Goal: Contribute content

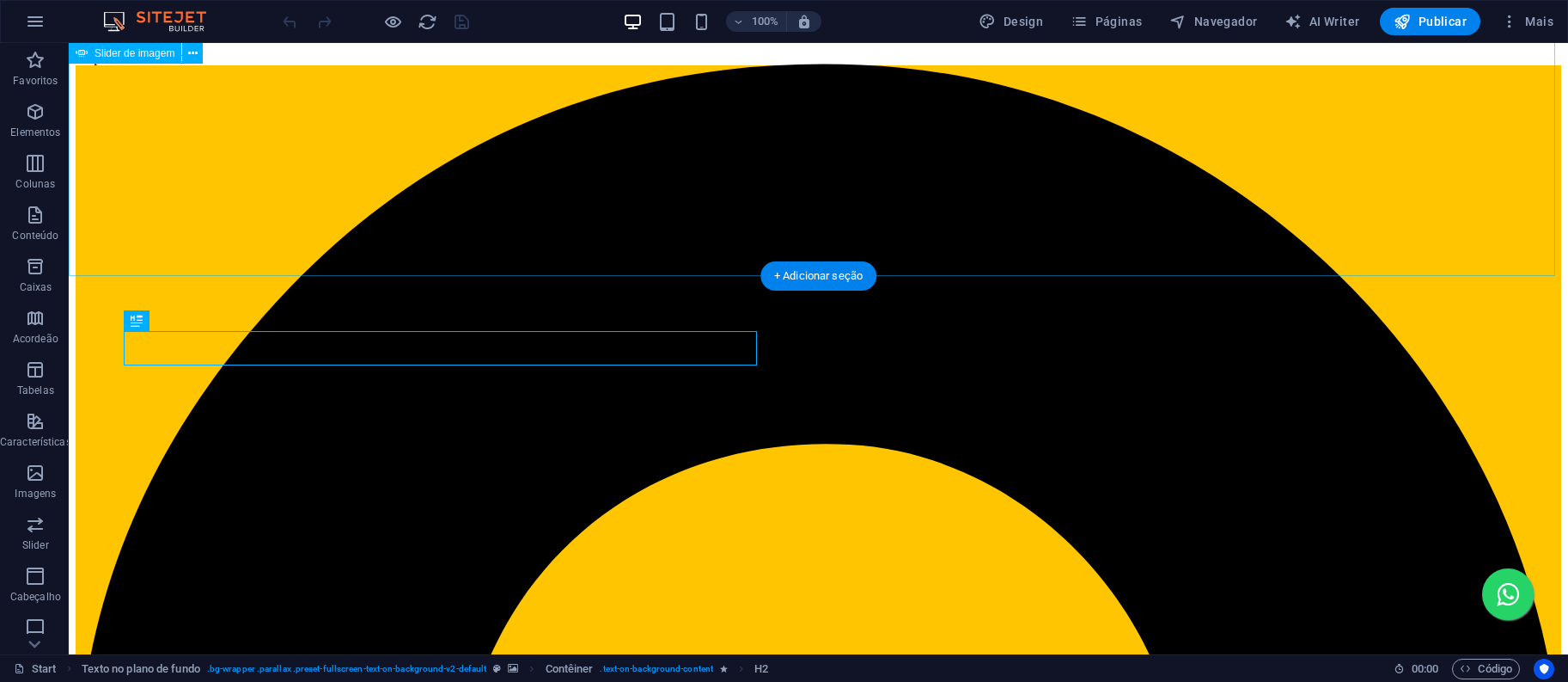
scroll to position [372, 0]
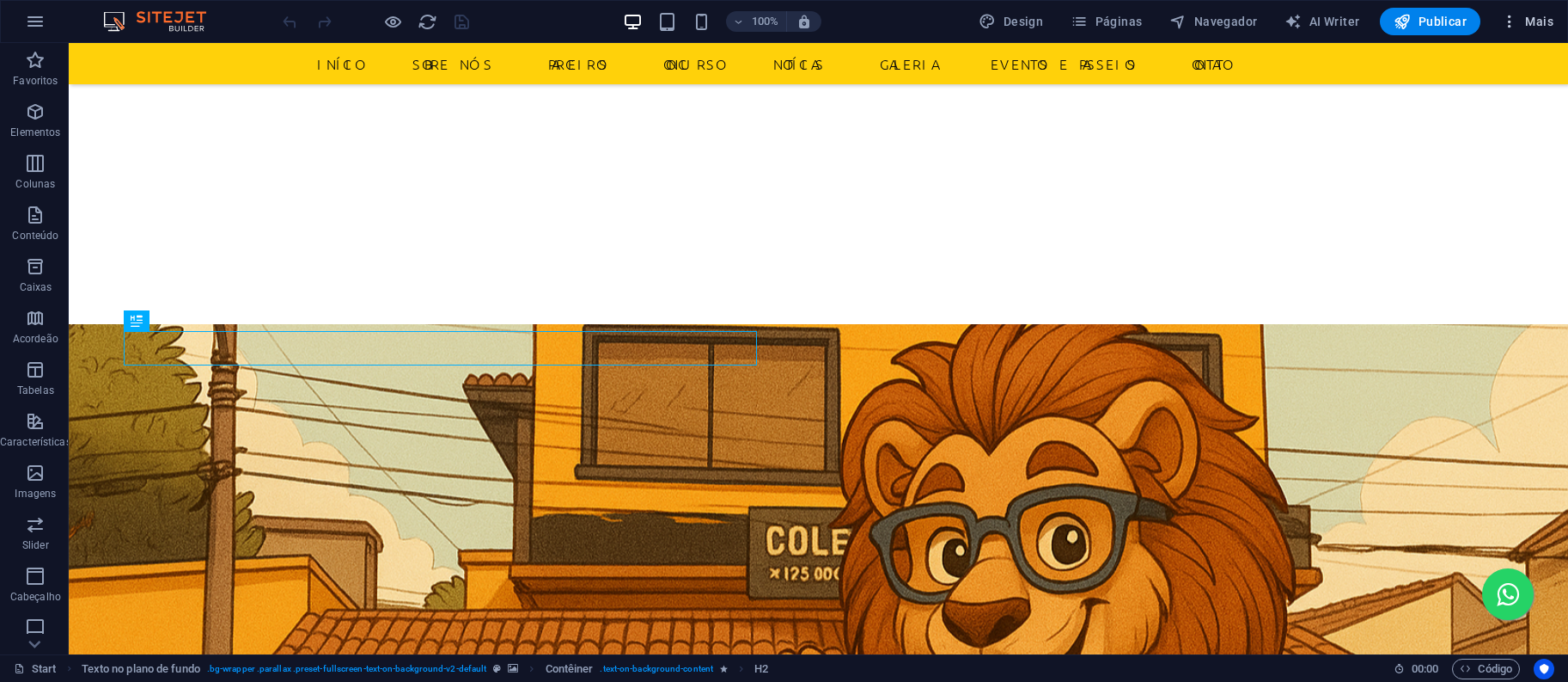
click at [1534, 16] on span "Mais" at bounding box center [1527, 21] width 53 height 17
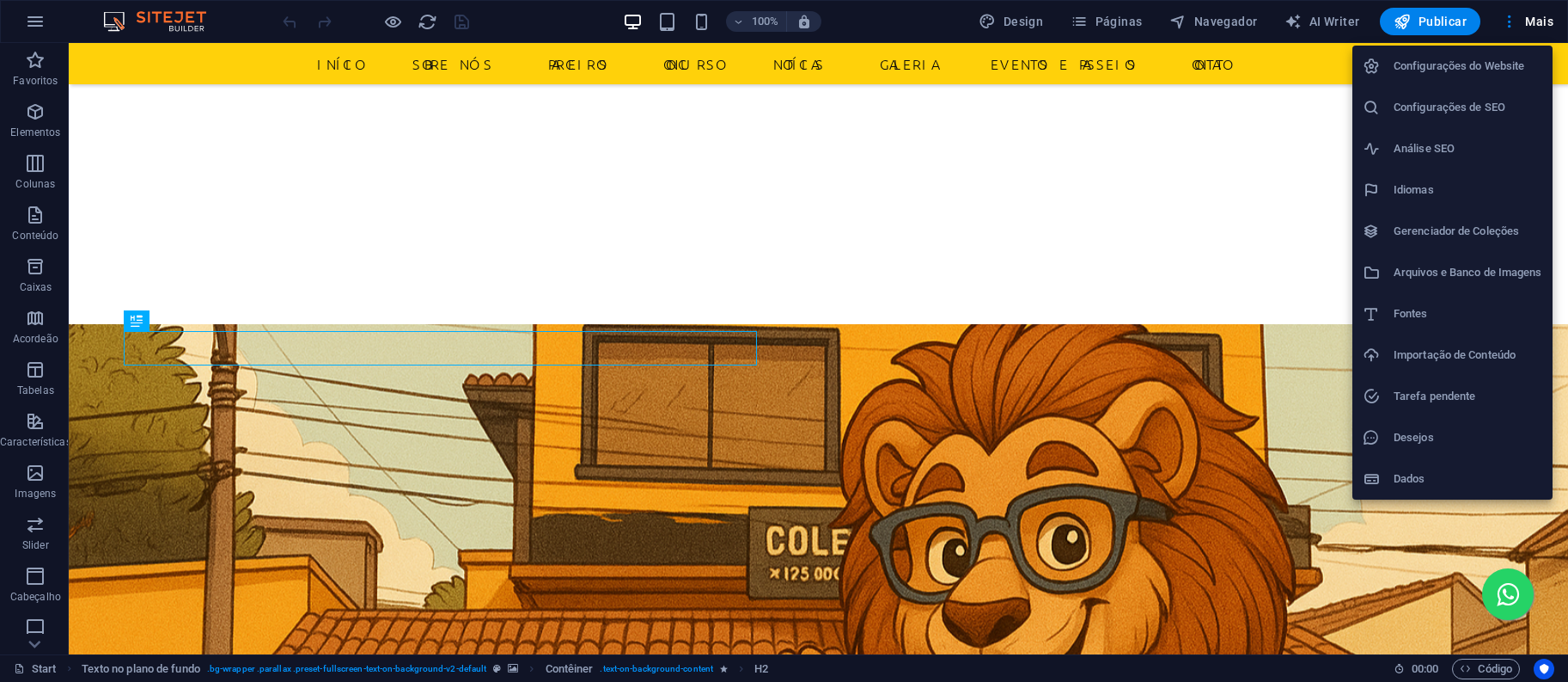
click at [1129, 22] on div at bounding box center [784, 341] width 1568 height 682
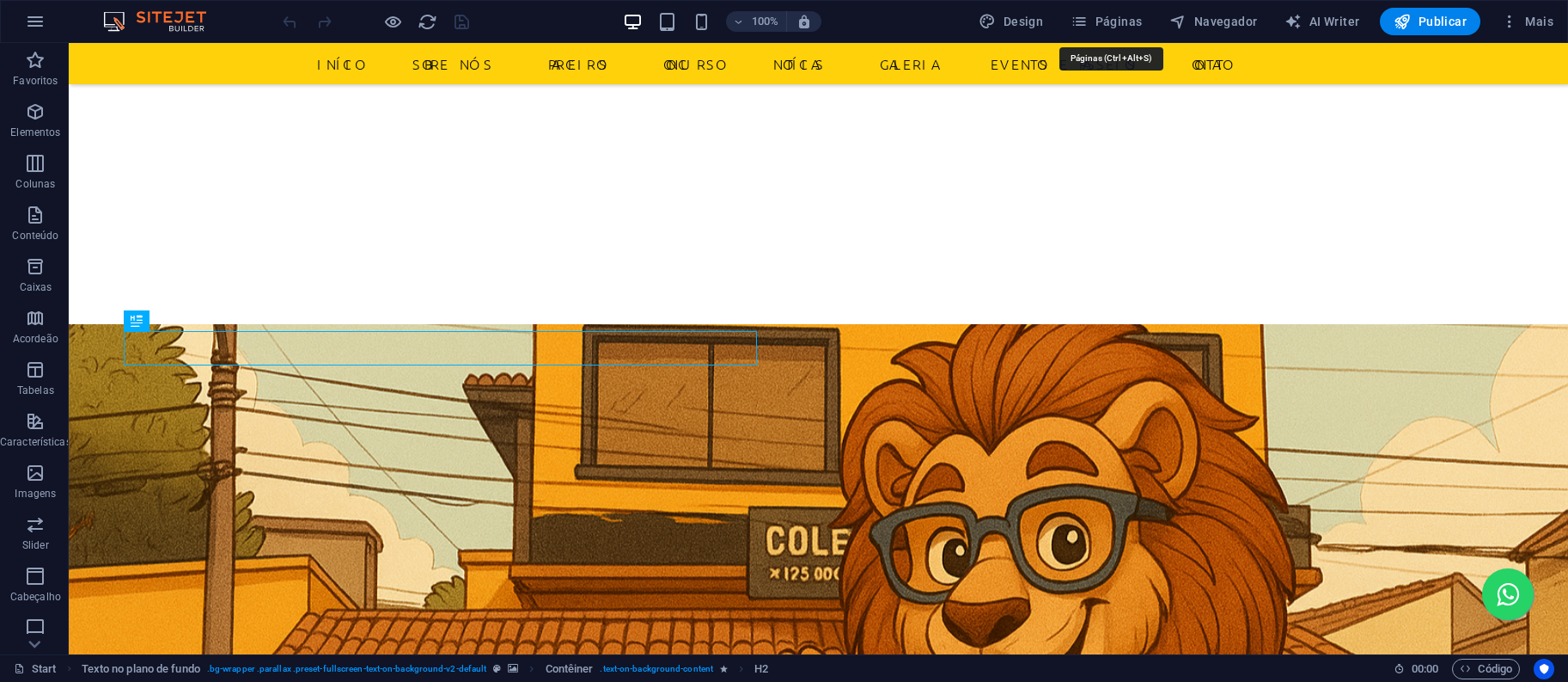
click at [1129, 22] on span "Páginas" at bounding box center [1106, 21] width 71 height 17
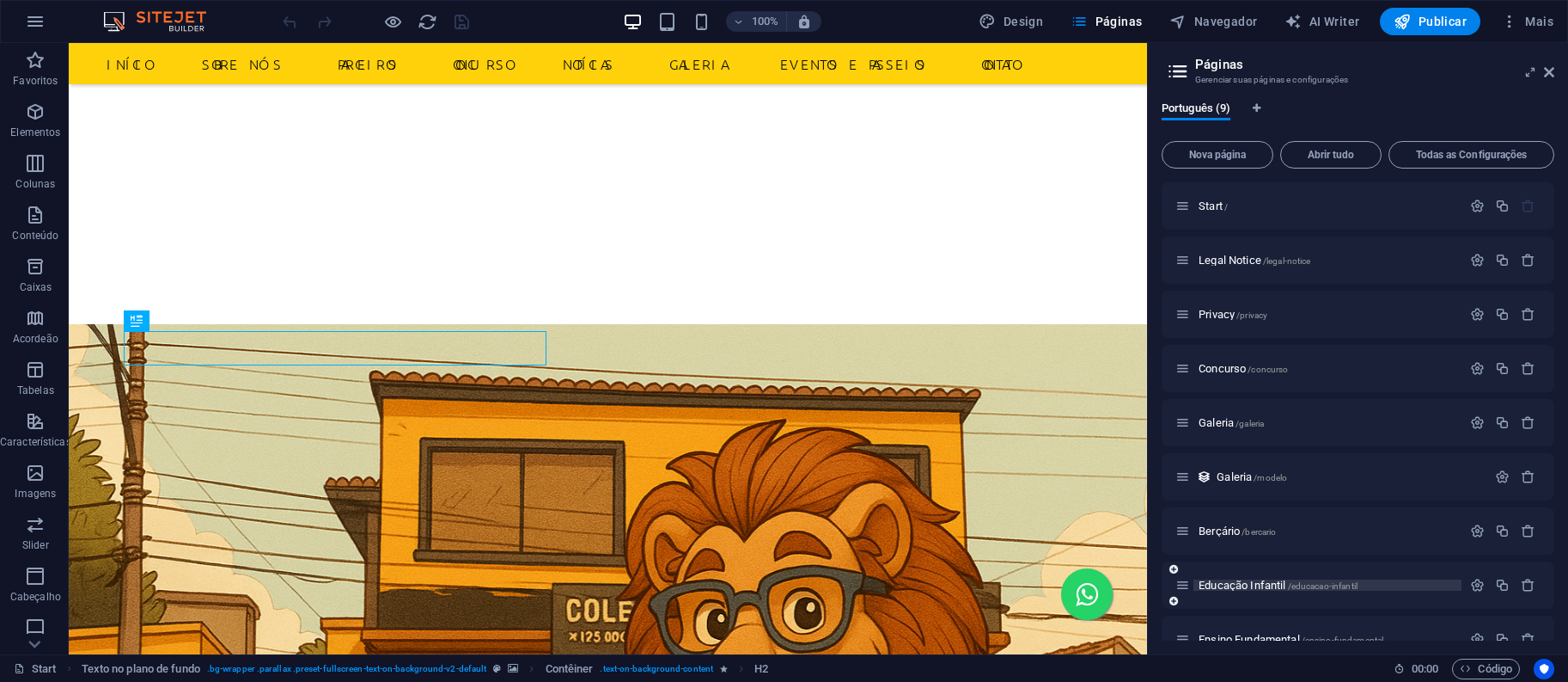
click at [1227, 587] on span "Educação Infantil /educacao-infantil" at bounding box center [1278, 585] width 159 height 12
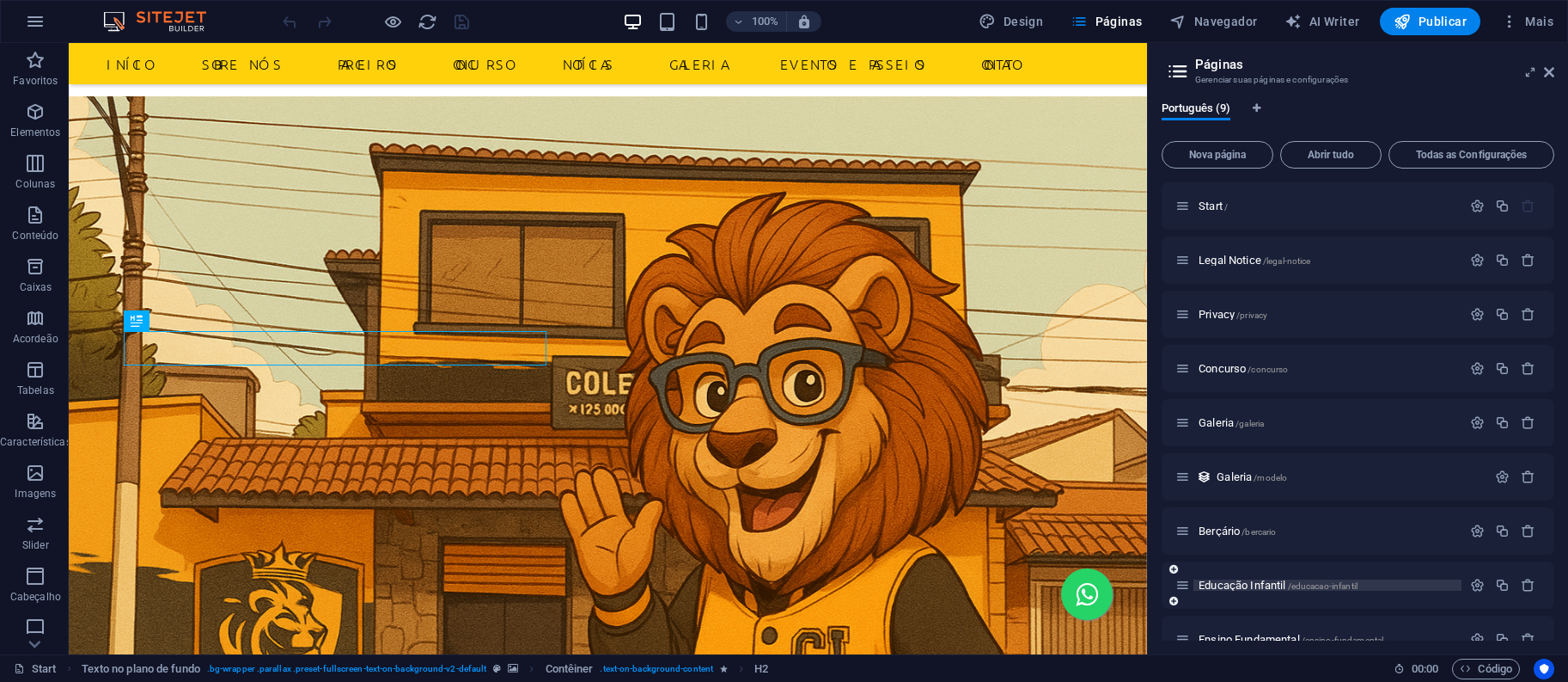
scroll to position [0, 0]
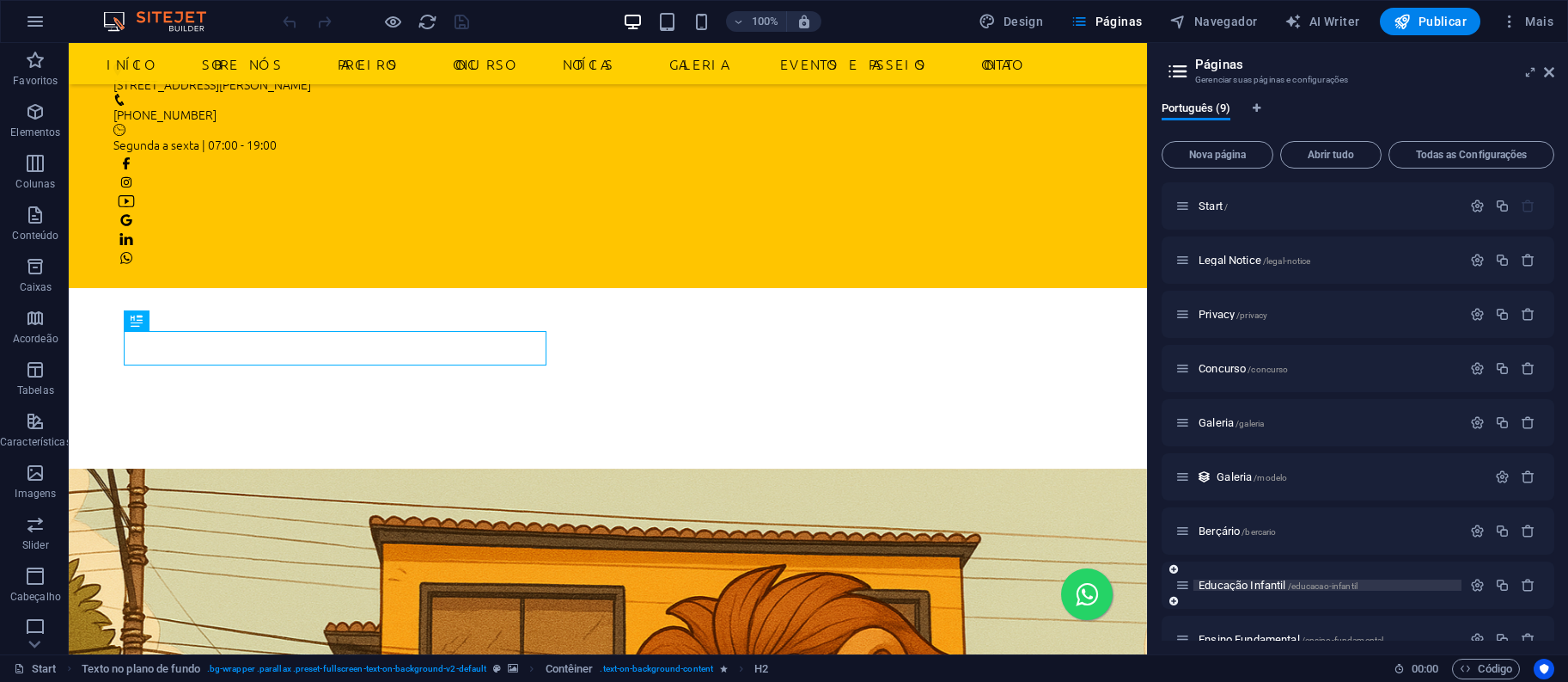
click at [1227, 587] on div "Educação Infantil /educacao-infantil" at bounding box center [1358, 585] width 393 height 47
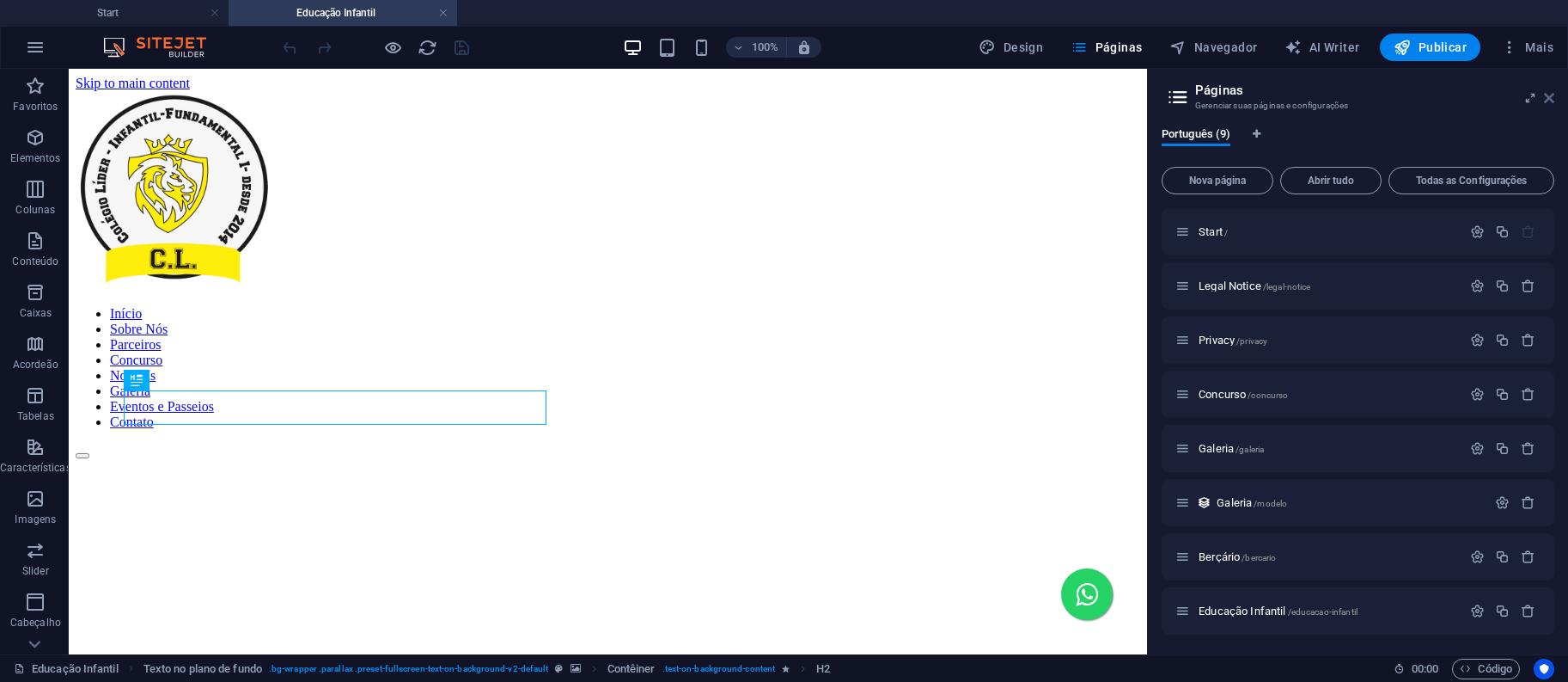
drag, startPoint x: 1548, startPoint y: 101, endPoint x: 1471, endPoint y: 34, distance: 102.1
click at [1548, 101] on icon at bounding box center [1549, 97] width 11 height 13
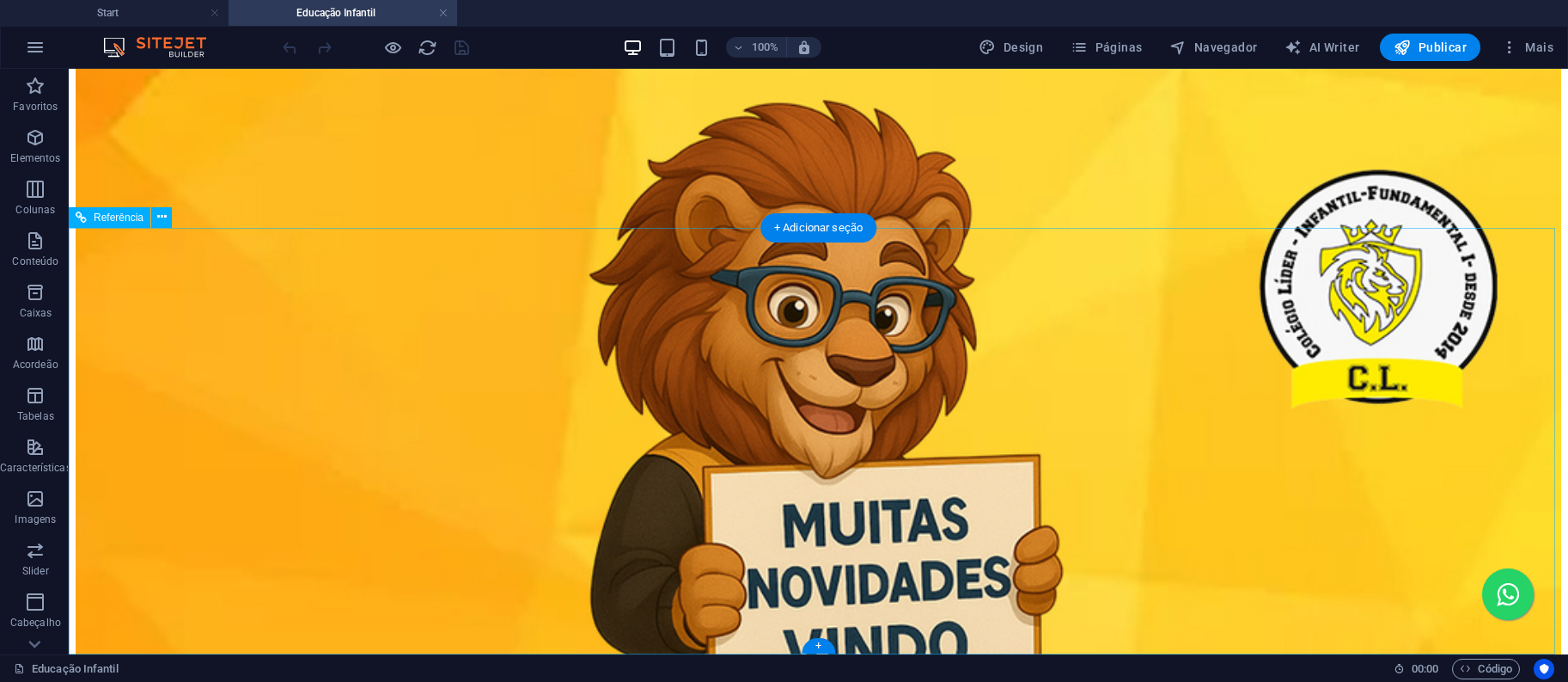
scroll to position [1175, 0]
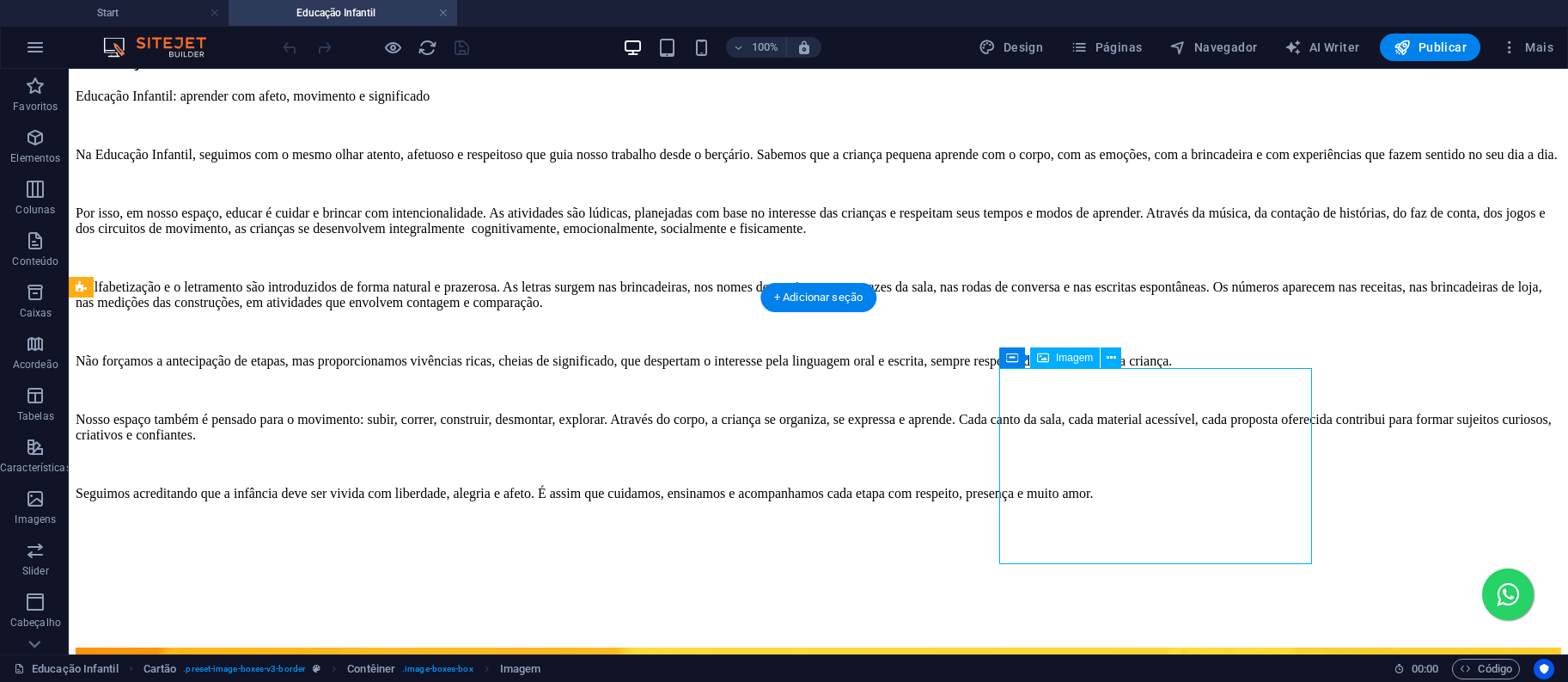
select select "%"
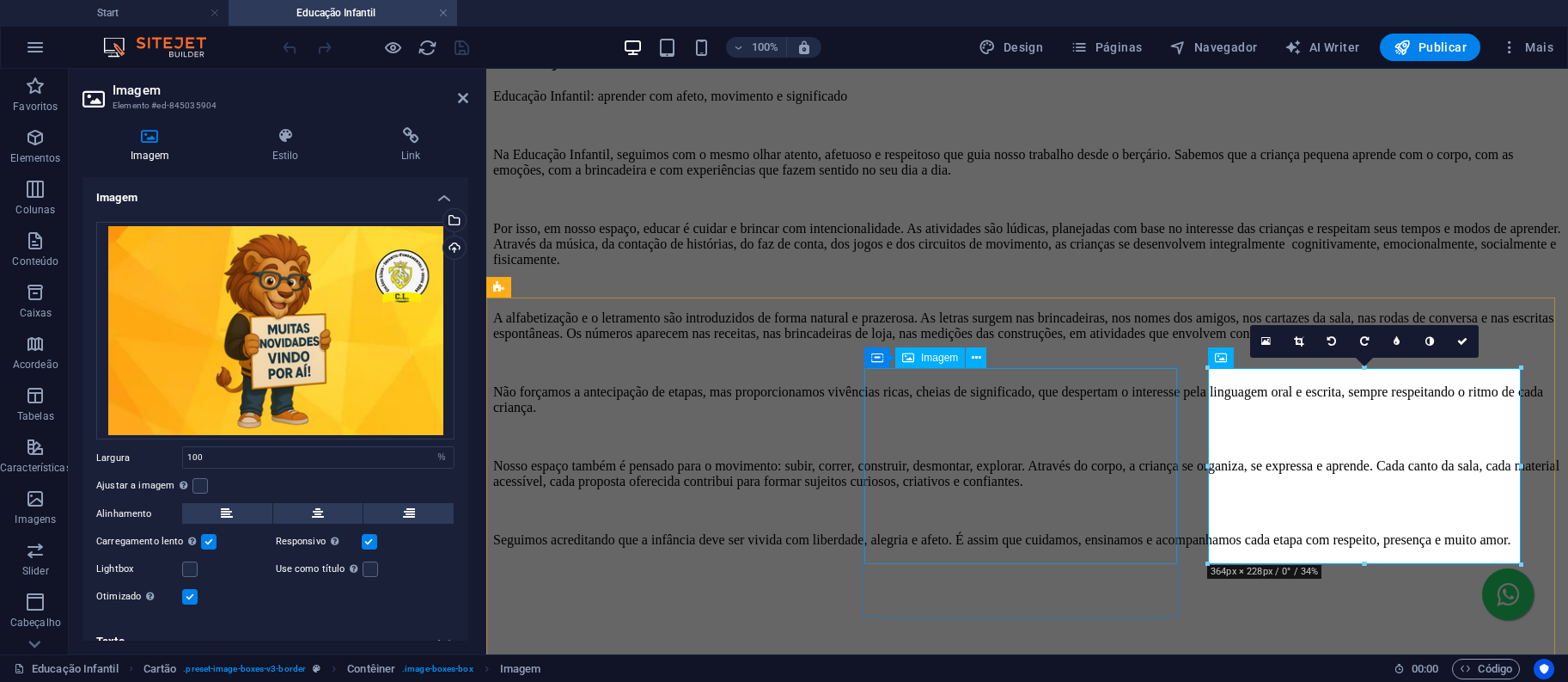
scroll to position [1381, 0]
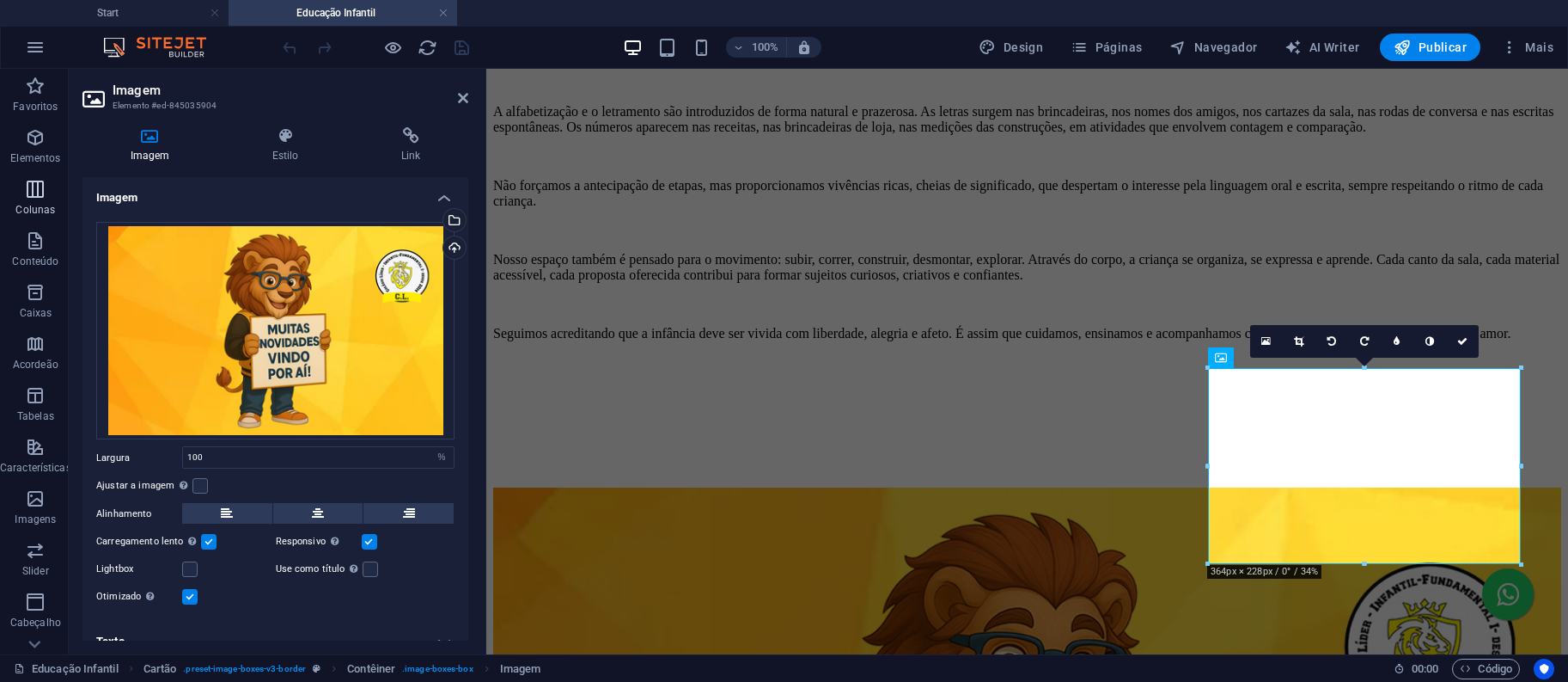
click at [36, 207] on p "Colunas" at bounding box center [35, 210] width 39 height 13
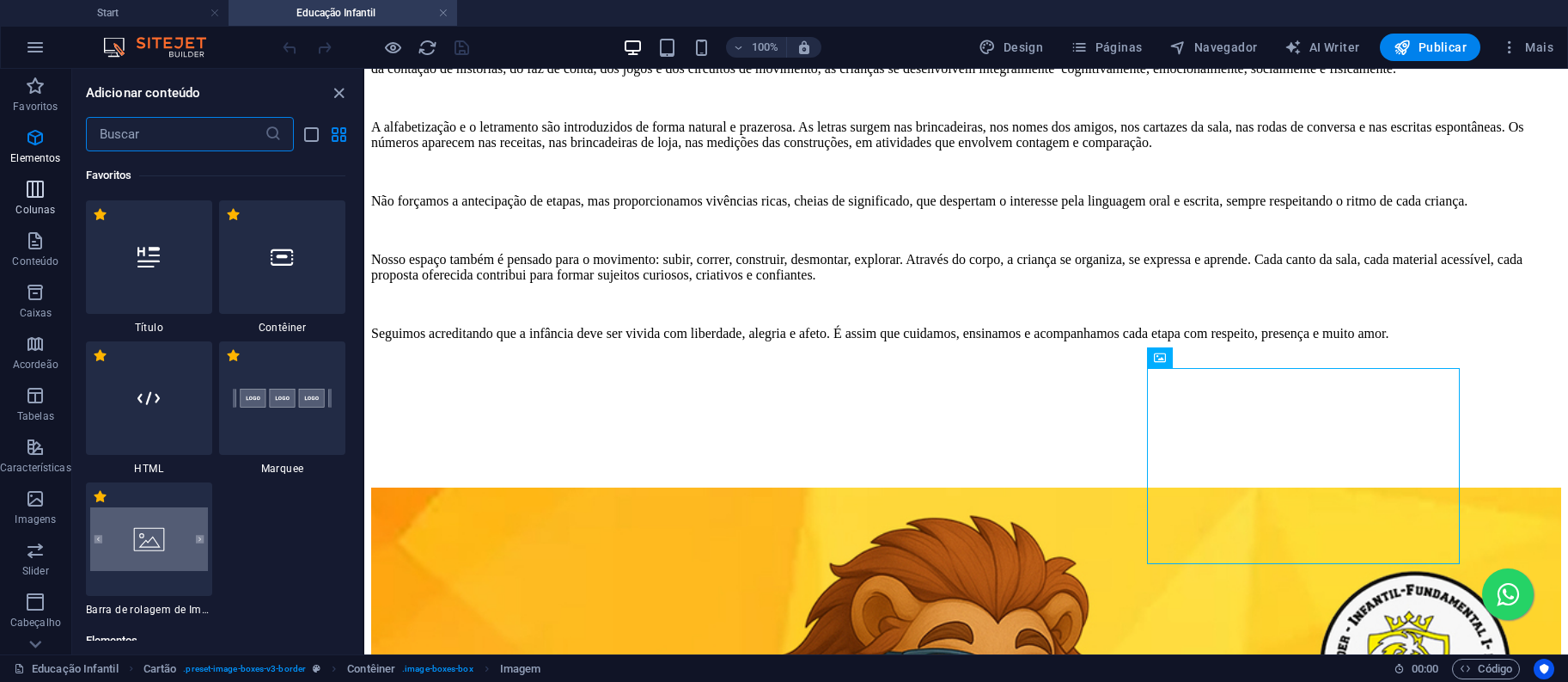
scroll to position [1133, 0]
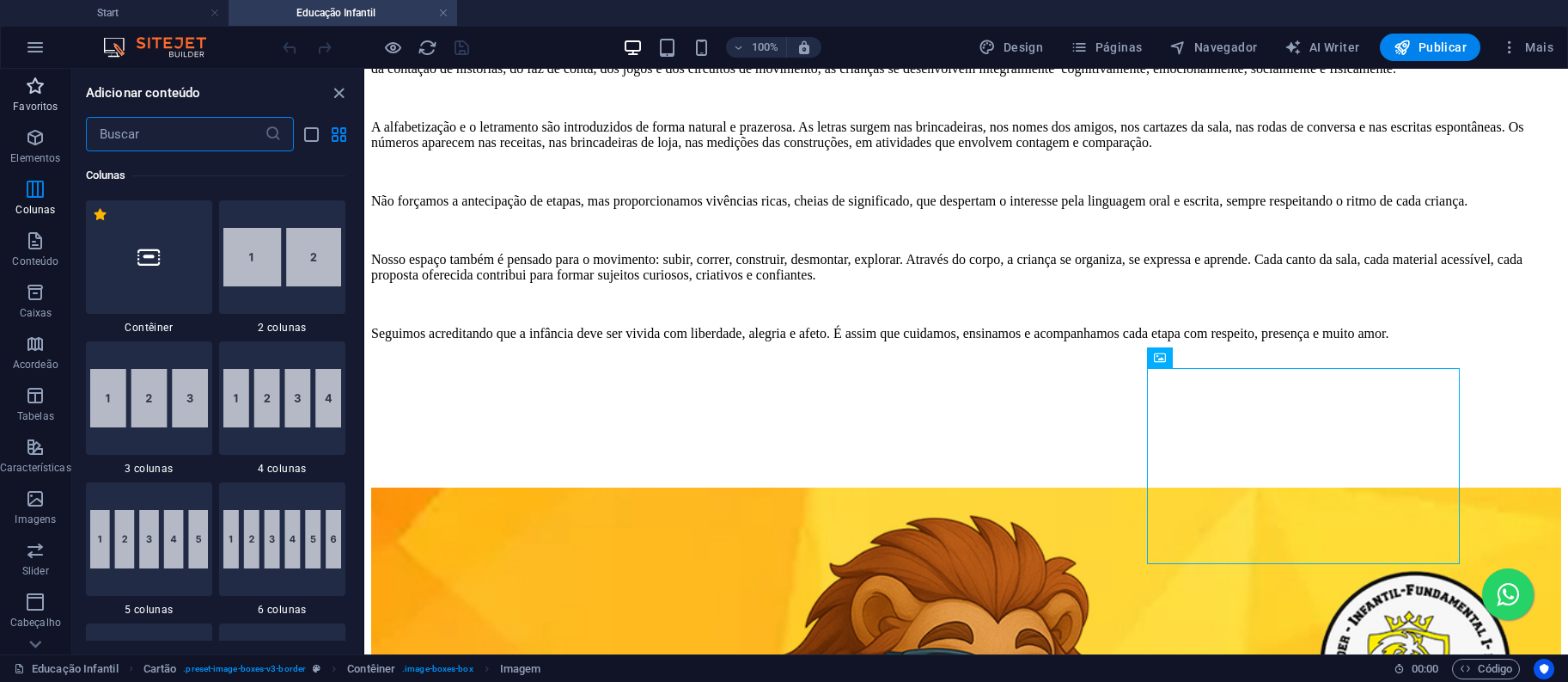
click at [53, 114] on span "Favoritos" at bounding box center [36, 96] width 71 height 41
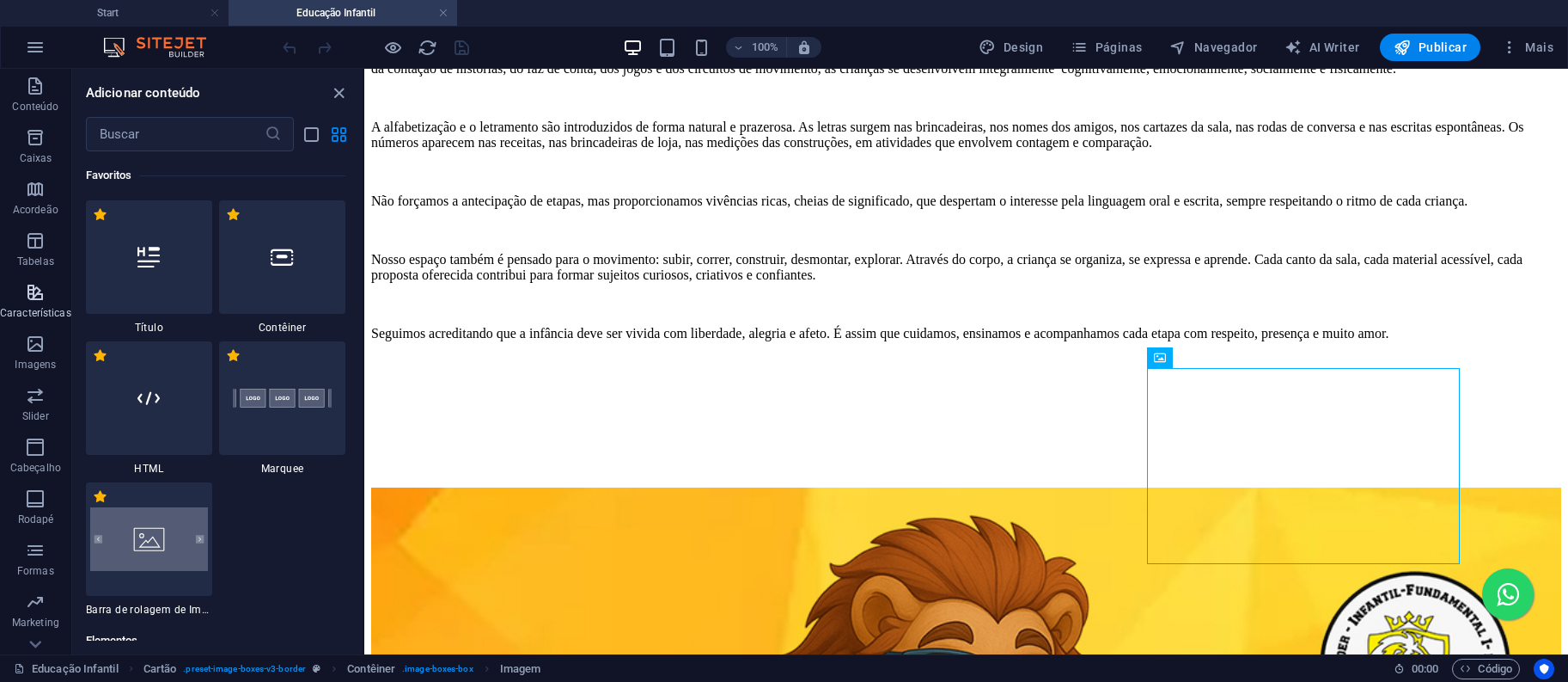
scroll to position [188, 0]
click at [46, 325] on p "Imagens" at bounding box center [35, 330] width 41 height 13
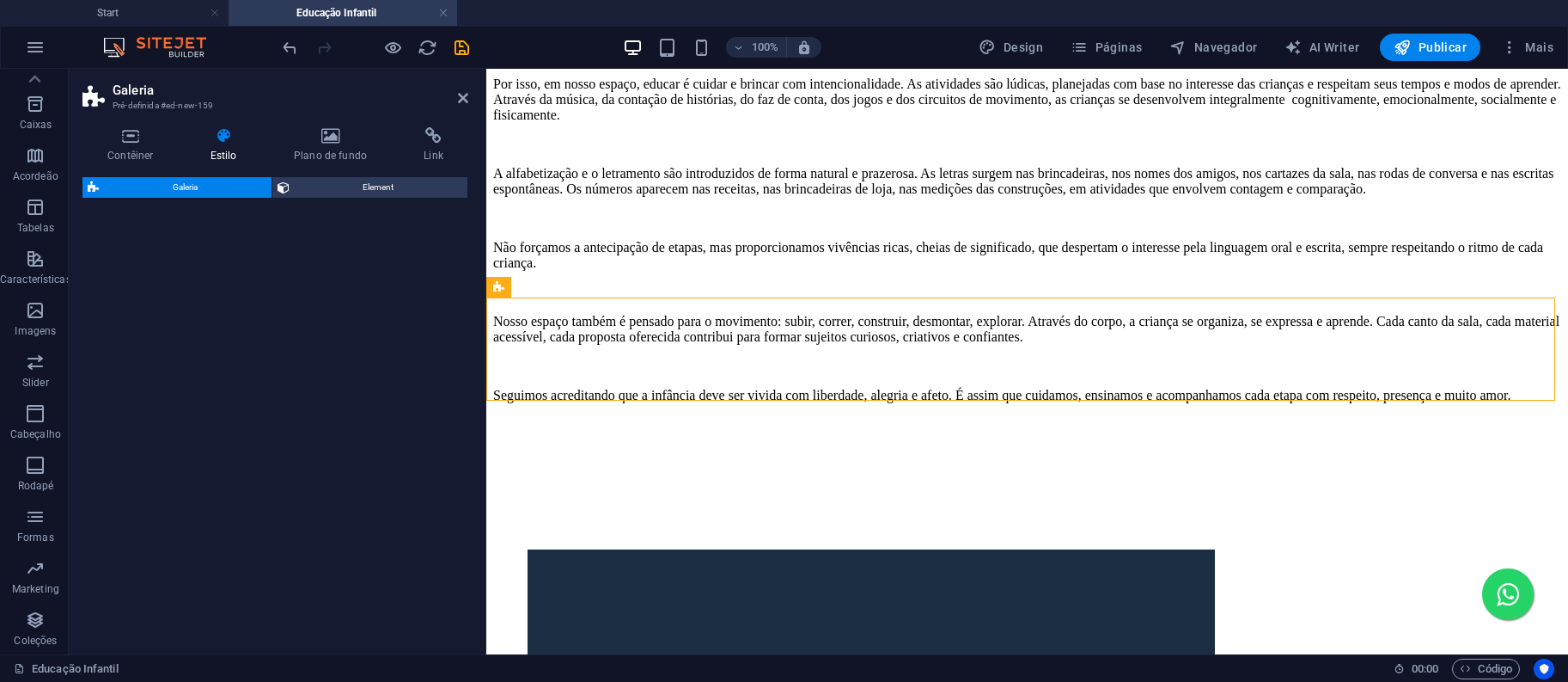
scroll to position [1381, 0]
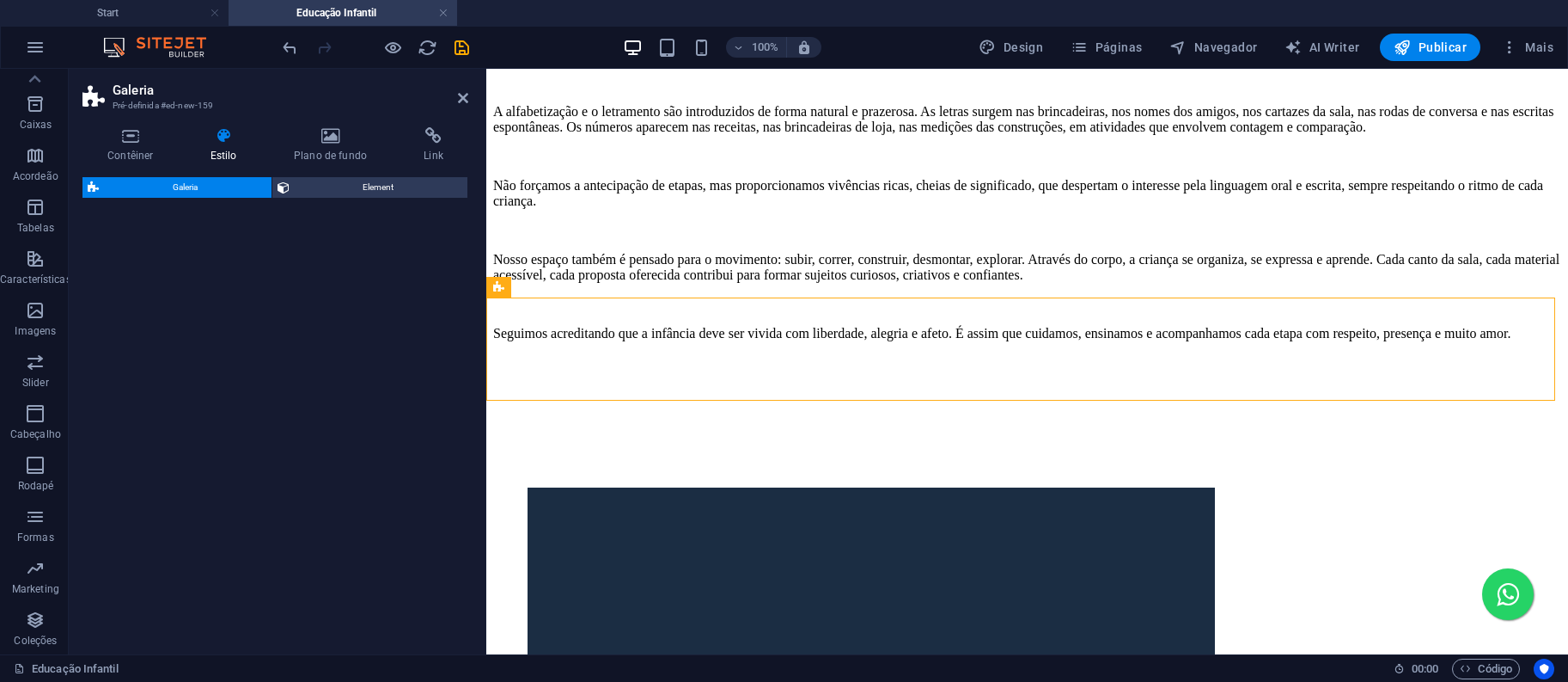
select select "rem"
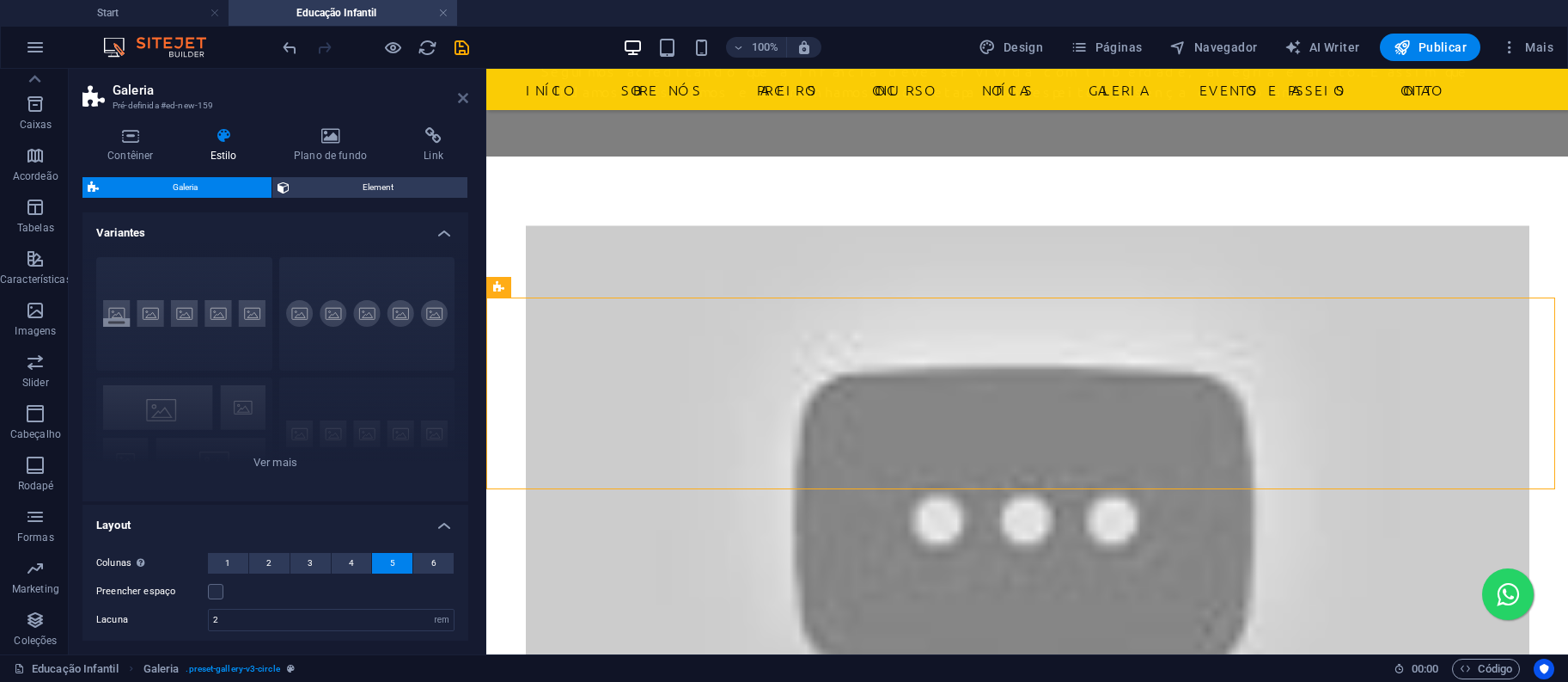
click at [464, 92] on icon at bounding box center [464, 97] width 11 height 13
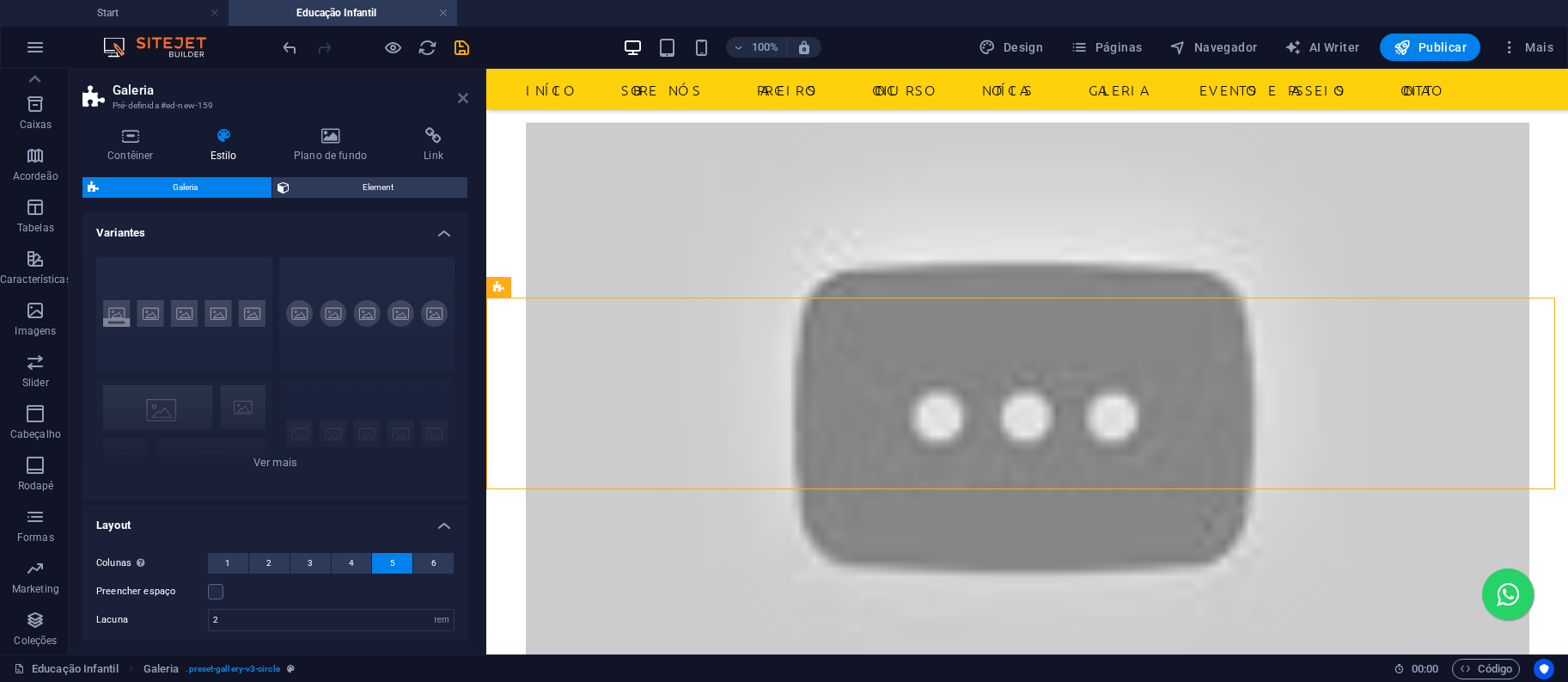
scroll to position [1175, 0]
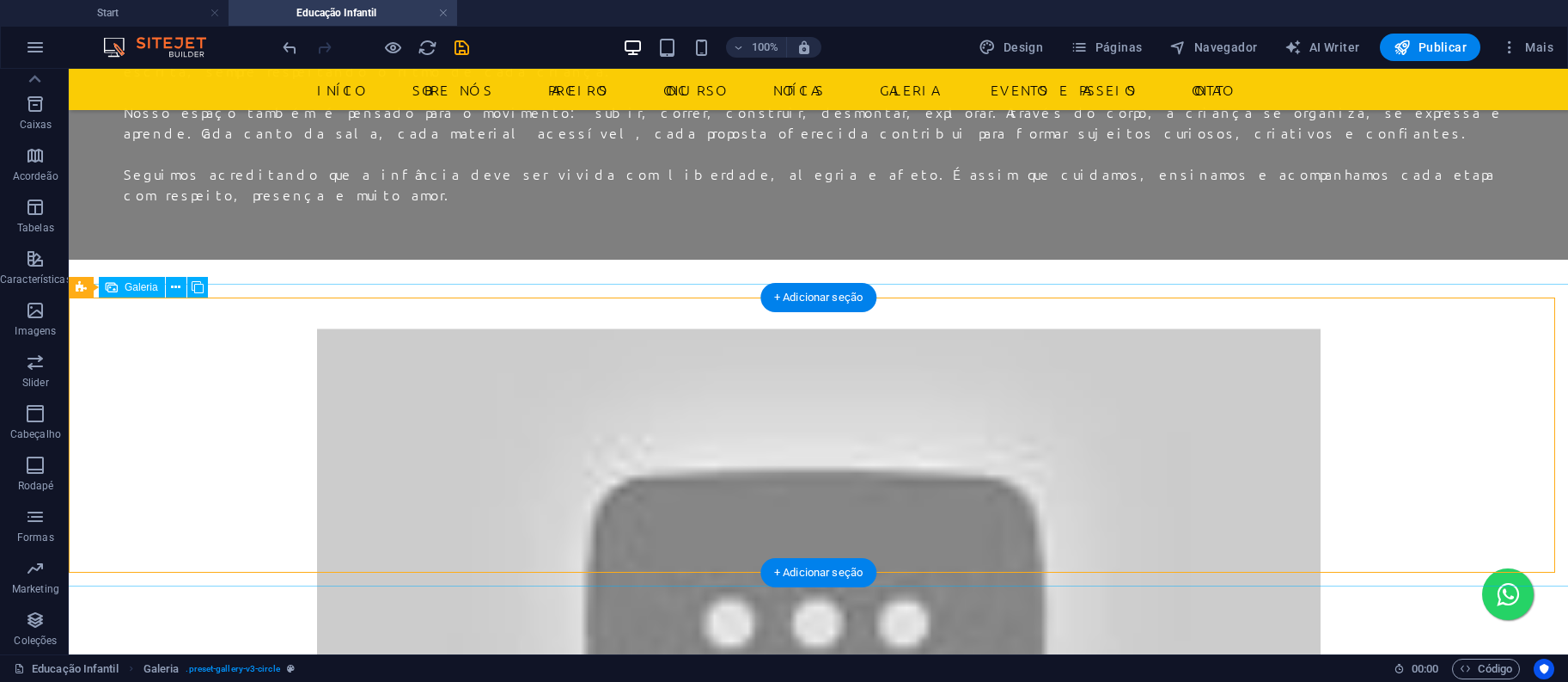
select select "4"
select select "px"
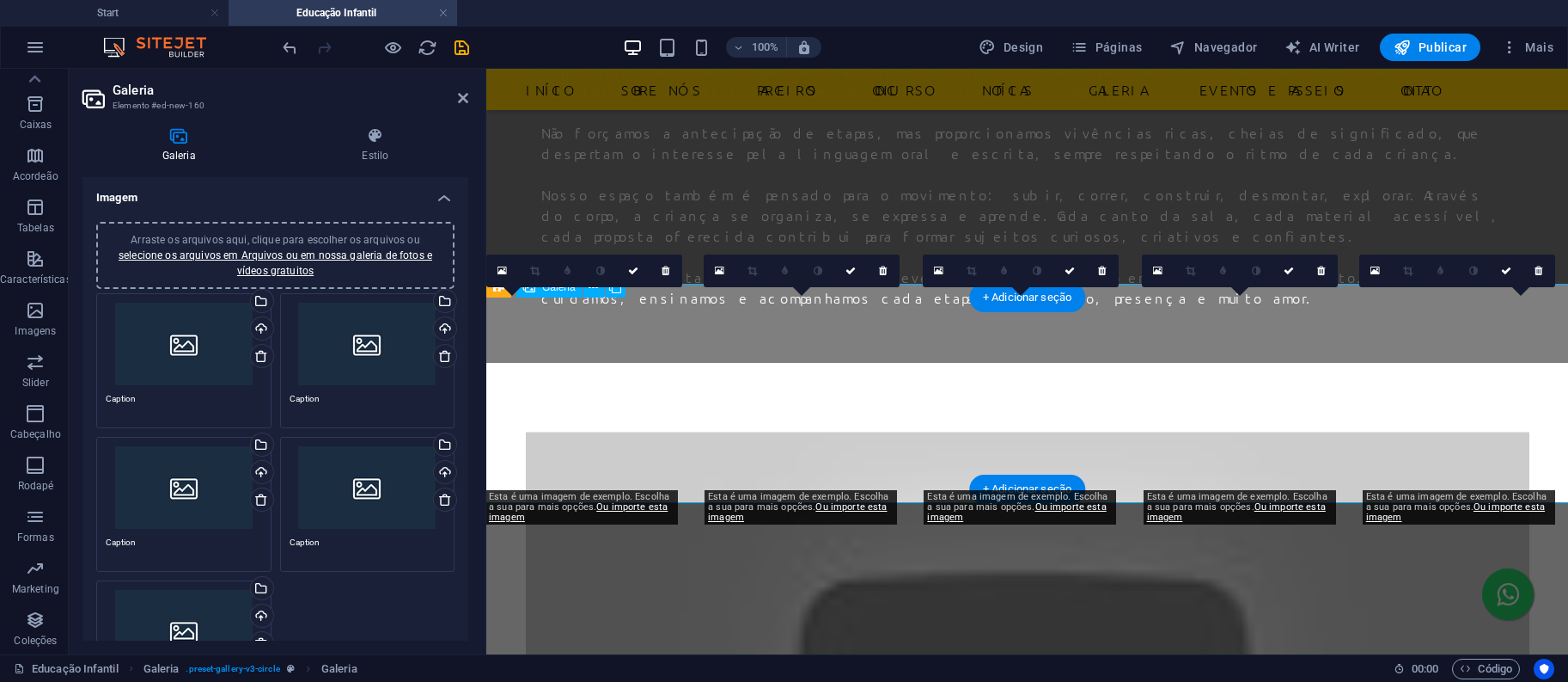
scroll to position [1381, 0]
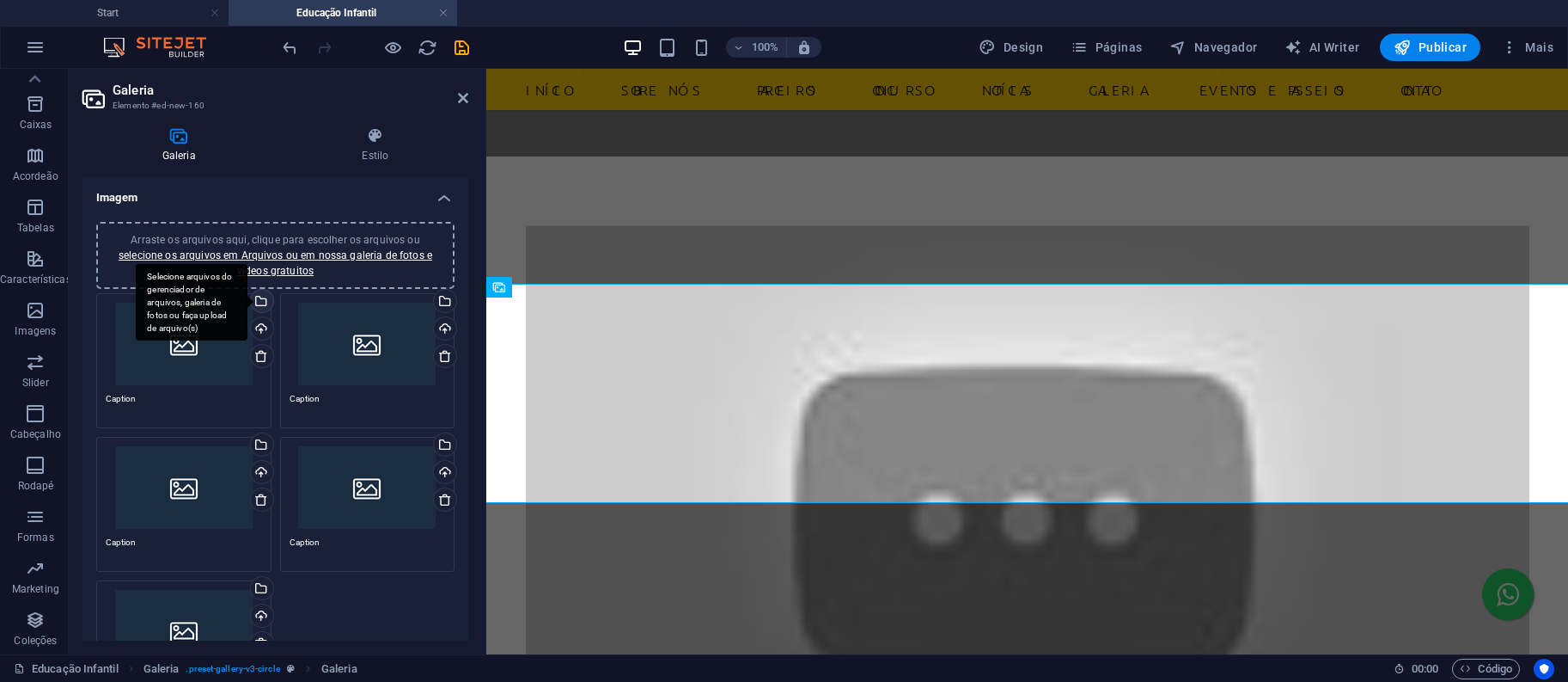
click at [264, 300] on div "Selecione arquivos do gerenciador de arquivos, galeria de fotos ou faça upload …" at bounding box center [260, 302] width 26 height 26
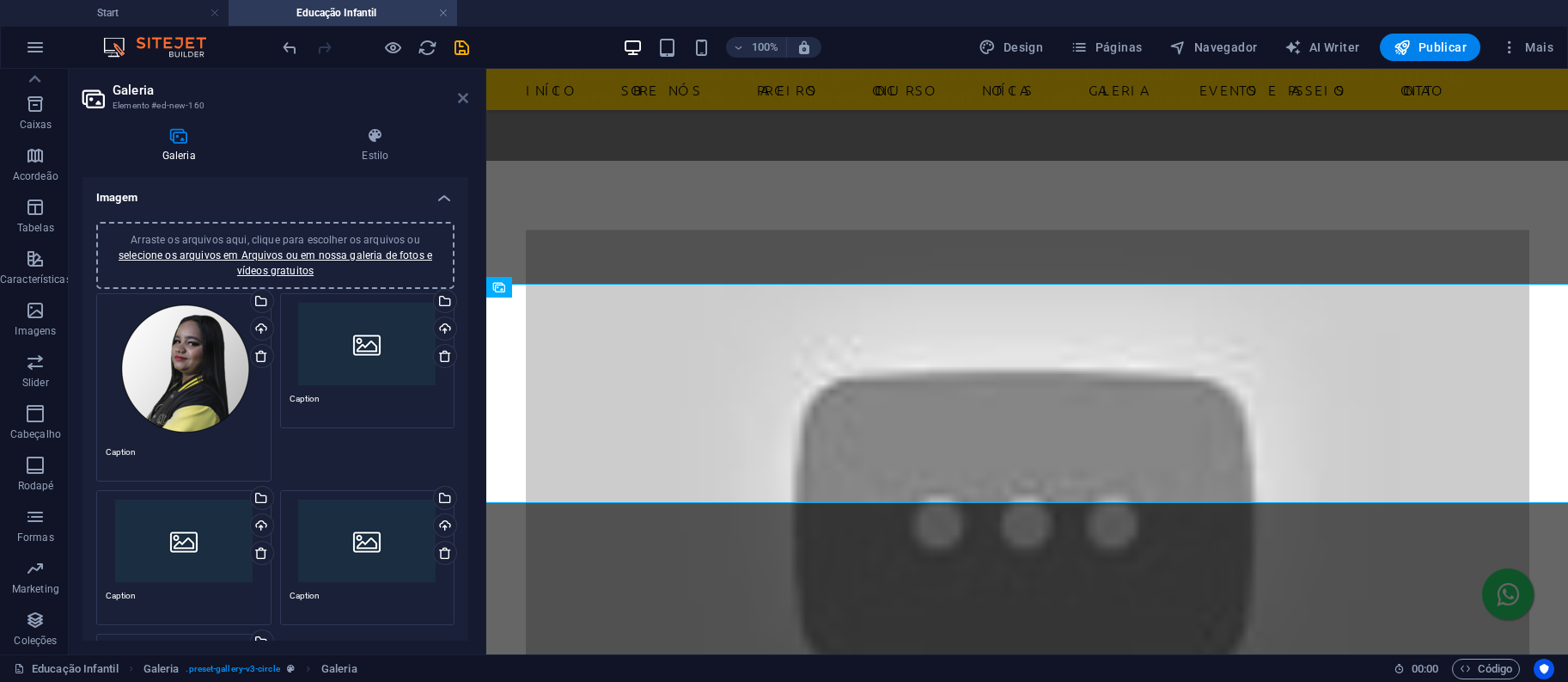
click at [467, 95] on icon at bounding box center [464, 97] width 11 height 13
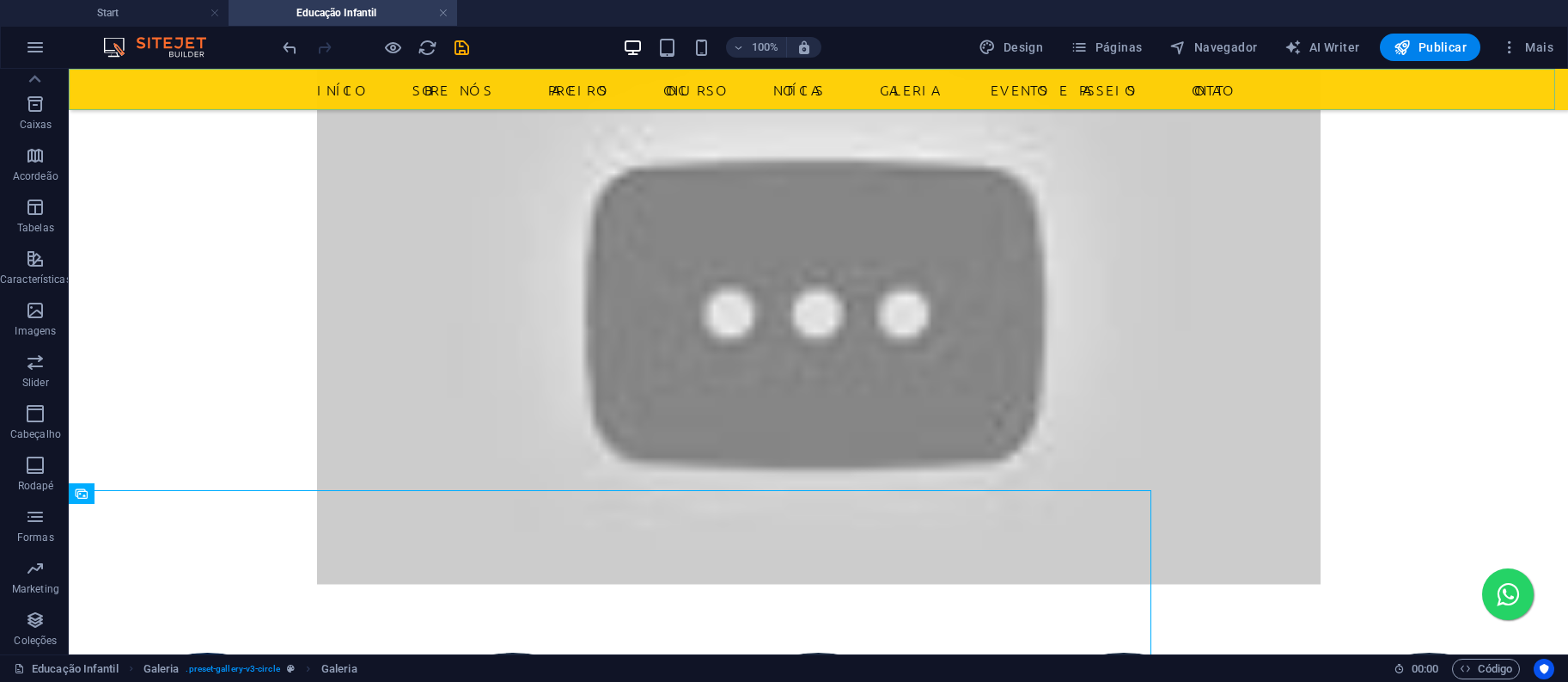
scroll to position [1175, 0]
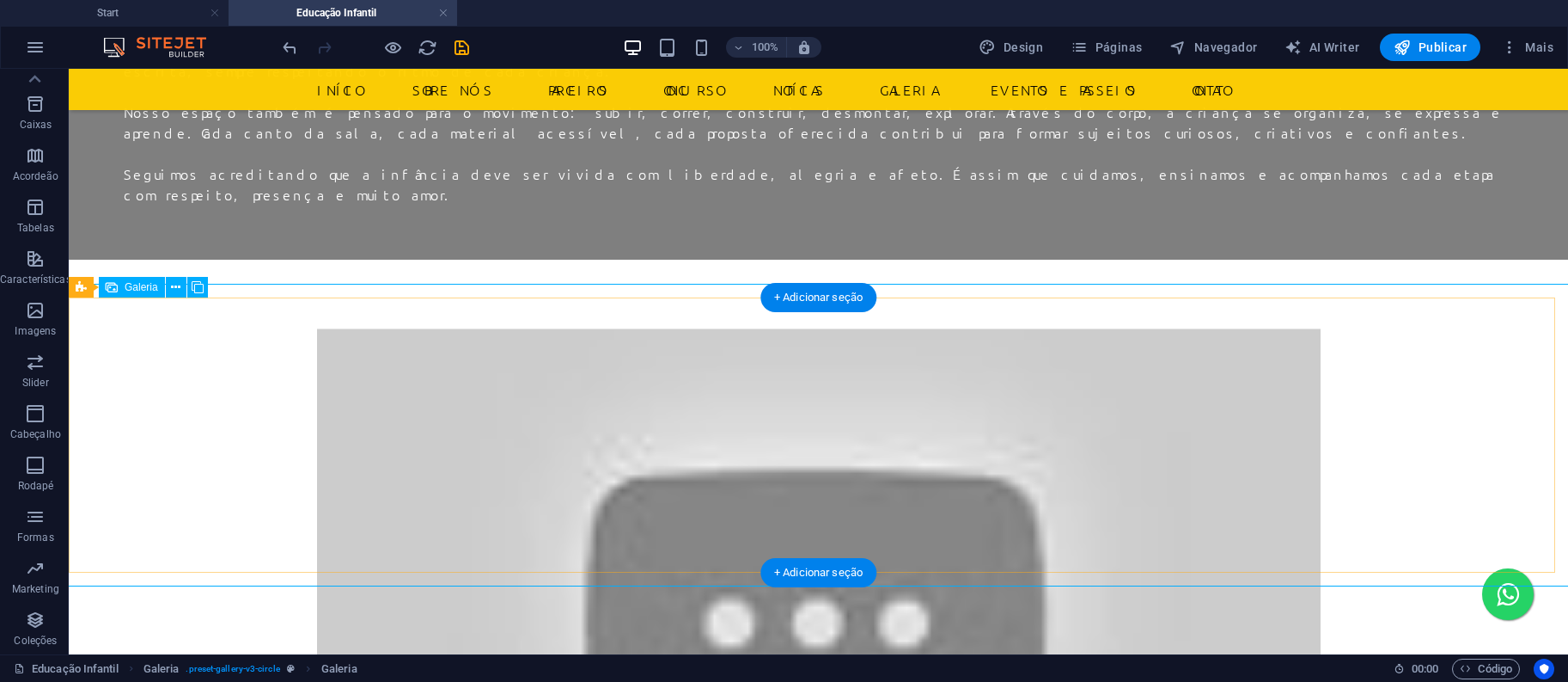
select select "4"
select select "px"
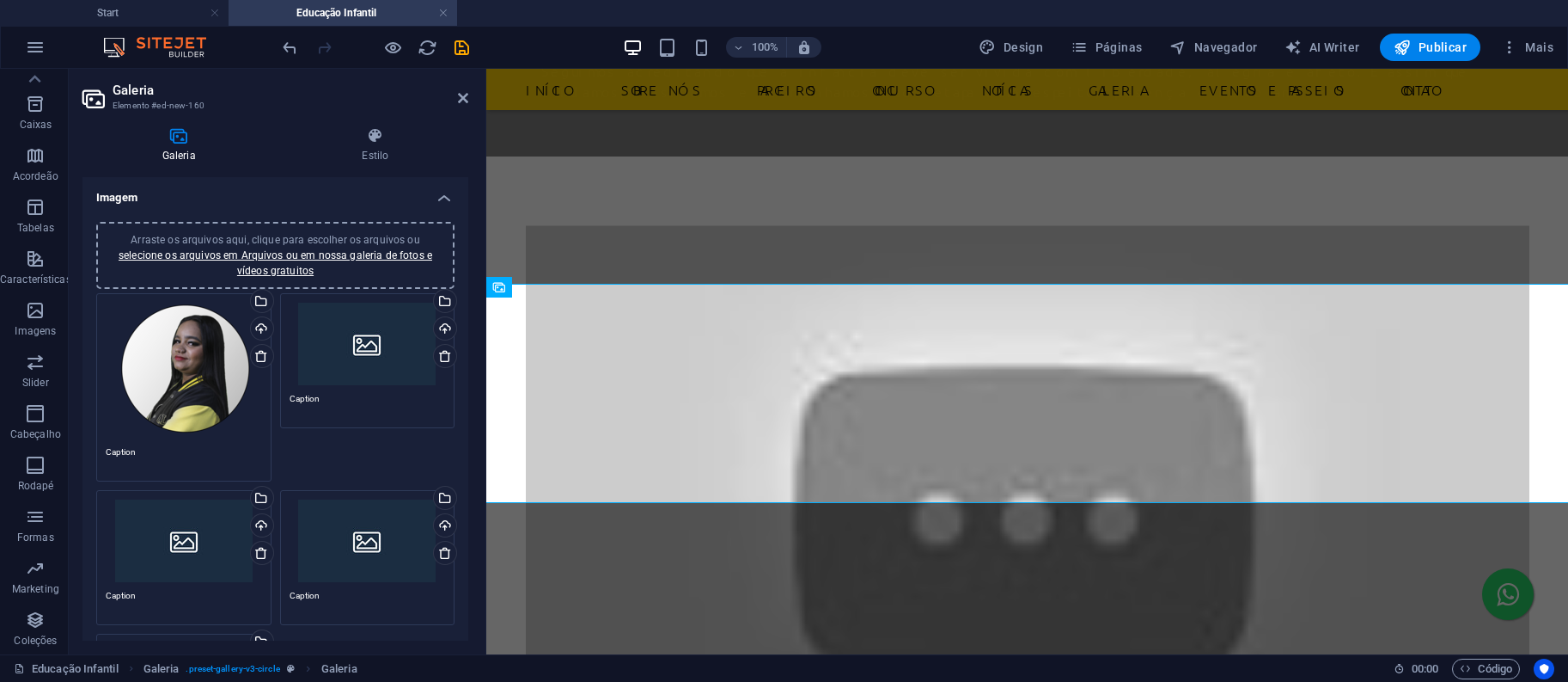
scroll to position [426, 0]
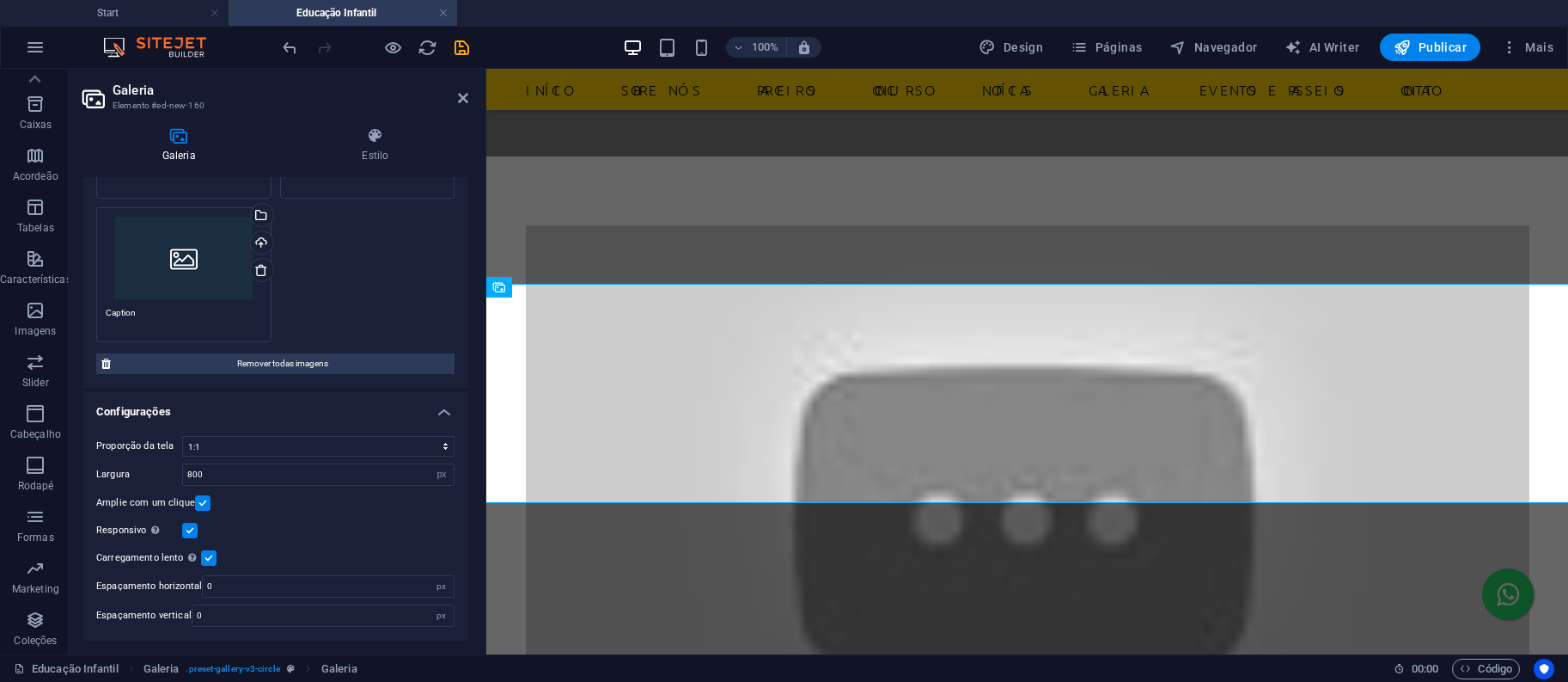
click at [204, 498] on label at bounding box center [202, 502] width 15 height 15
click at [0, 0] on input "Amplie com um clique" at bounding box center [0, 0] width 0 height 0
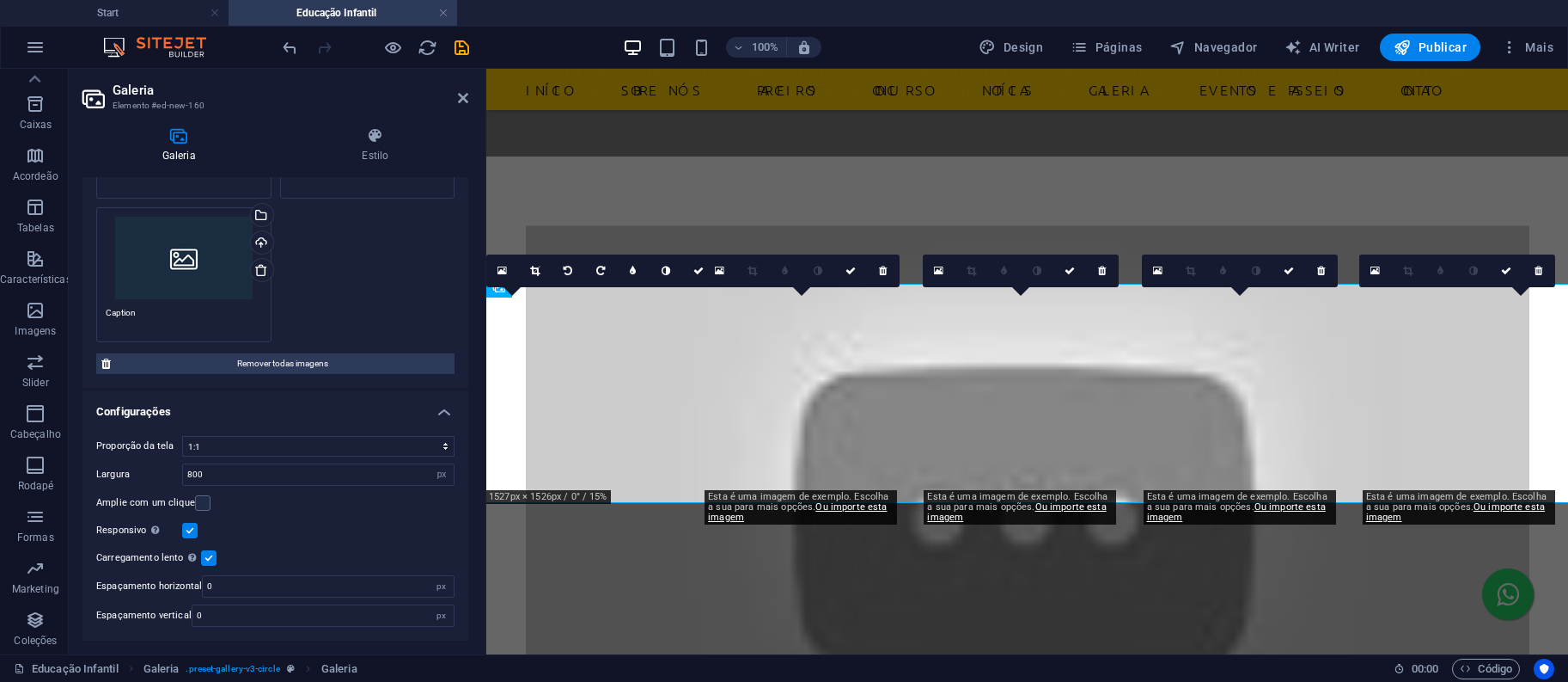
click at [191, 529] on label at bounding box center [189, 530] width 15 height 15
click at [0, 0] on input "Responsivo Carregar automaticamente imagens de retina e tamanhos otimizados par…" at bounding box center [0, 0] width 0 height 0
click at [206, 559] on label at bounding box center [209, 557] width 15 height 15
click at [0, 0] on input "Carregamento lento Carregar imagens após o carregamento da página melhora a vel…" at bounding box center [0, 0] width 0 height 0
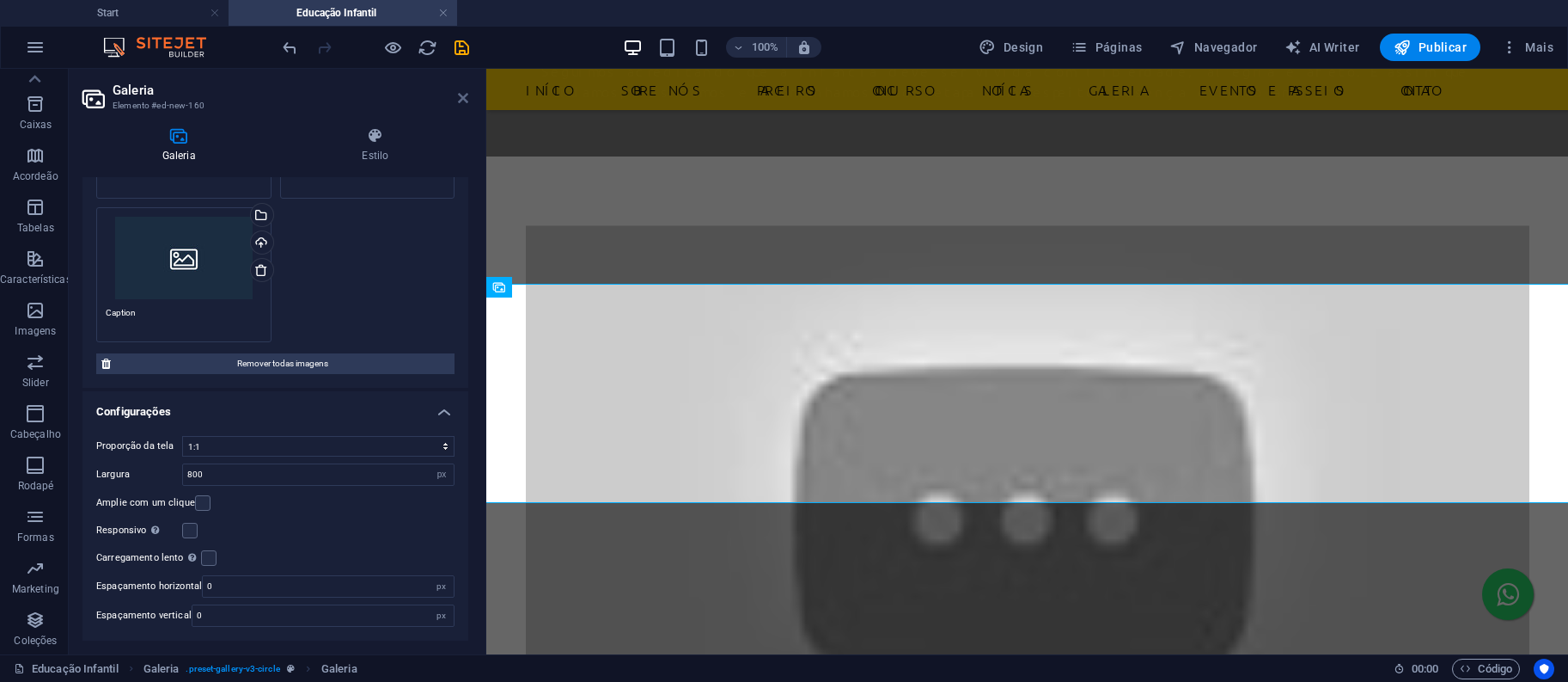
click at [460, 96] on icon at bounding box center [464, 97] width 11 height 13
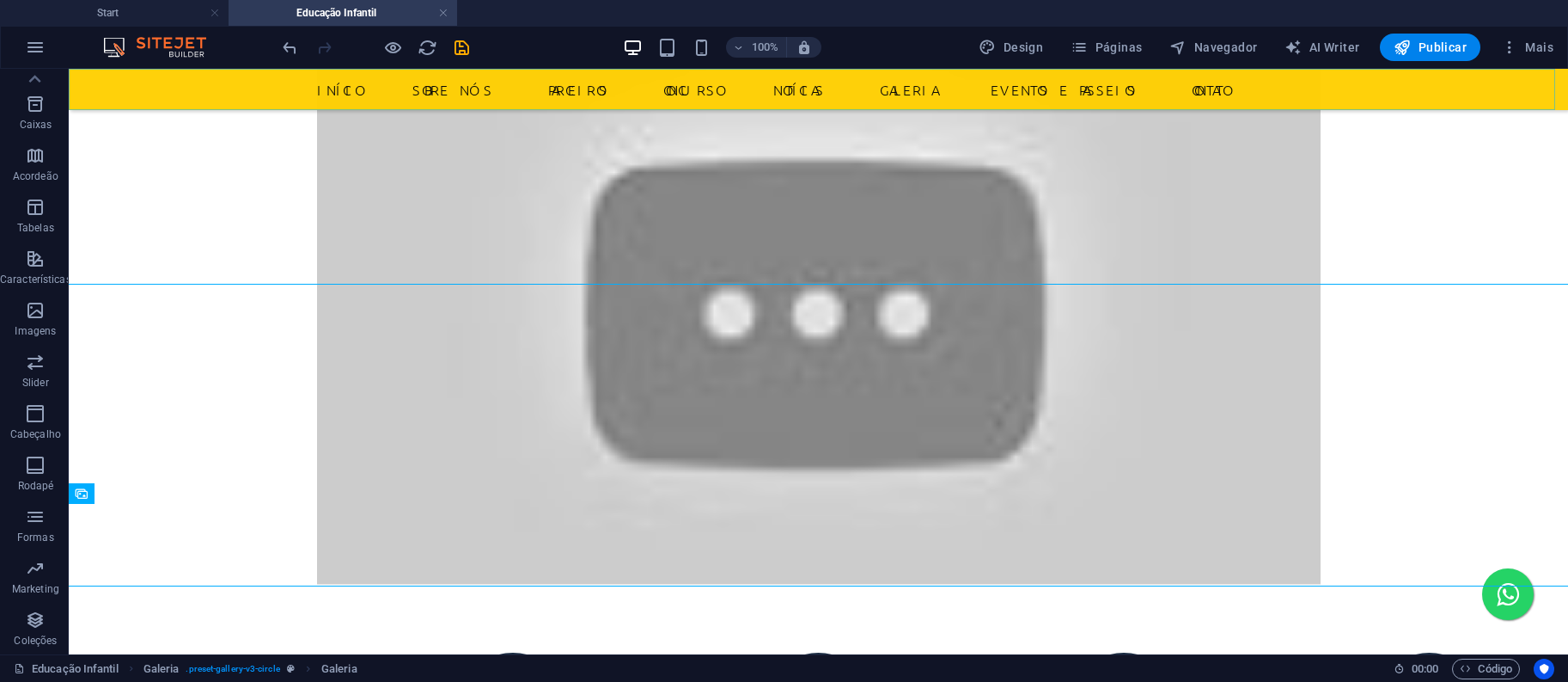
scroll to position [1175, 0]
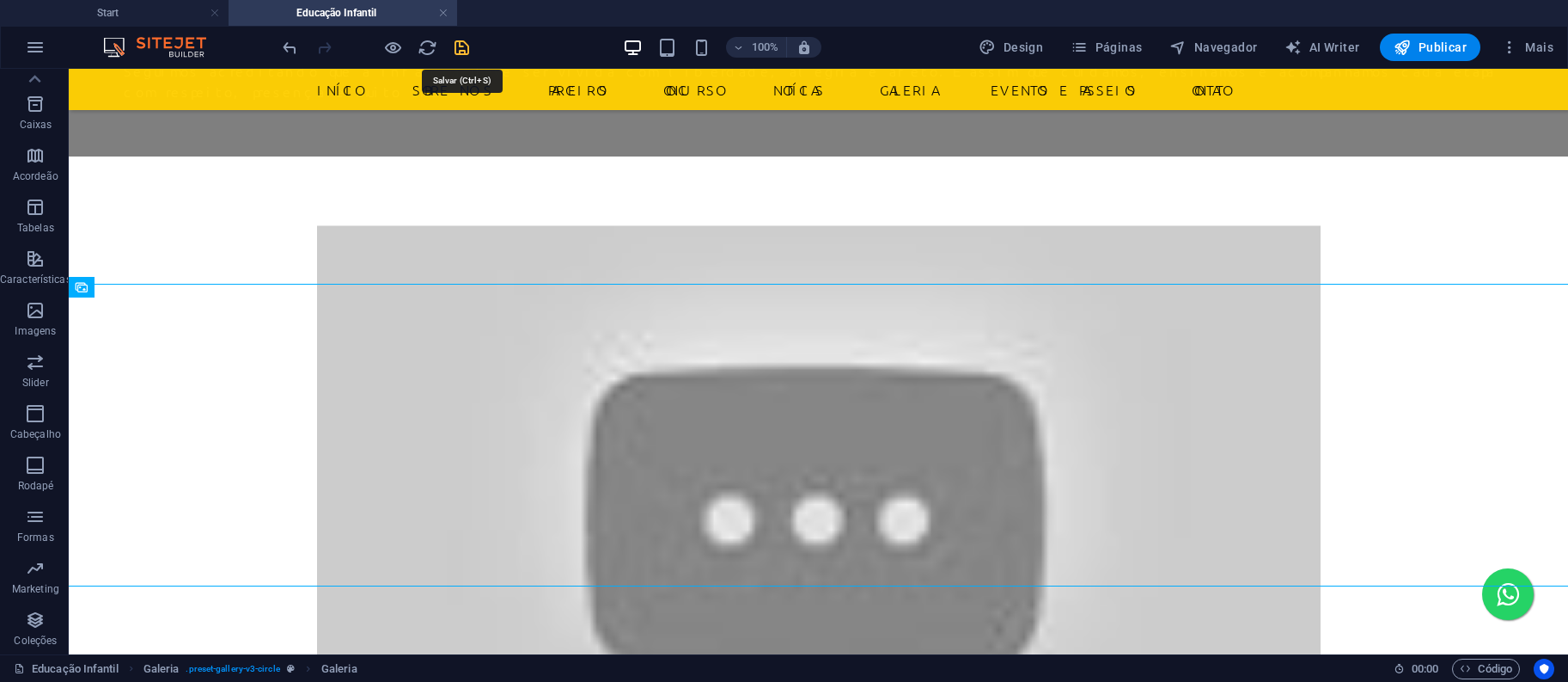
click at [460, 46] on icon "save" at bounding box center [462, 47] width 20 height 20
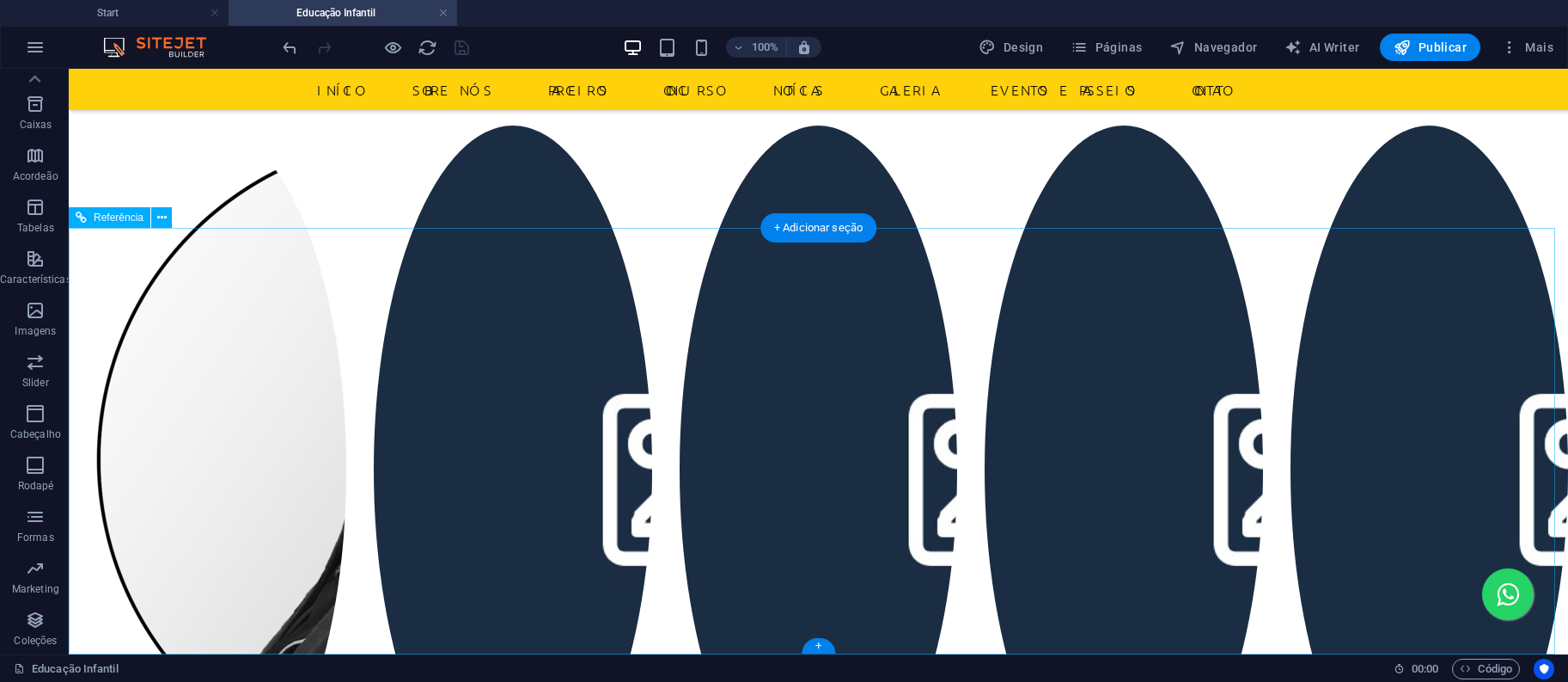
scroll to position [1450, 0]
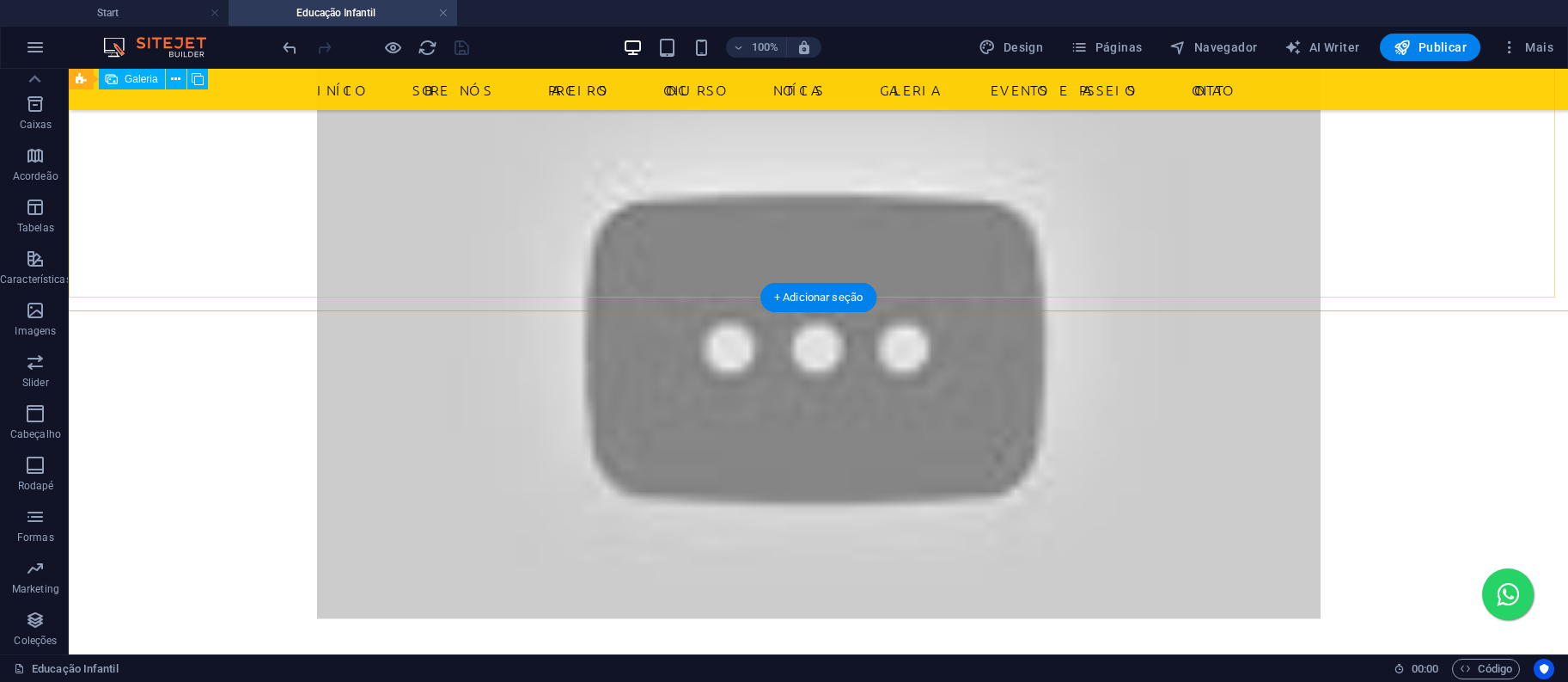
select select "4"
select select "px"
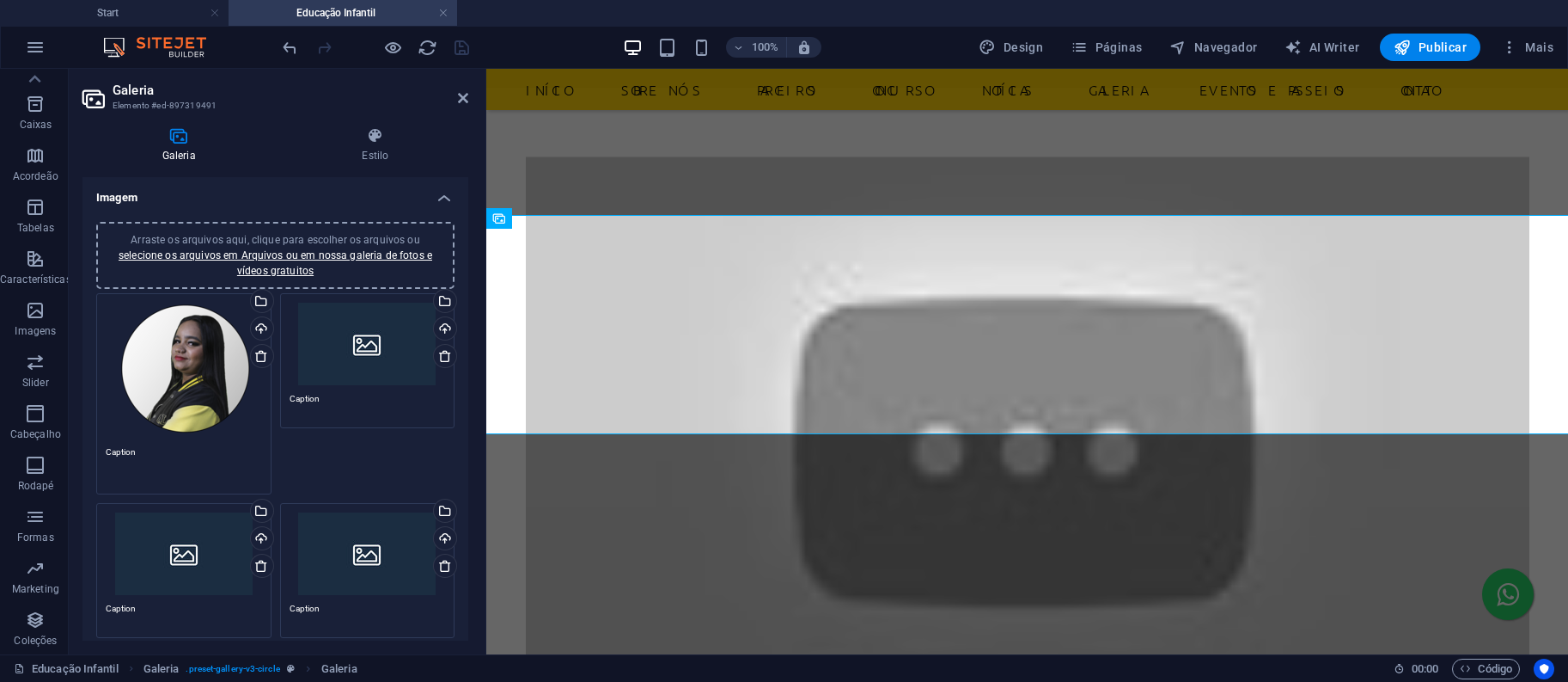
drag, startPoint x: 132, startPoint y: 452, endPoint x: 103, endPoint y: 451, distance: 29.0
click at [103, 451] on div "Arraste os arquivos aqui, clique para escolher os arquivos ou selecione os arqu…" at bounding box center [184, 393] width 184 height 210
click at [179, 451] on textarea "Caption" at bounding box center [184, 464] width 156 height 38
drag, startPoint x: 144, startPoint y: 454, endPoint x: 97, endPoint y: 454, distance: 47.0
click at [97, 454] on div "Arraste os arquivos aqui, clique para escolher os arquivos ou selecione os arqu…" at bounding box center [184, 393] width 184 height 210
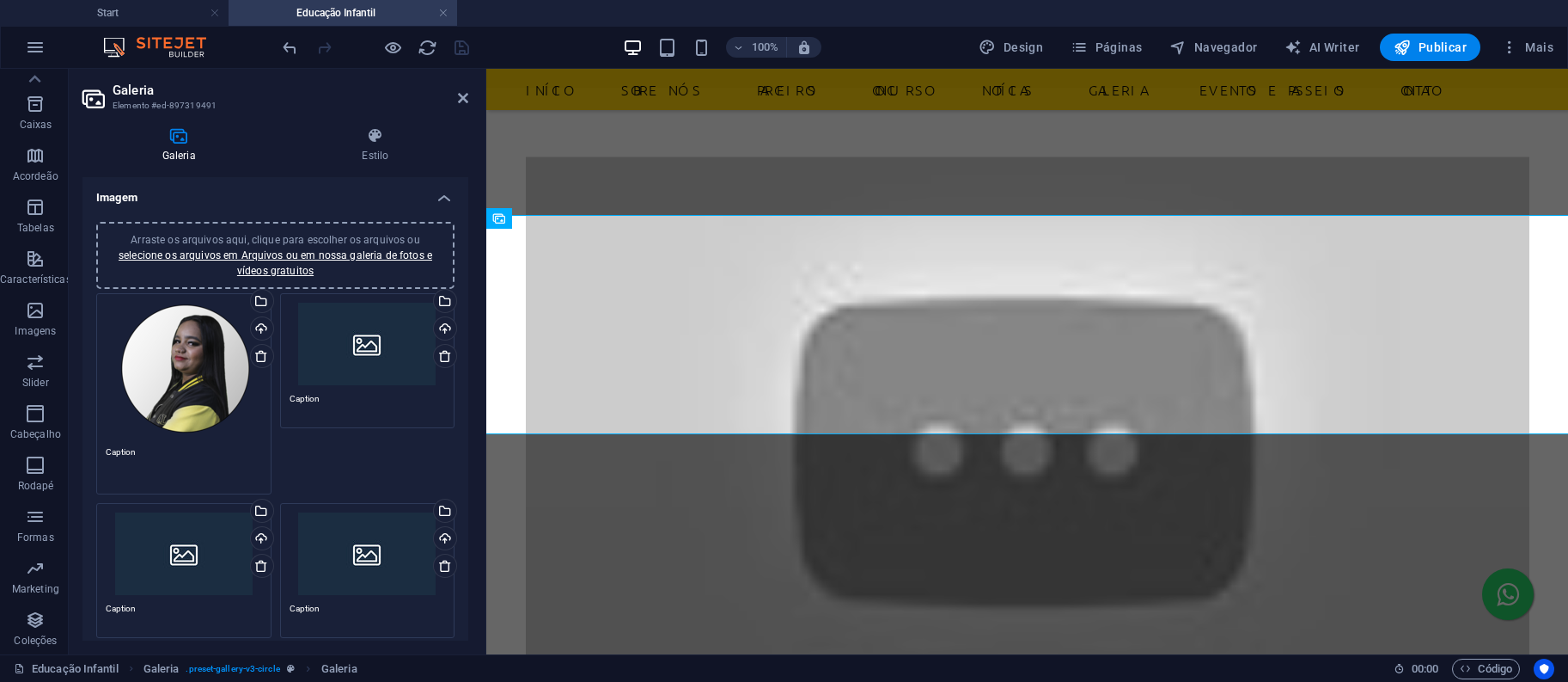
type textarea "C"
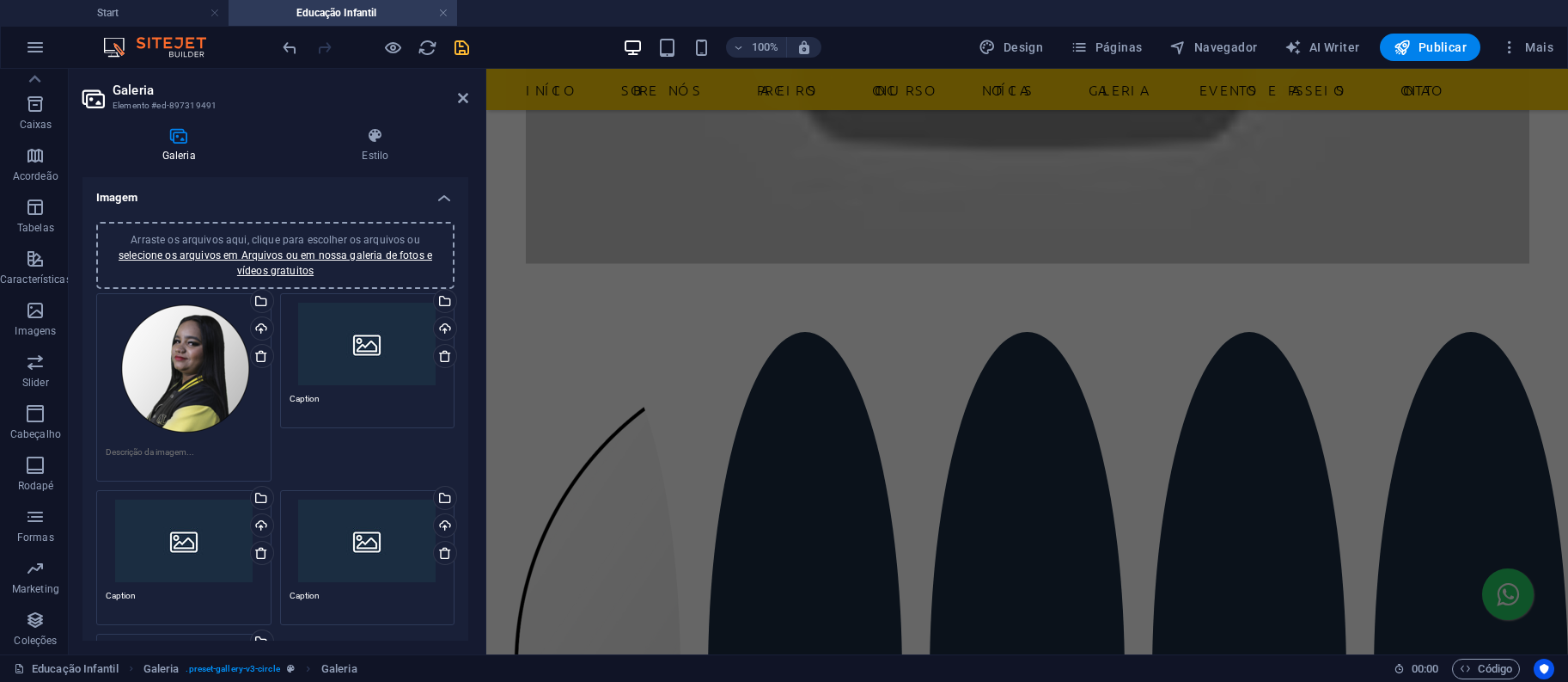
click at [148, 461] on textarea at bounding box center [184, 457] width 156 height 26
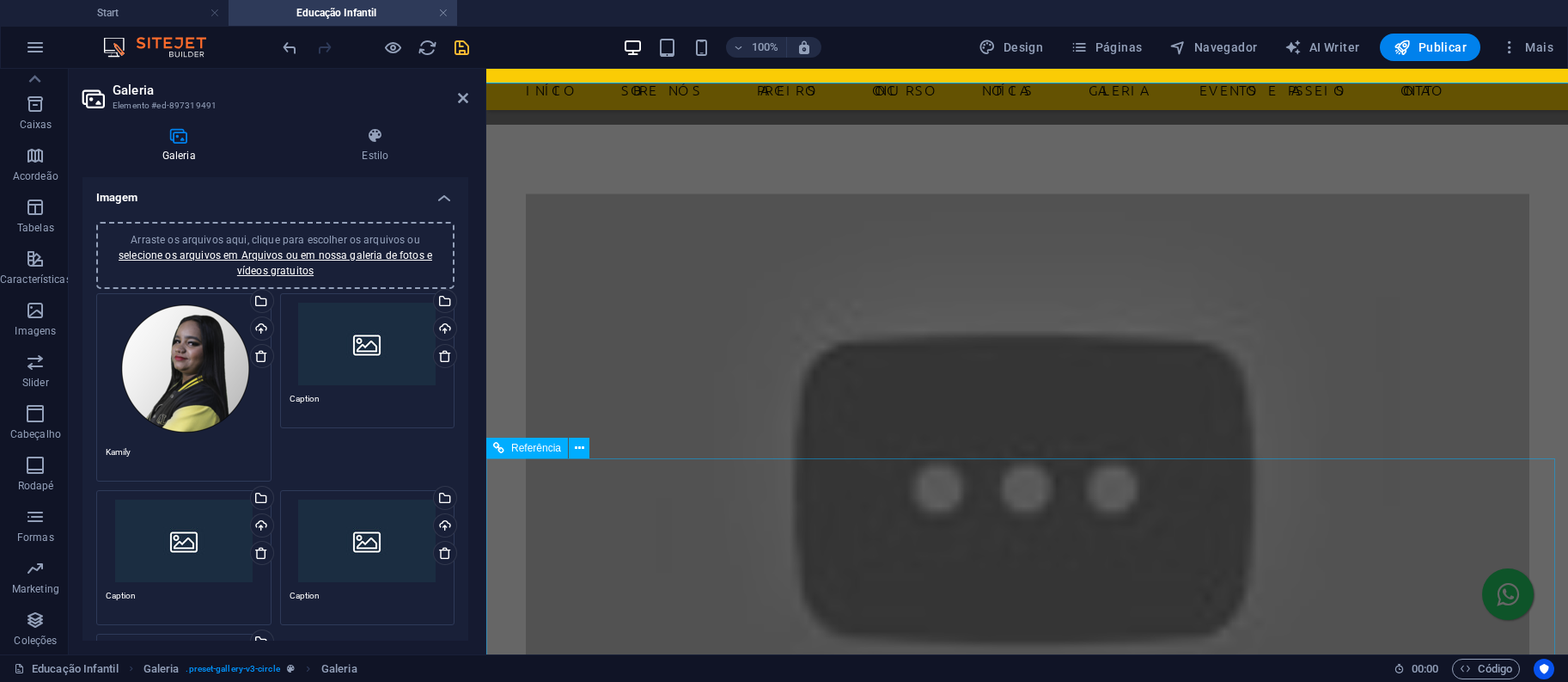
scroll to position [1871, 0]
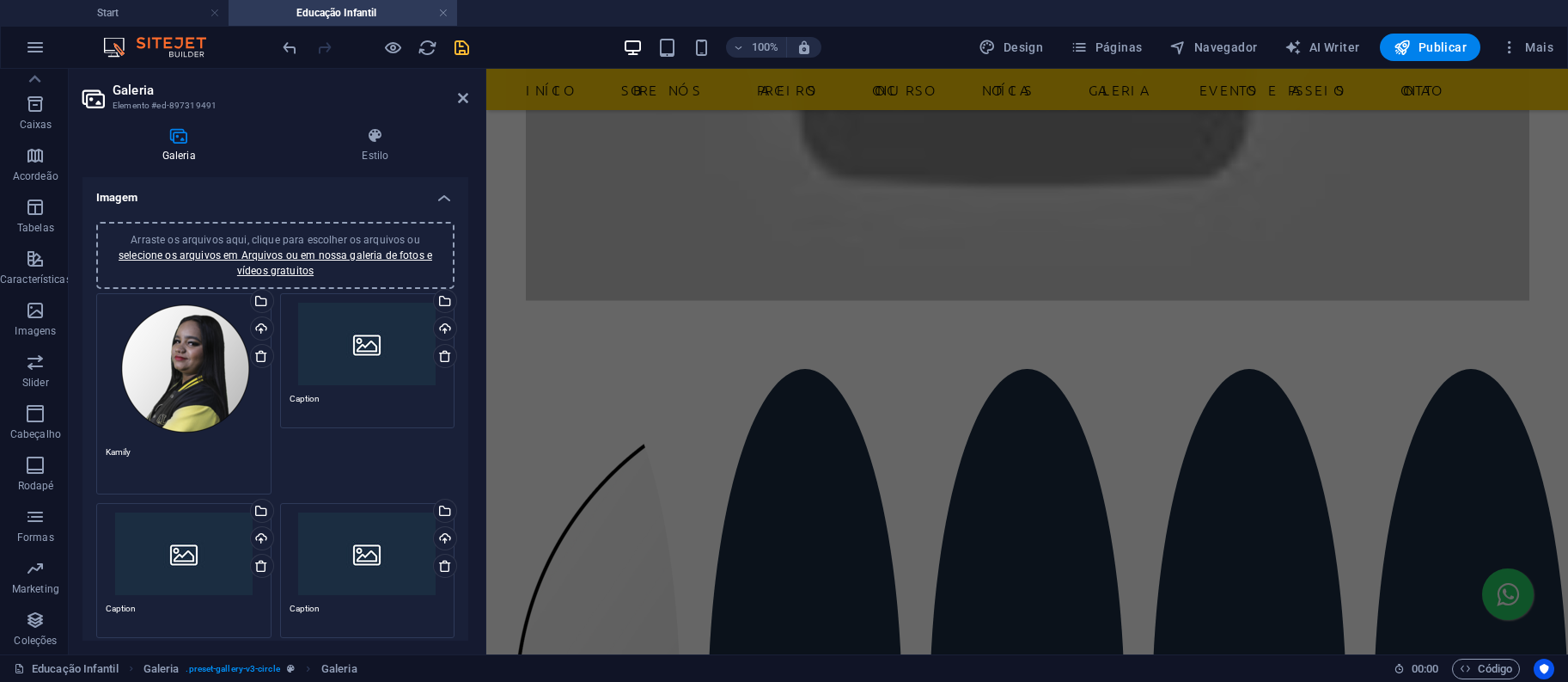
click at [165, 453] on textarea "Kamily" at bounding box center [184, 464] width 156 height 38
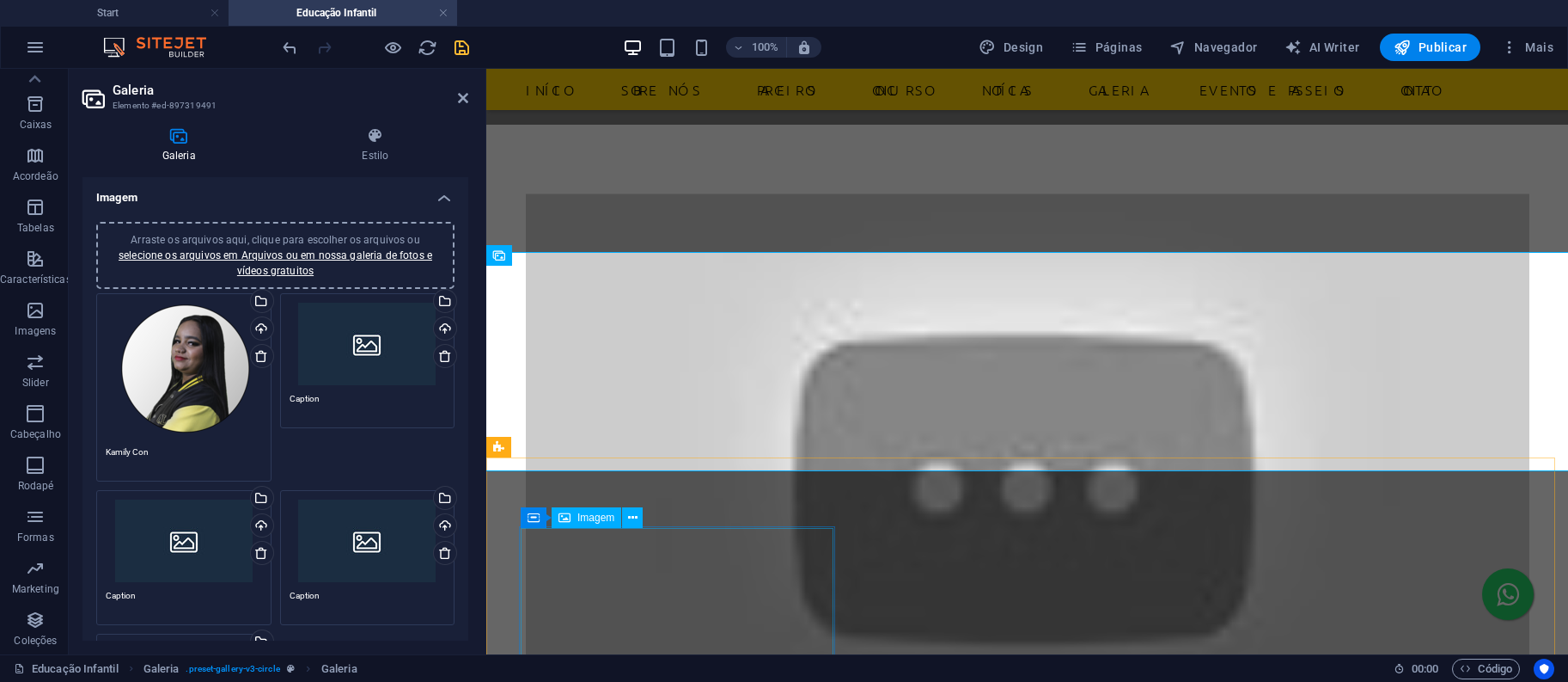
scroll to position [1872, 0]
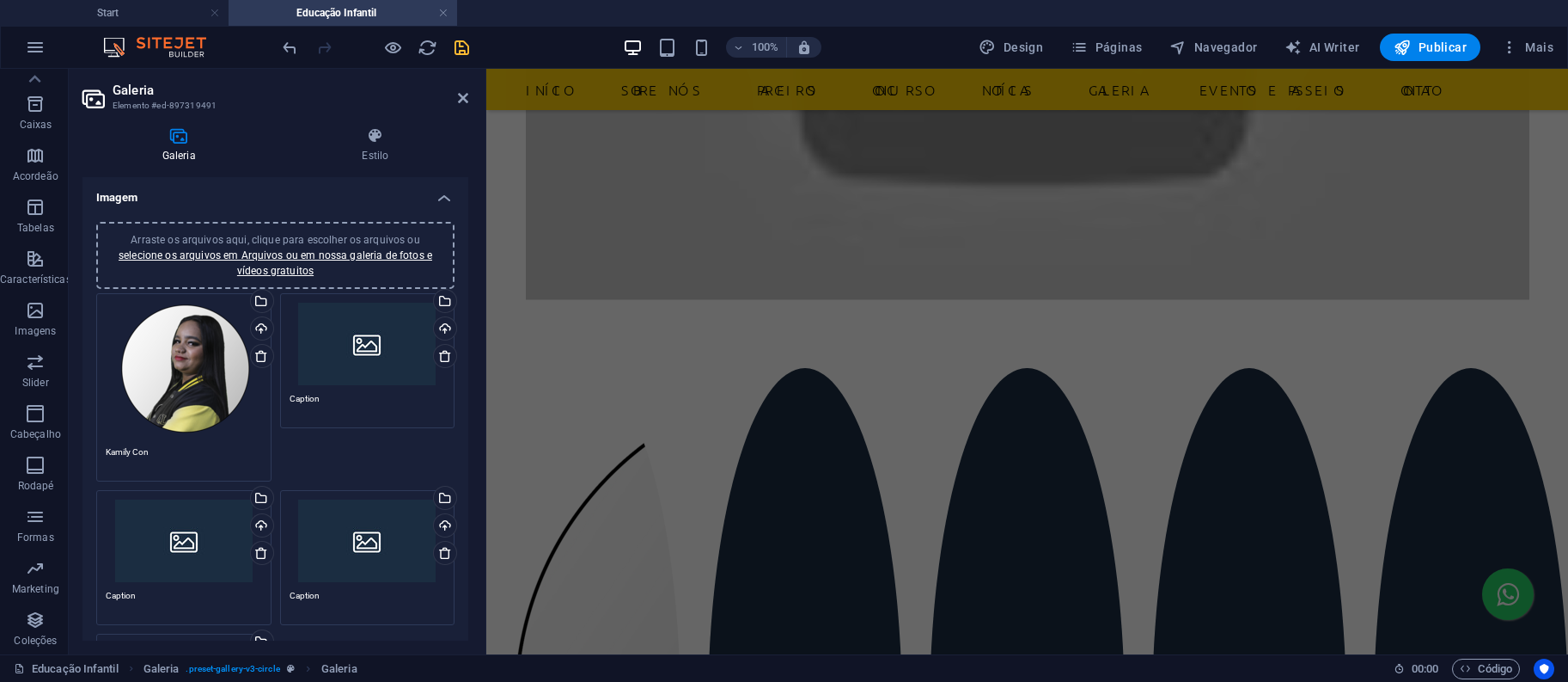
click at [188, 453] on textarea "Kamily Con" at bounding box center [184, 457] width 156 height 26
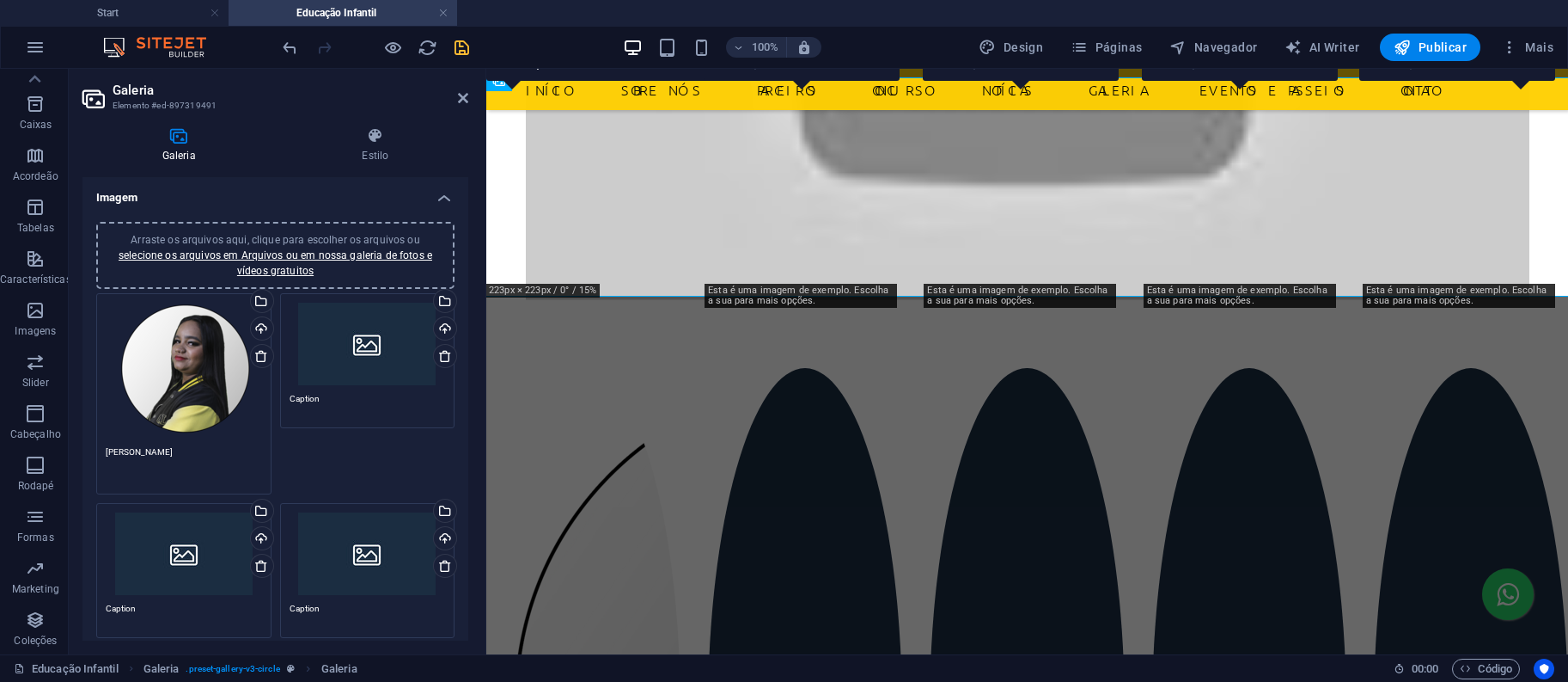
scroll to position [1413, 0]
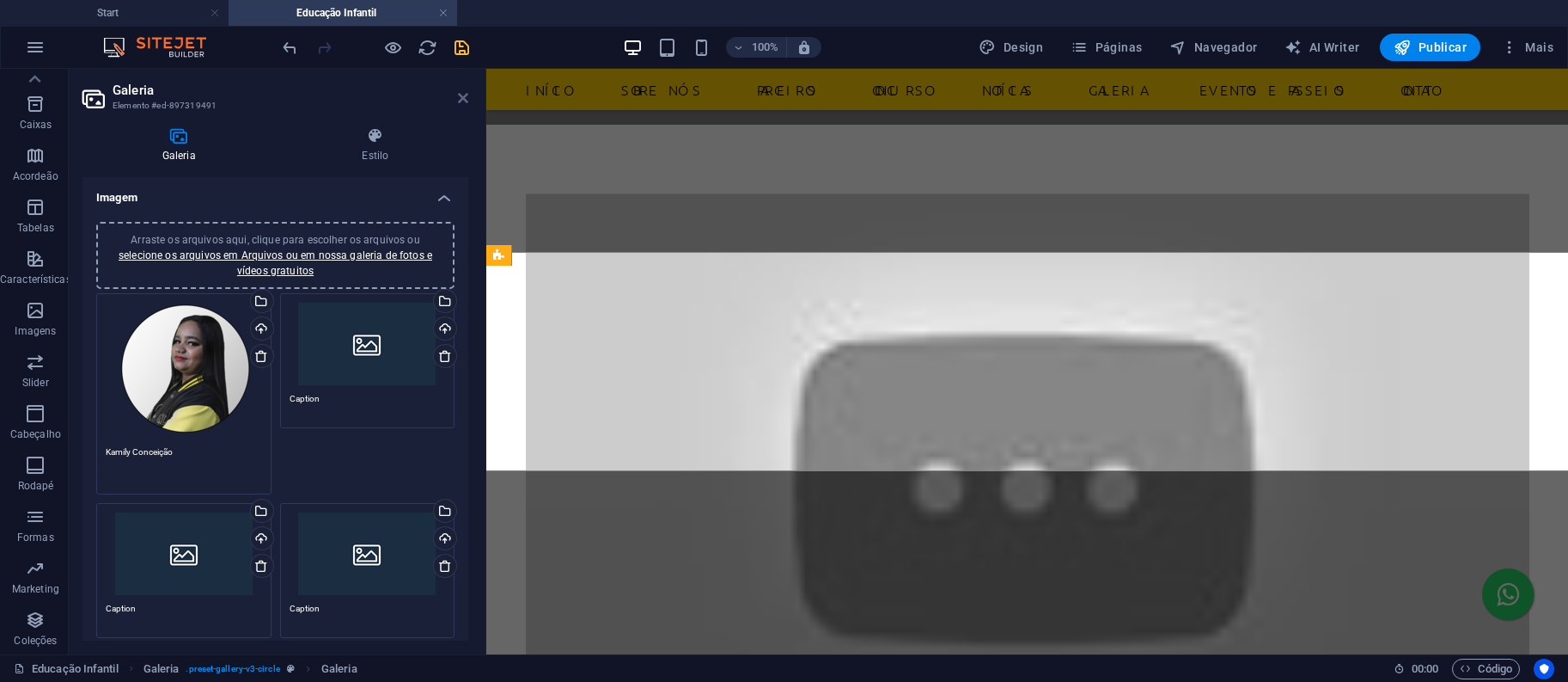
type textarea "Kamily Conceição"
click at [463, 98] on icon at bounding box center [464, 97] width 11 height 13
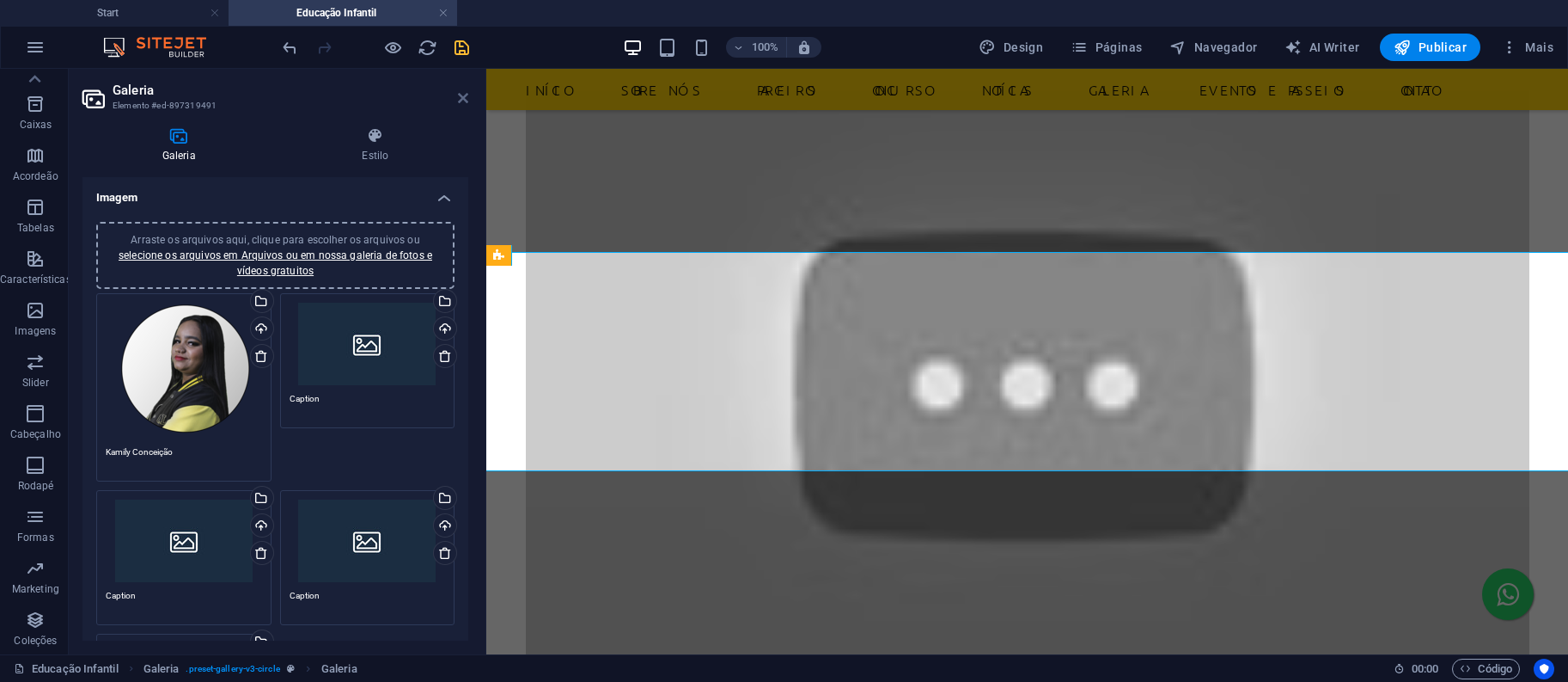
scroll to position [1207, 0]
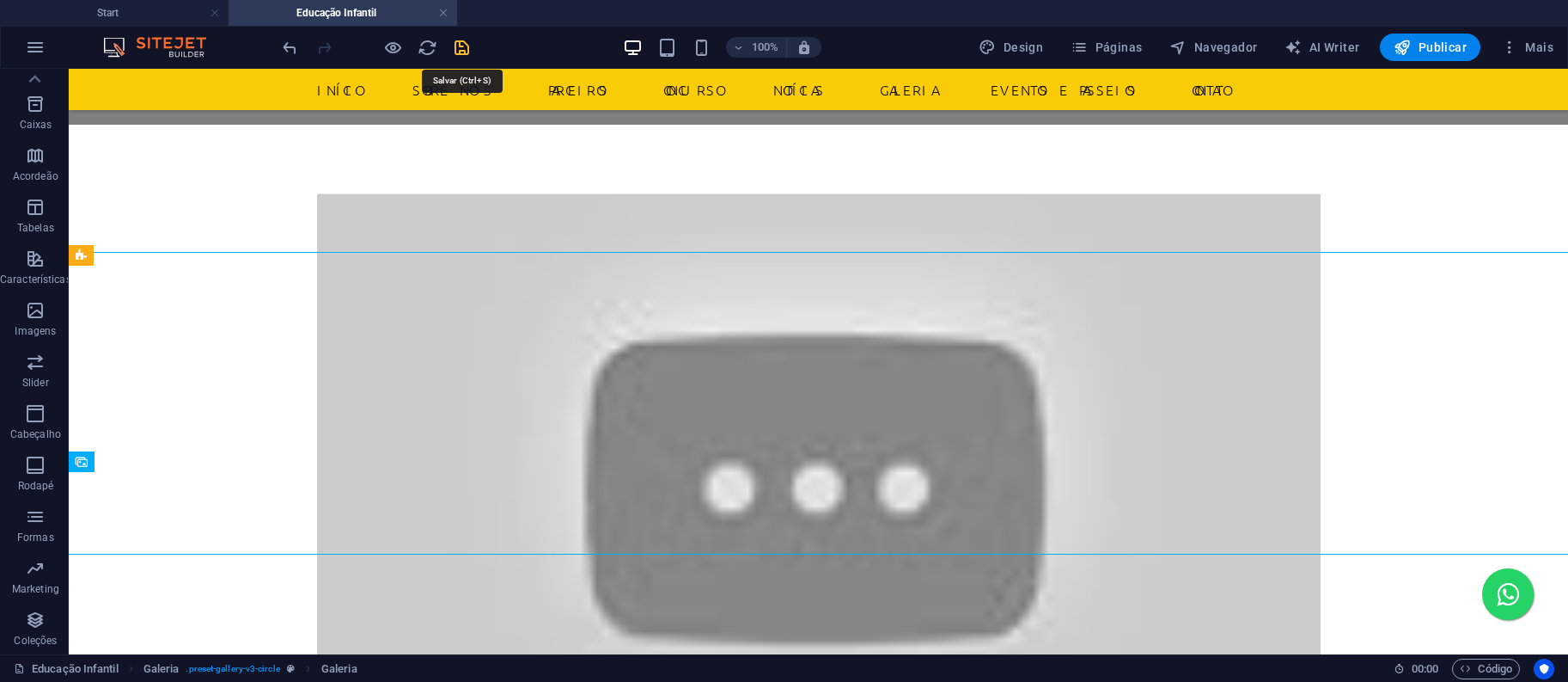
click at [465, 45] on icon "save" at bounding box center [462, 47] width 20 height 20
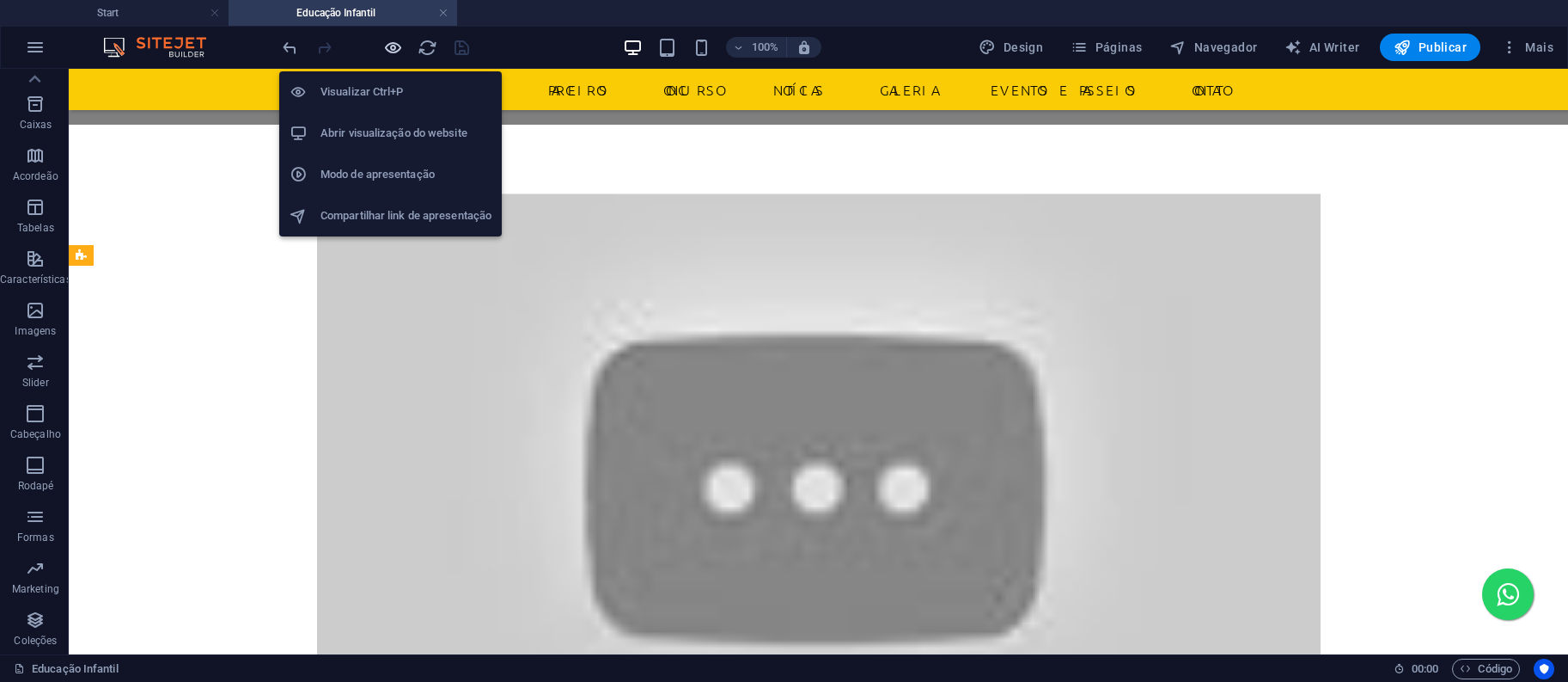
click at [392, 54] on icon "button" at bounding box center [393, 47] width 20 height 20
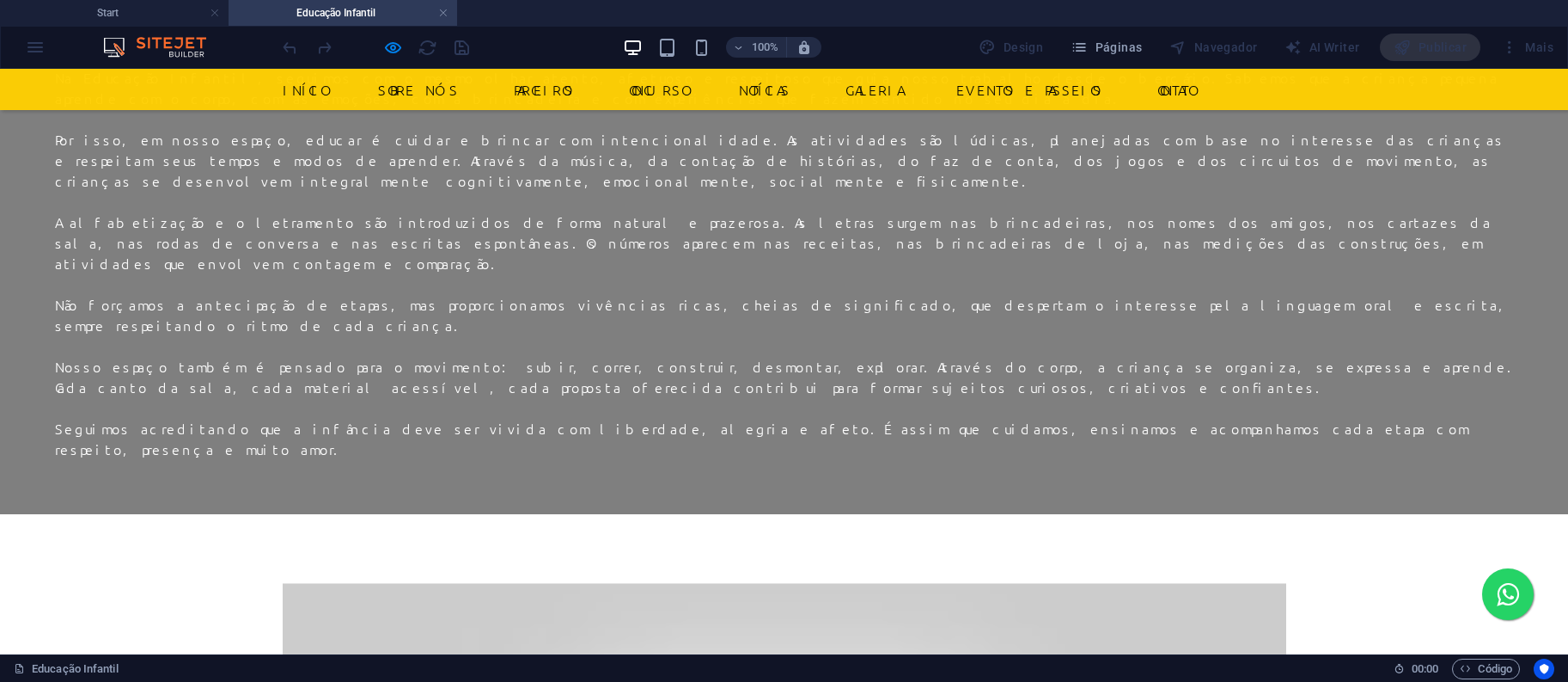
scroll to position [748, 0]
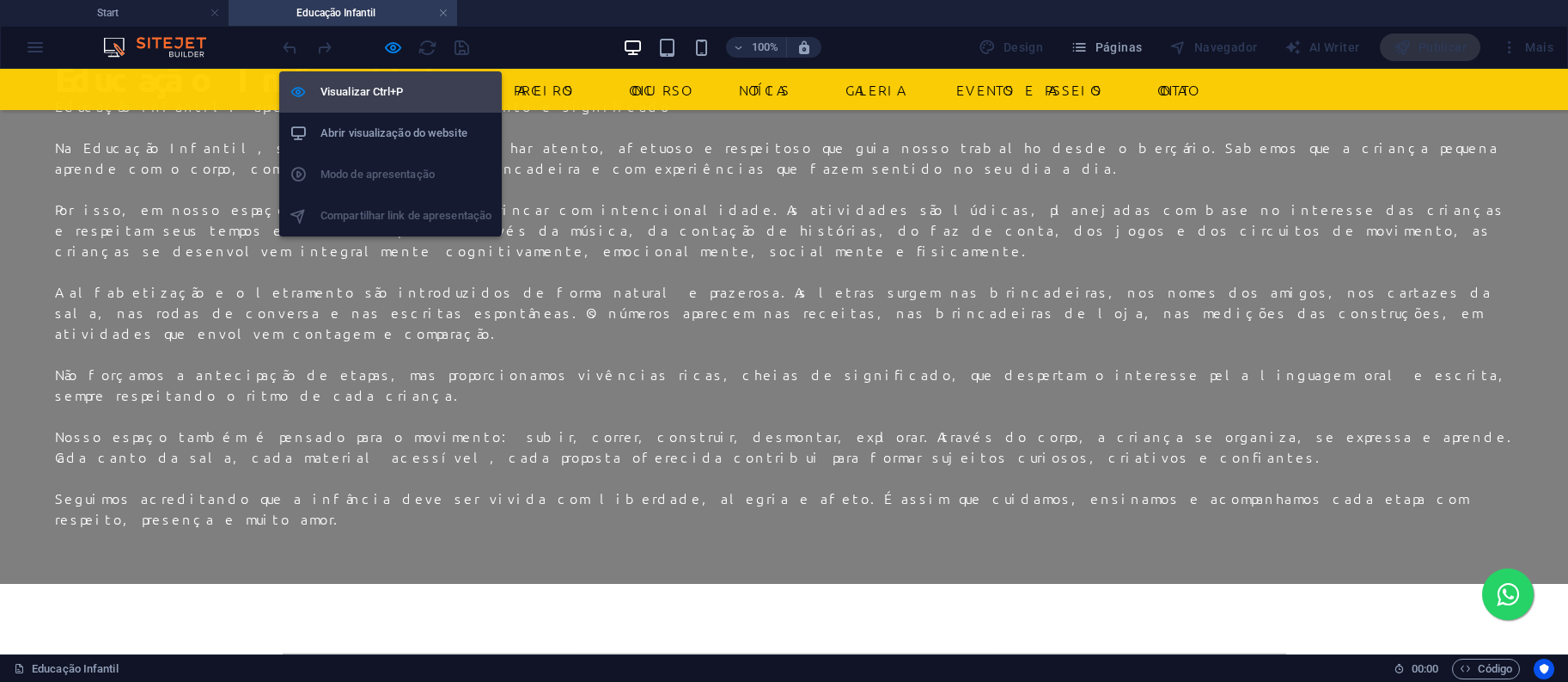
click at [365, 93] on h6 "Visualizar Ctrl+P" at bounding box center [406, 92] width 171 height 21
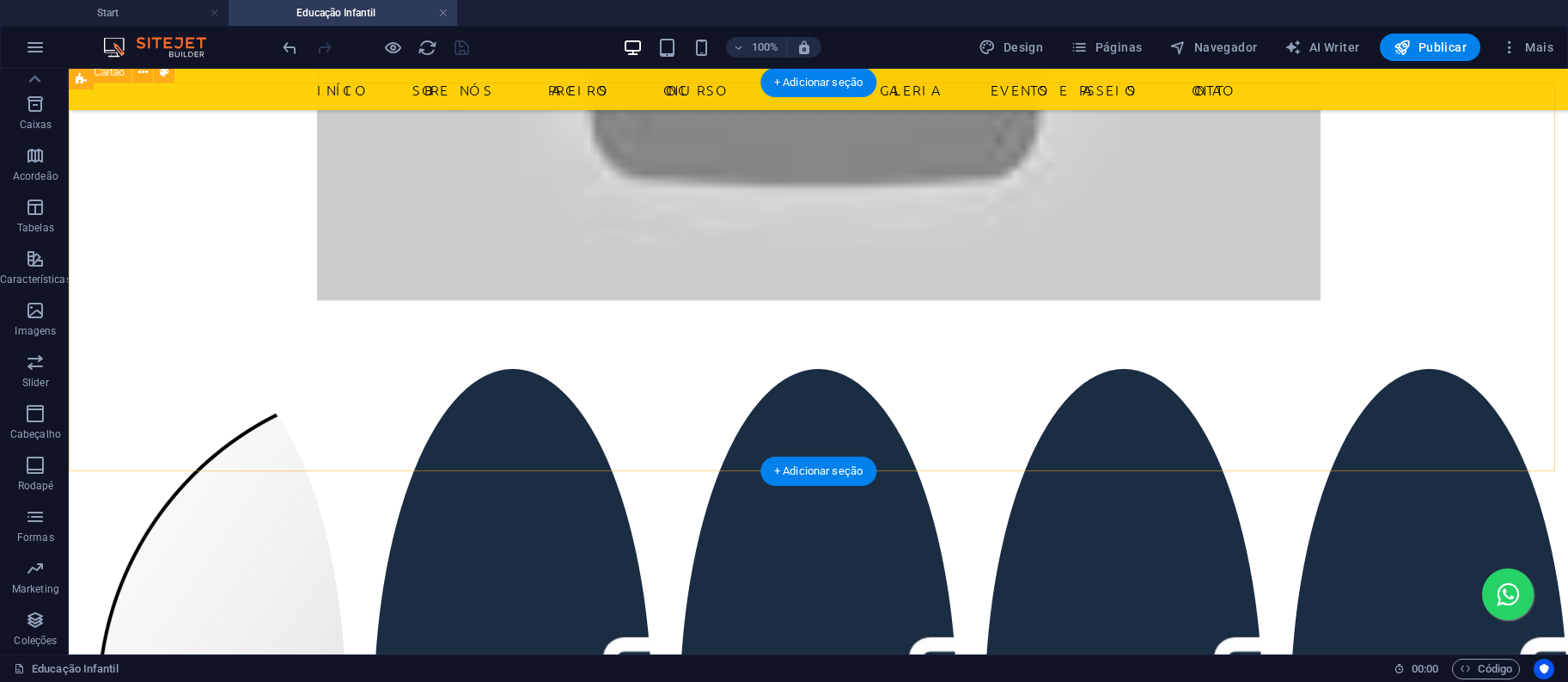
scroll to position [1207, 0]
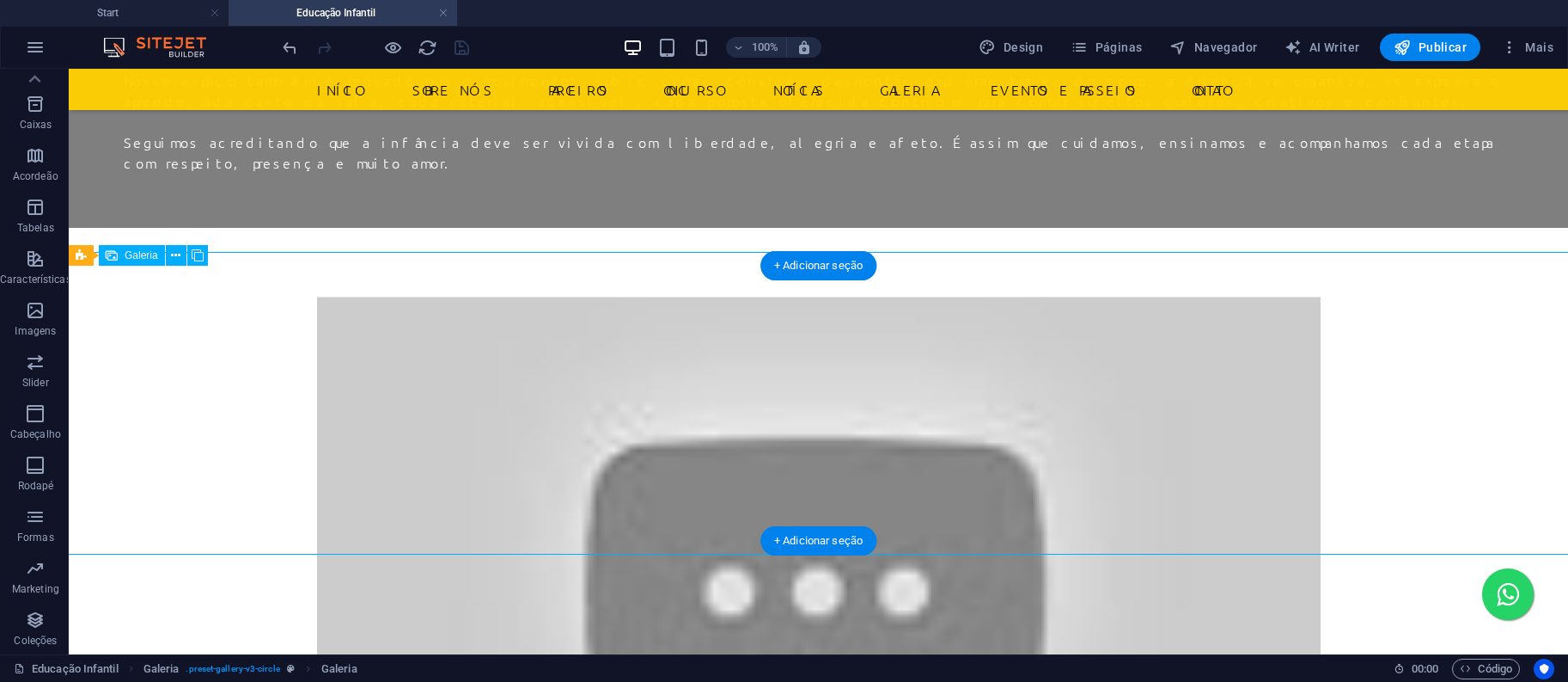
select select "4"
select select "px"
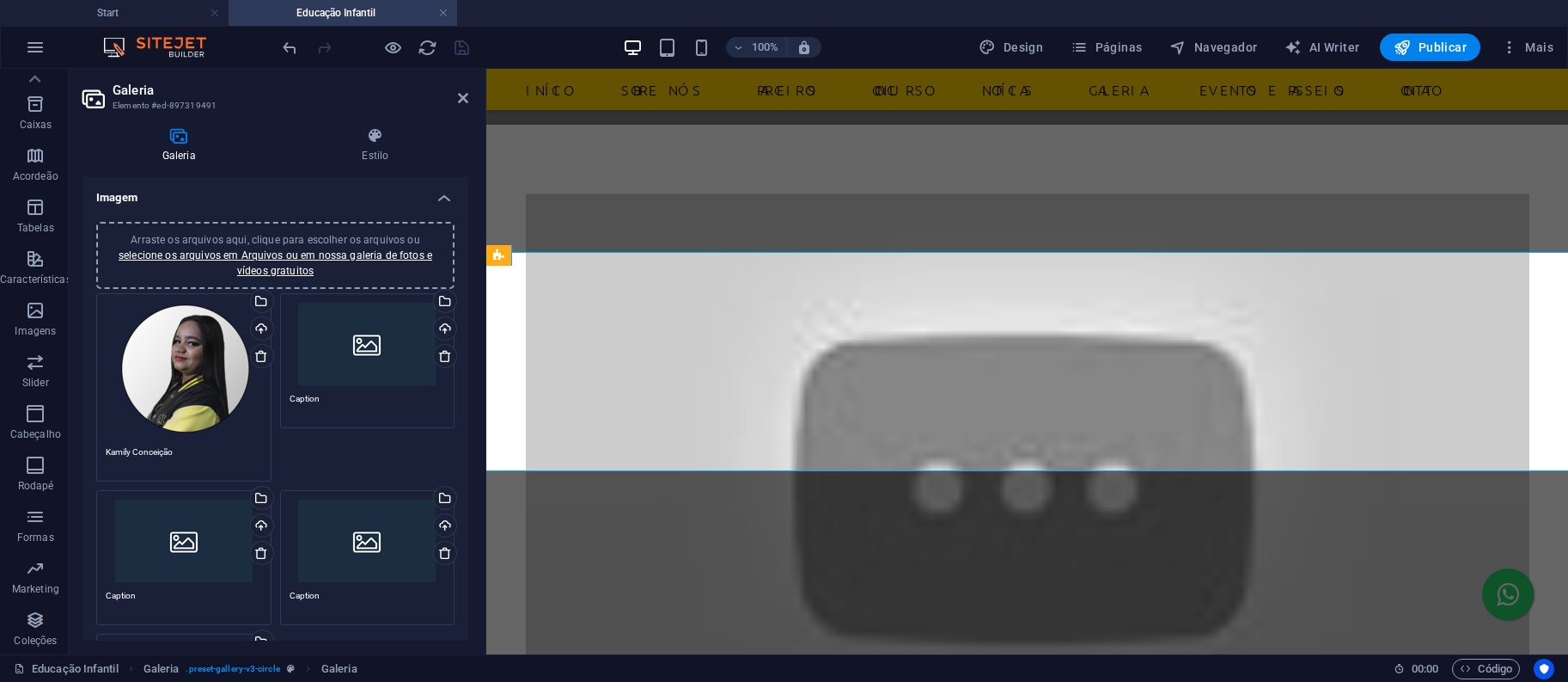
scroll to position [426, 0]
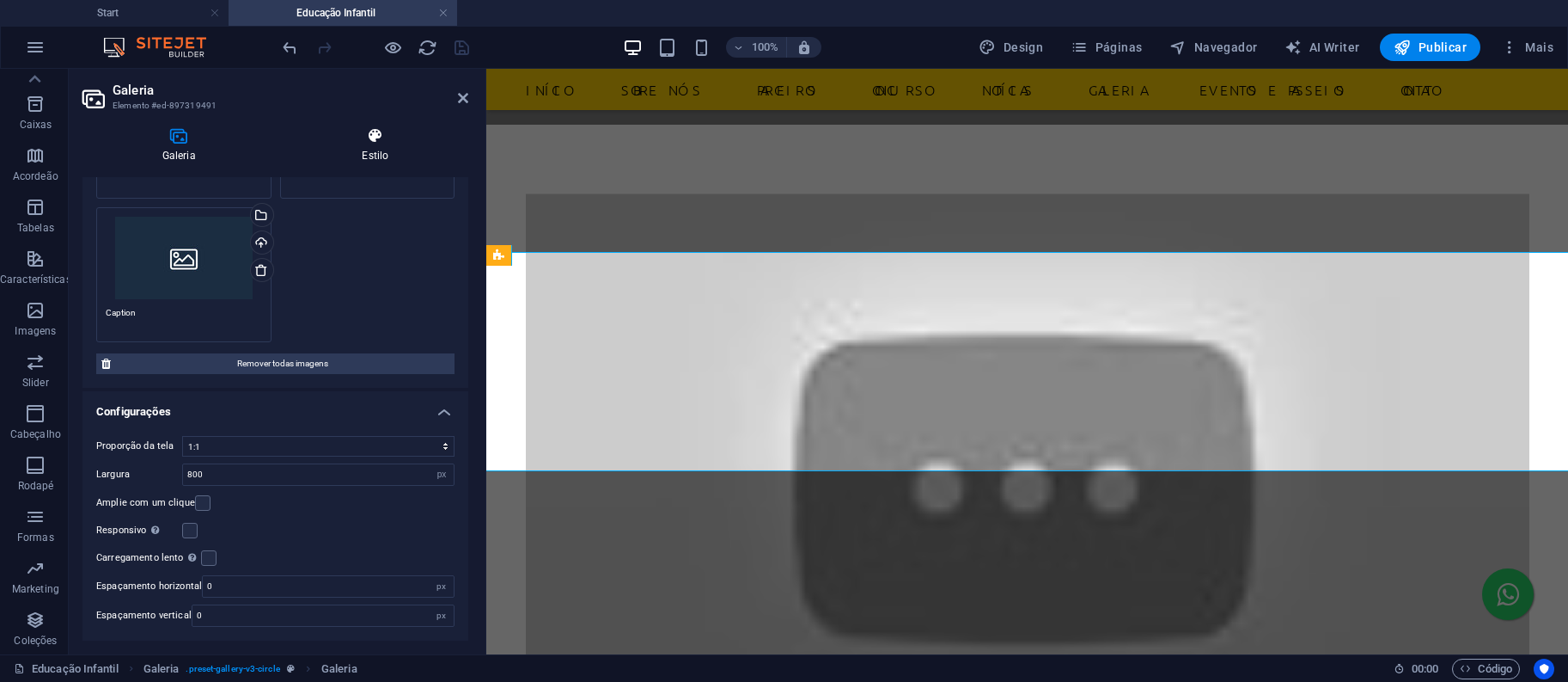
click at [371, 149] on h4 "Estilo" at bounding box center [375, 145] width 185 height 36
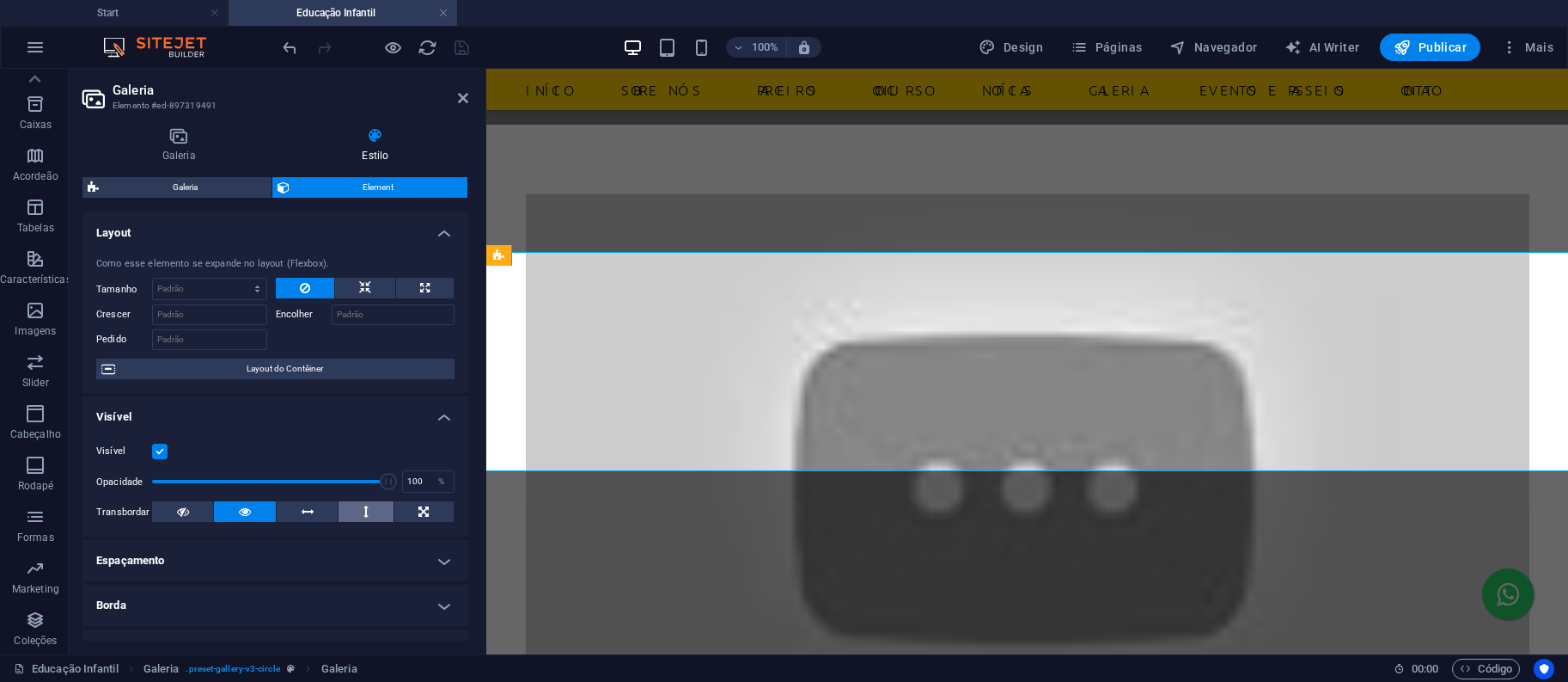
scroll to position [299, 0]
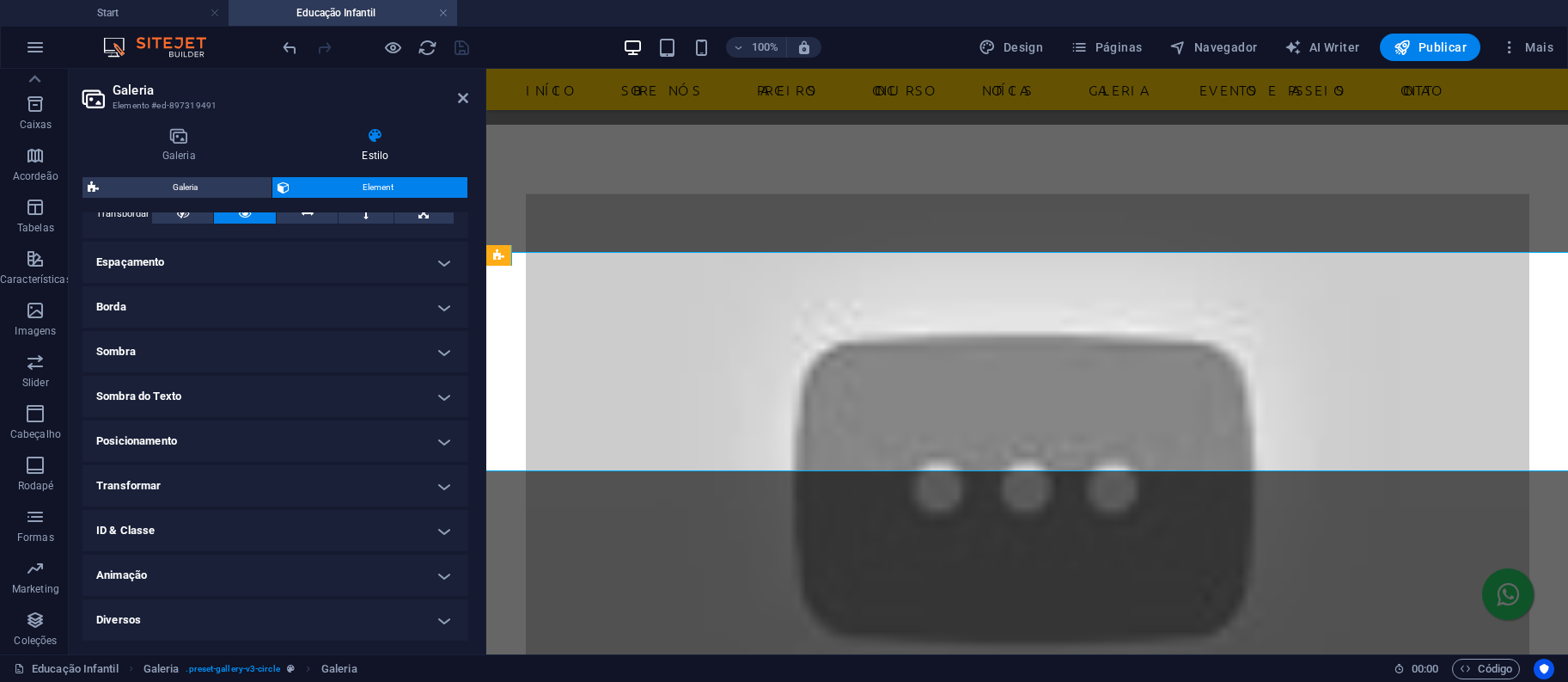
click at [217, 579] on h4 "Animação" at bounding box center [275, 575] width 386 height 41
click at [227, 573] on h4 "Animação" at bounding box center [275, 570] width 386 height 31
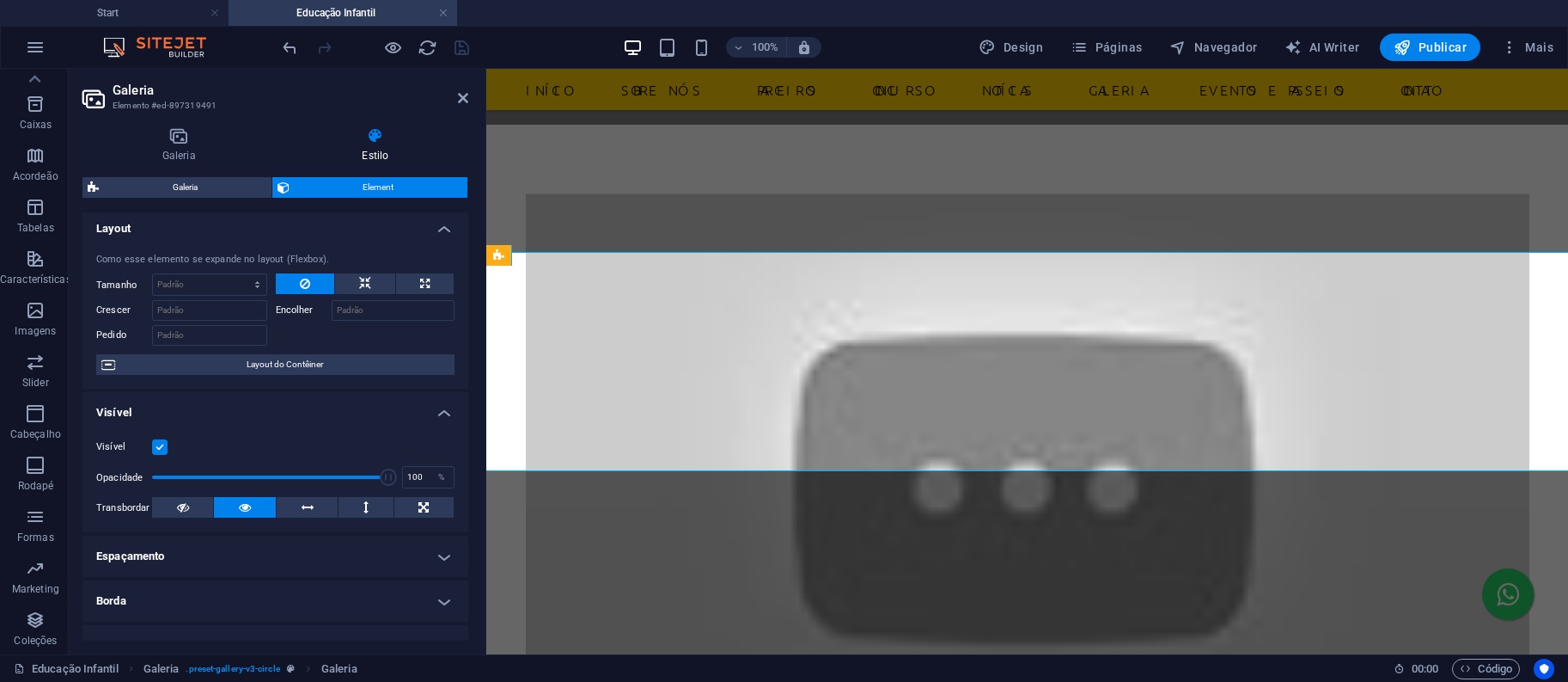
scroll to position [0, 0]
click at [458, 102] on icon at bounding box center [464, 97] width 11 height 13
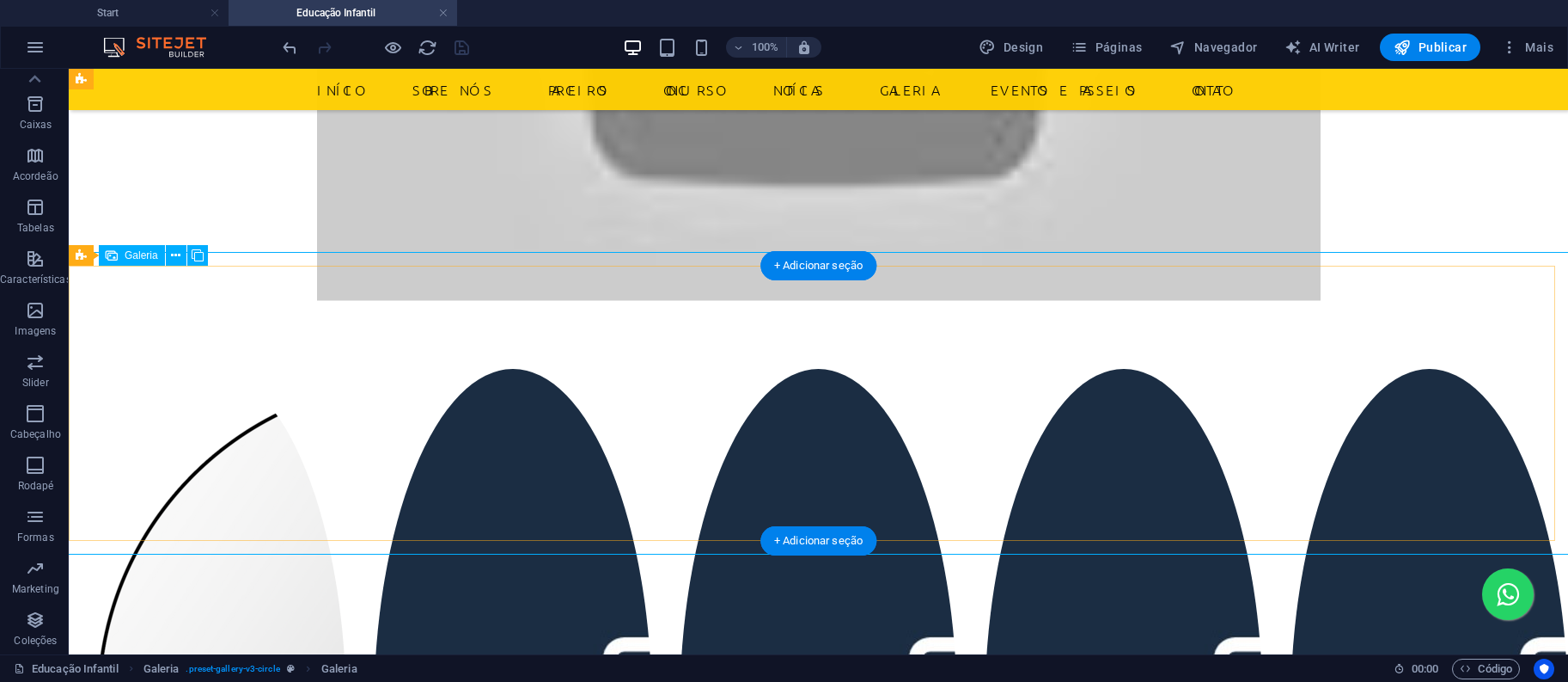
scroll to position [1207, 0]
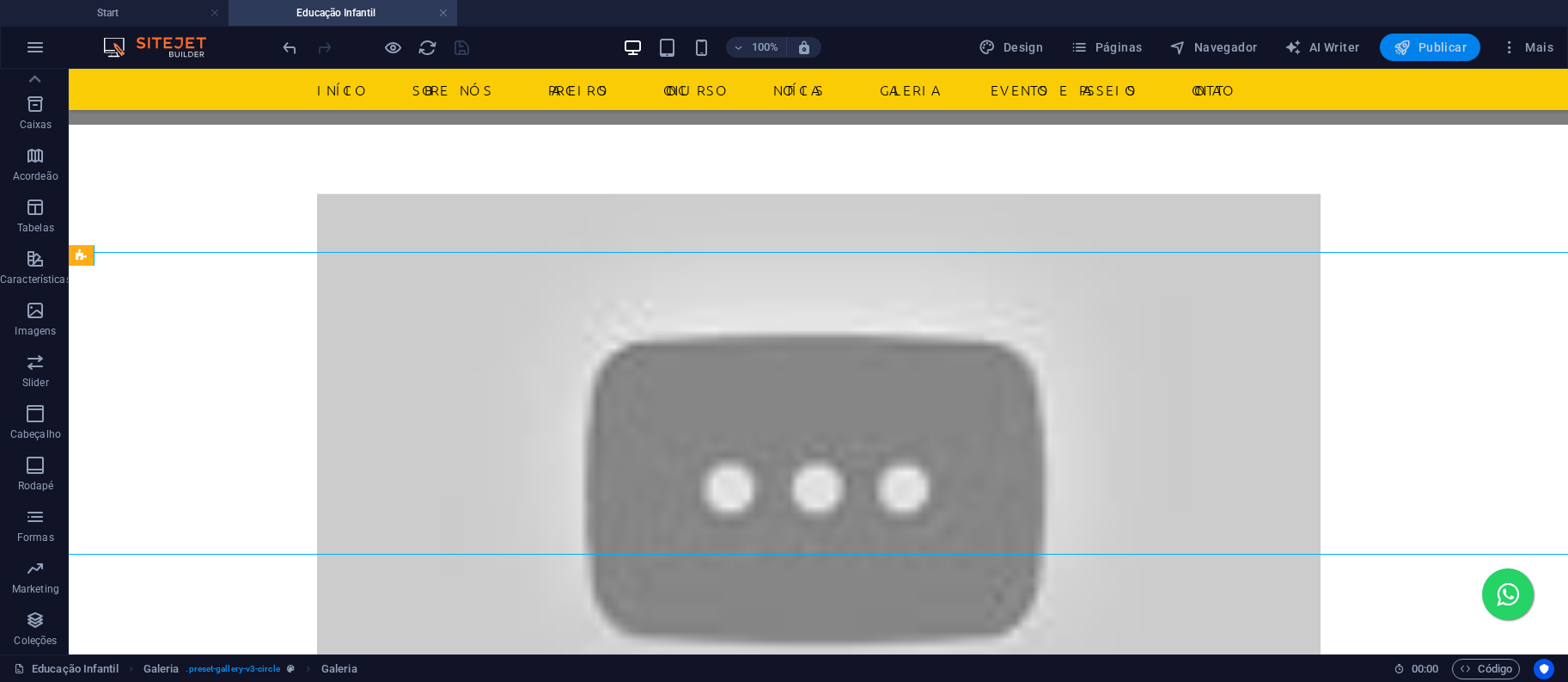
click at [1463, 48] on span "Publicar" at bounding box center [1431, 46] width 73 height 17
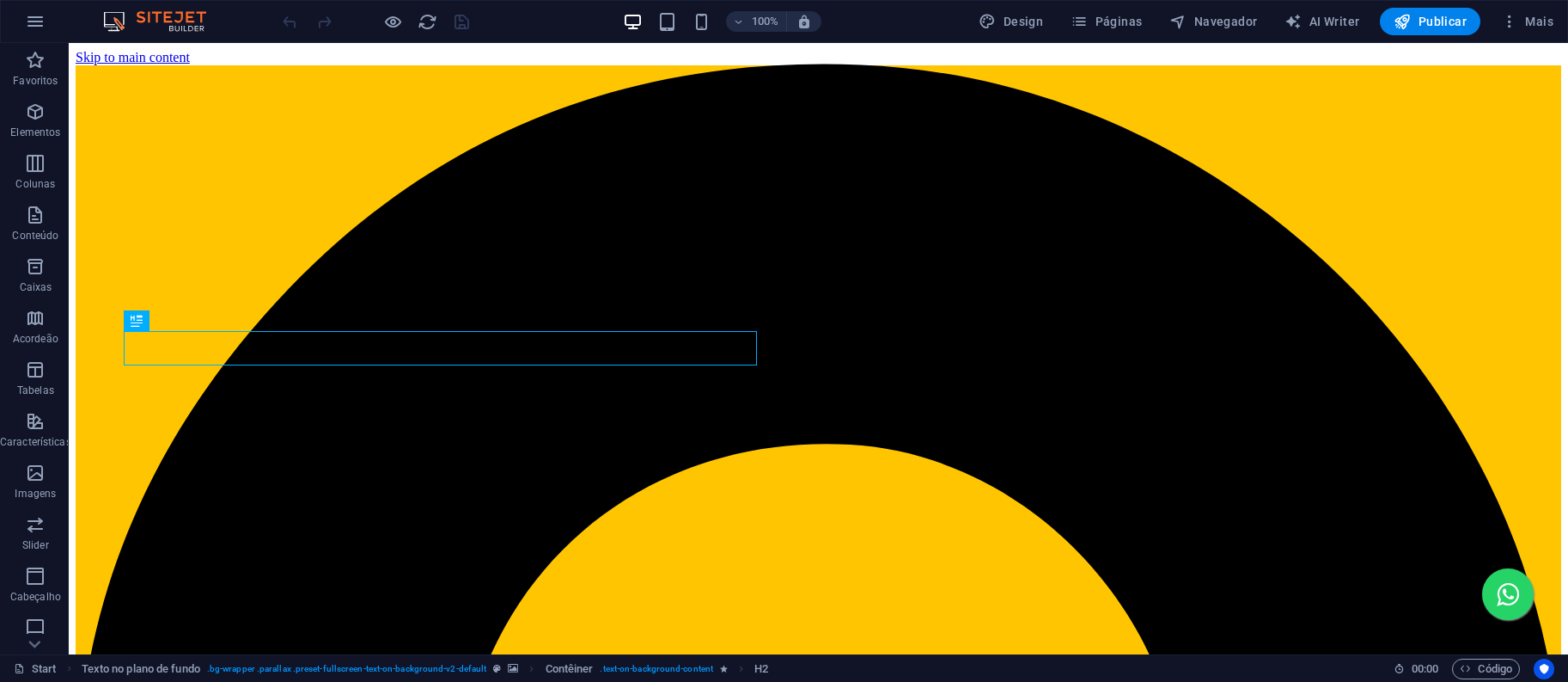
scroll to position [372, 0]
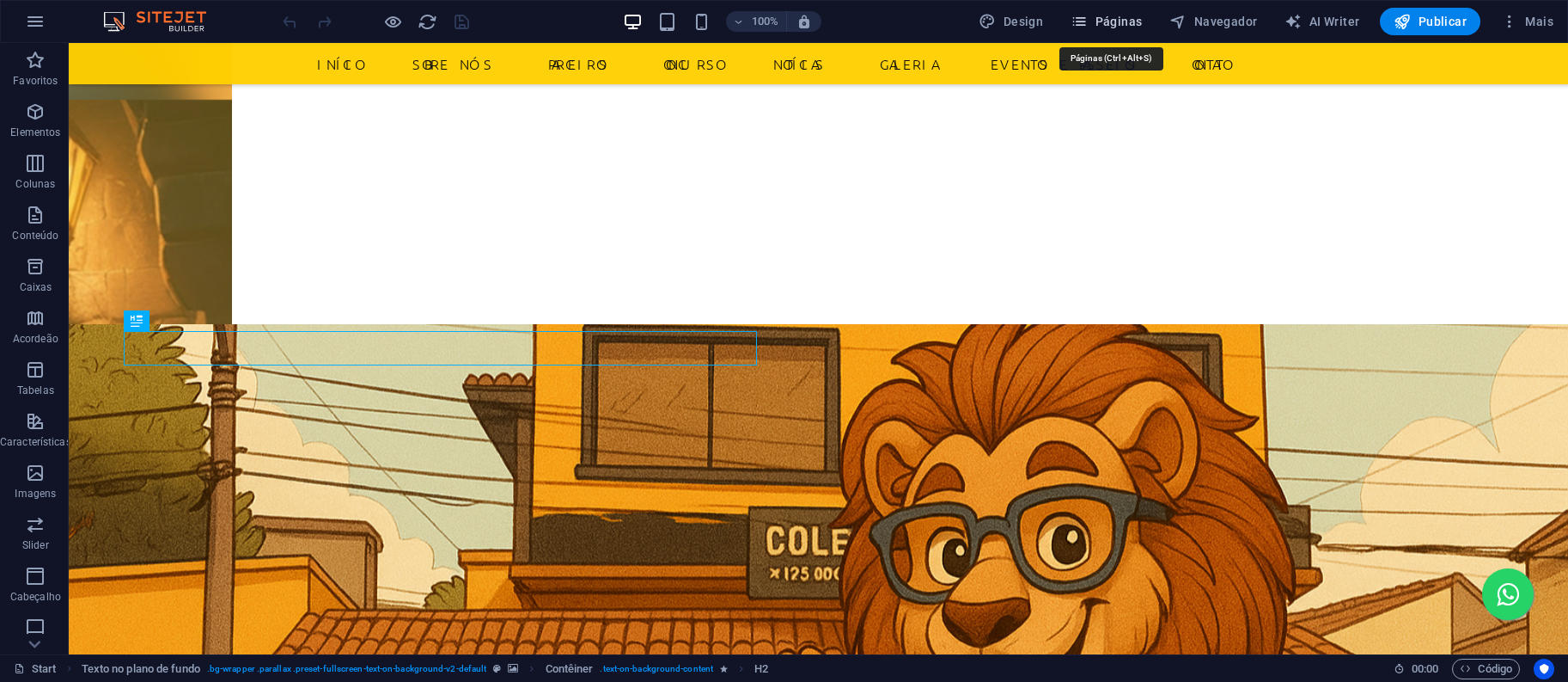
click at [1116, 16] on span "Páginas" at bounding box center [1106, 21] width 71 height 17
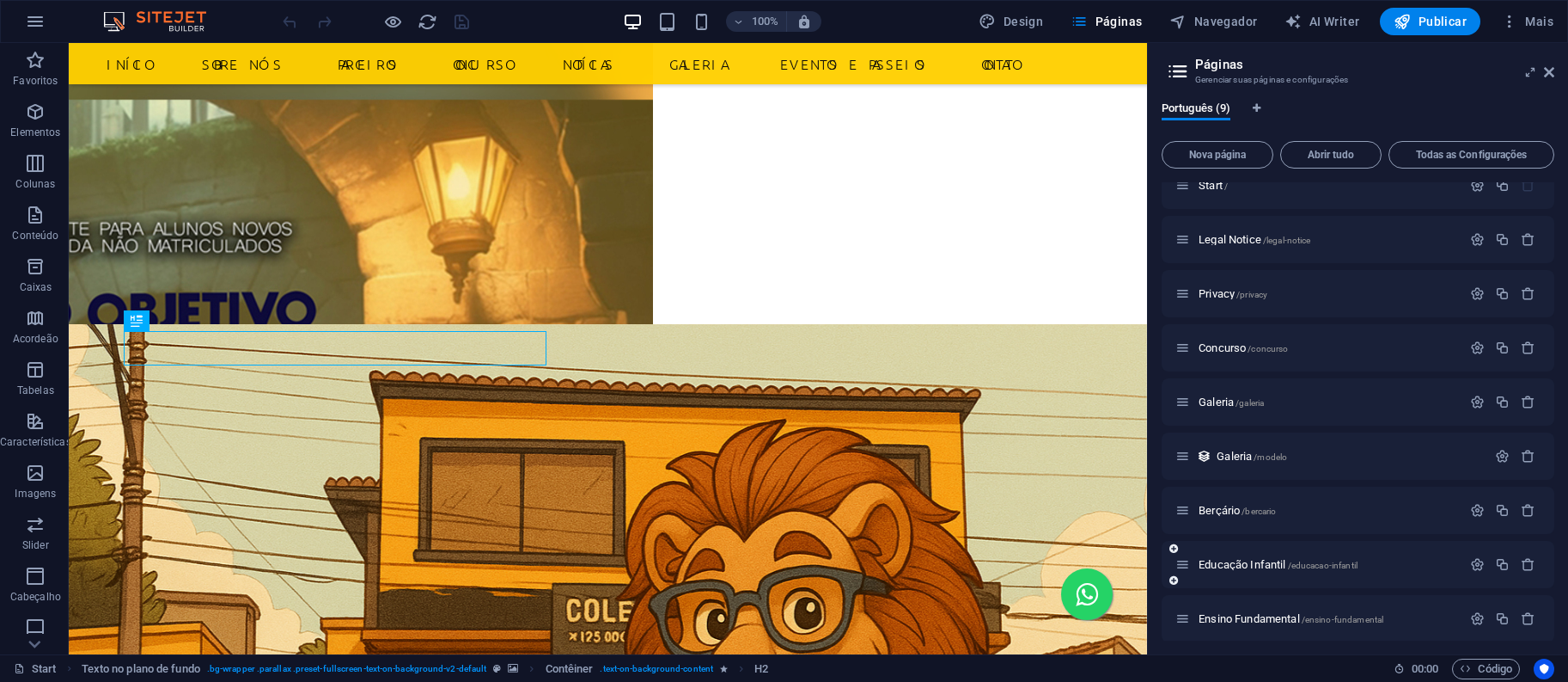
scroll to position [29, 0]
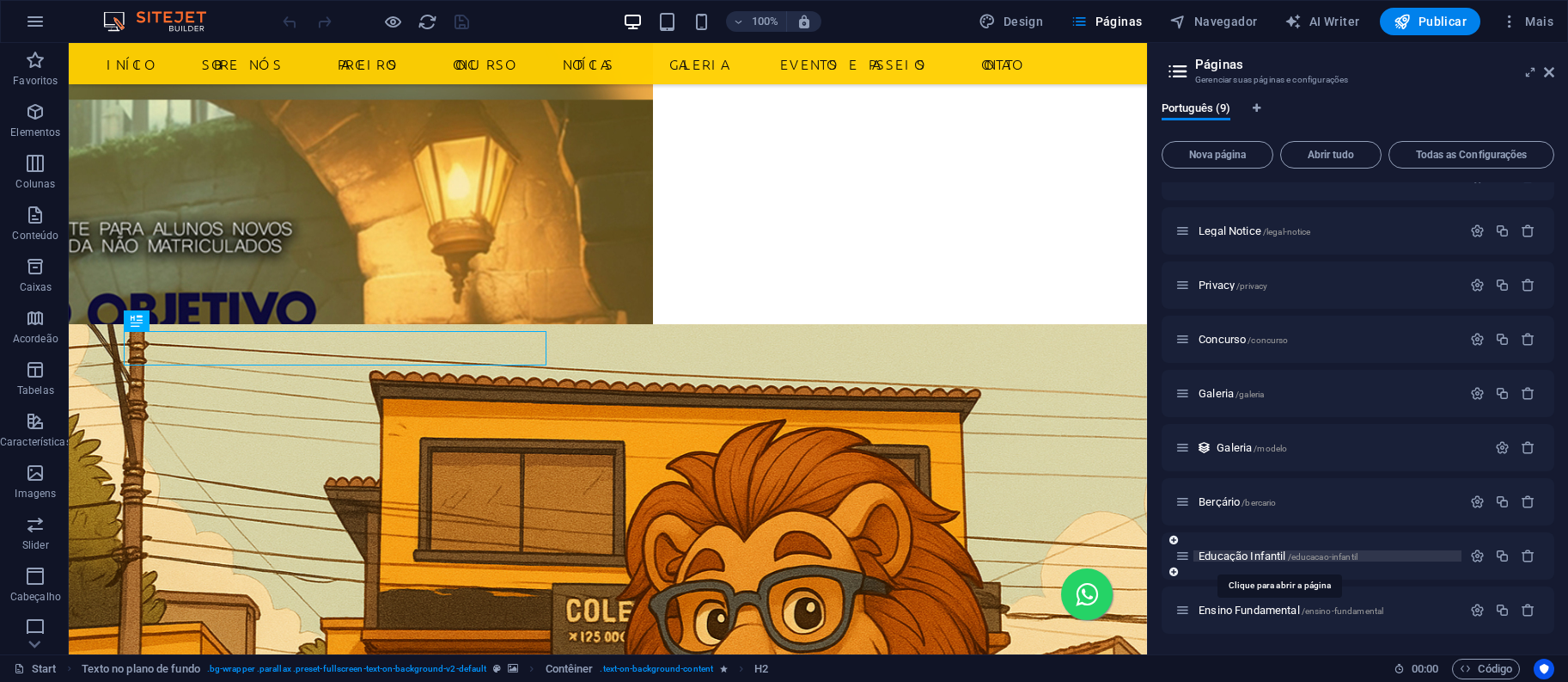
click at [1259, 555] on span "Educação Infantil /educacao-infantil" at bounding box center [1278, 555] width 159 height 12
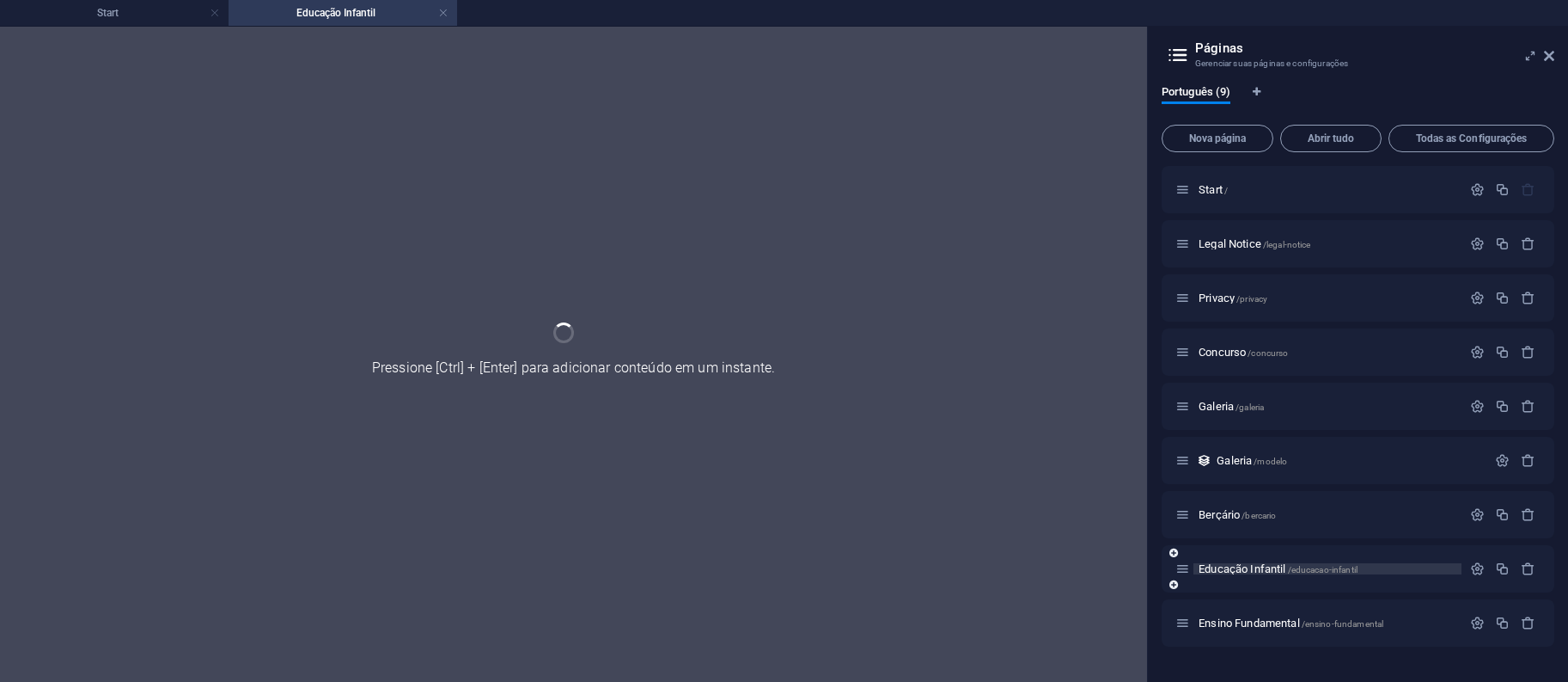
scroll to position [0, 0]
click at [1259, 555] on div "Educação Infantil /educacao-infantil" at bounding box center [1358, 568] width 393 height 47
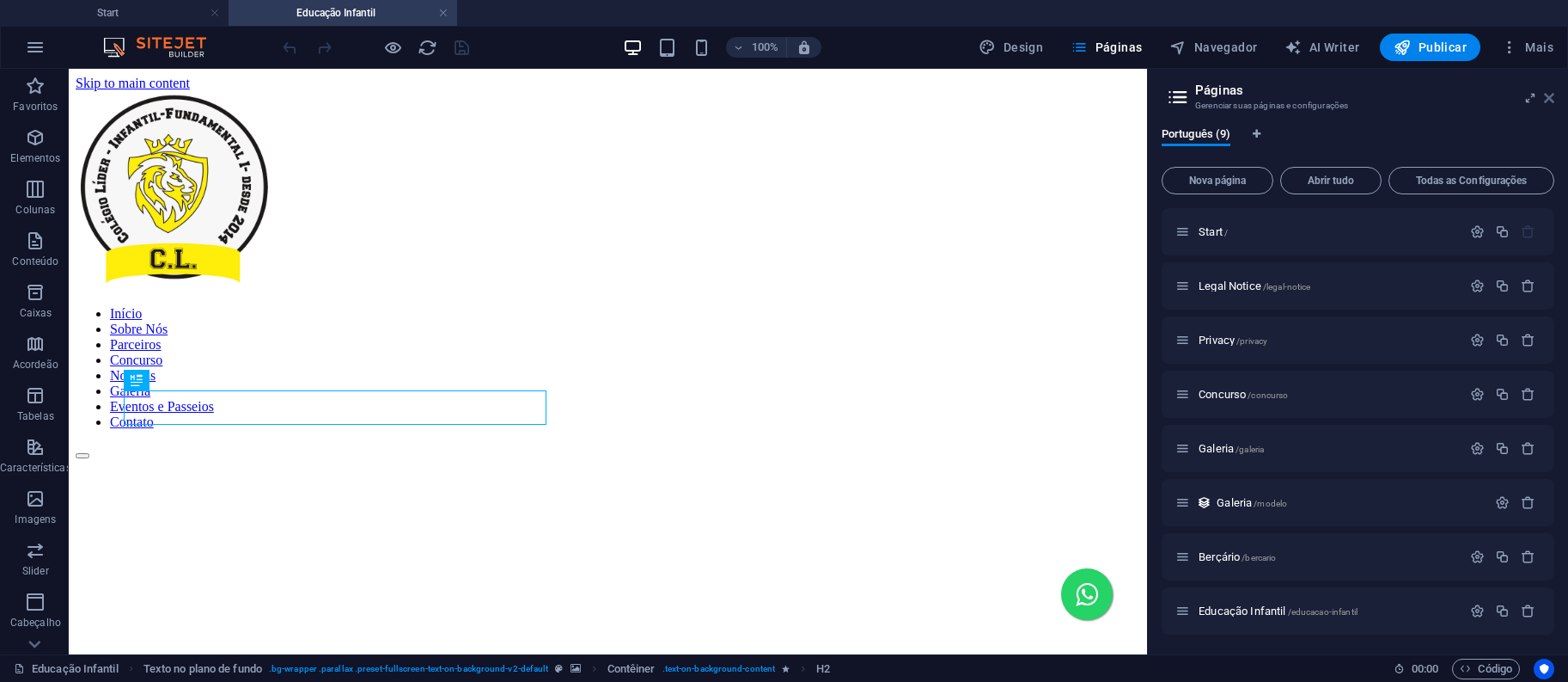
click at [1547, 98] on icon at bounding box center [1549, 97] width 11 height 13
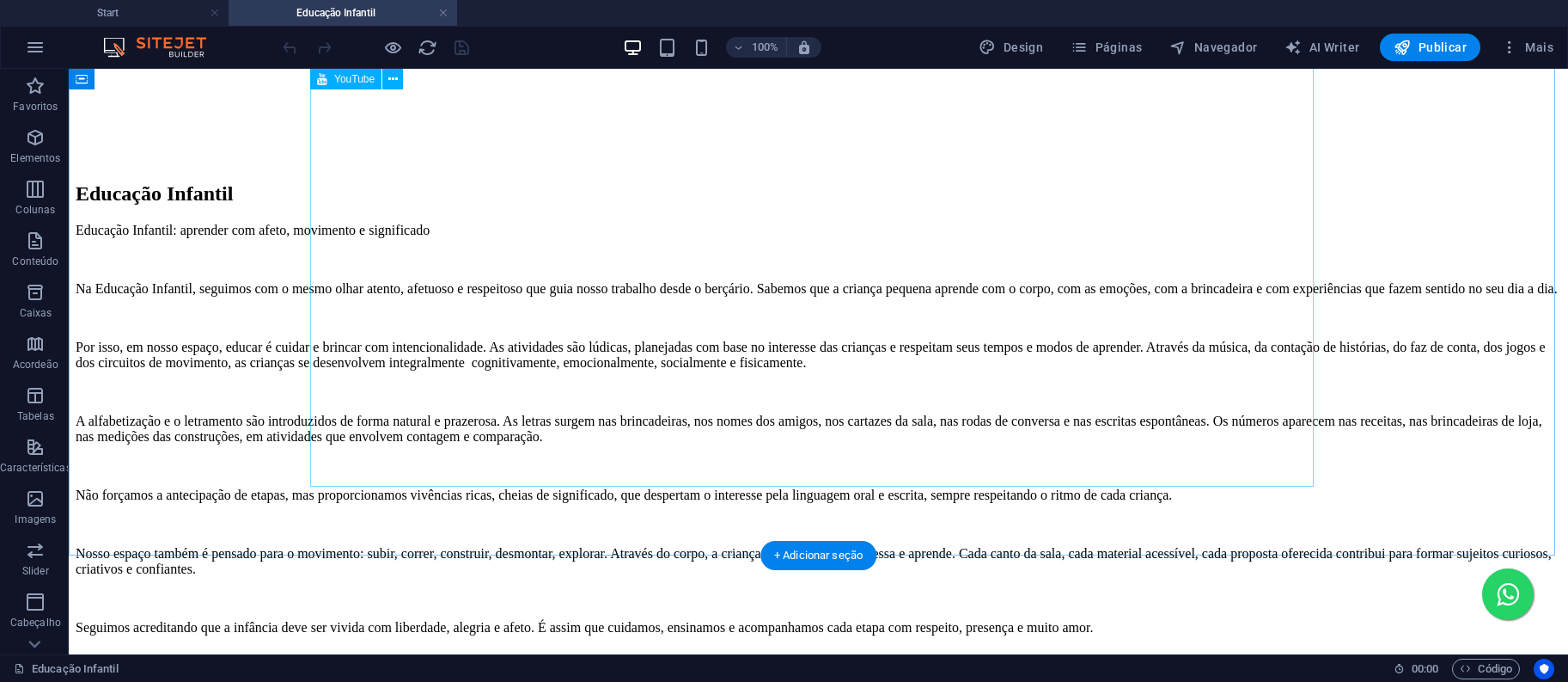
scroll to position [1376, 0]
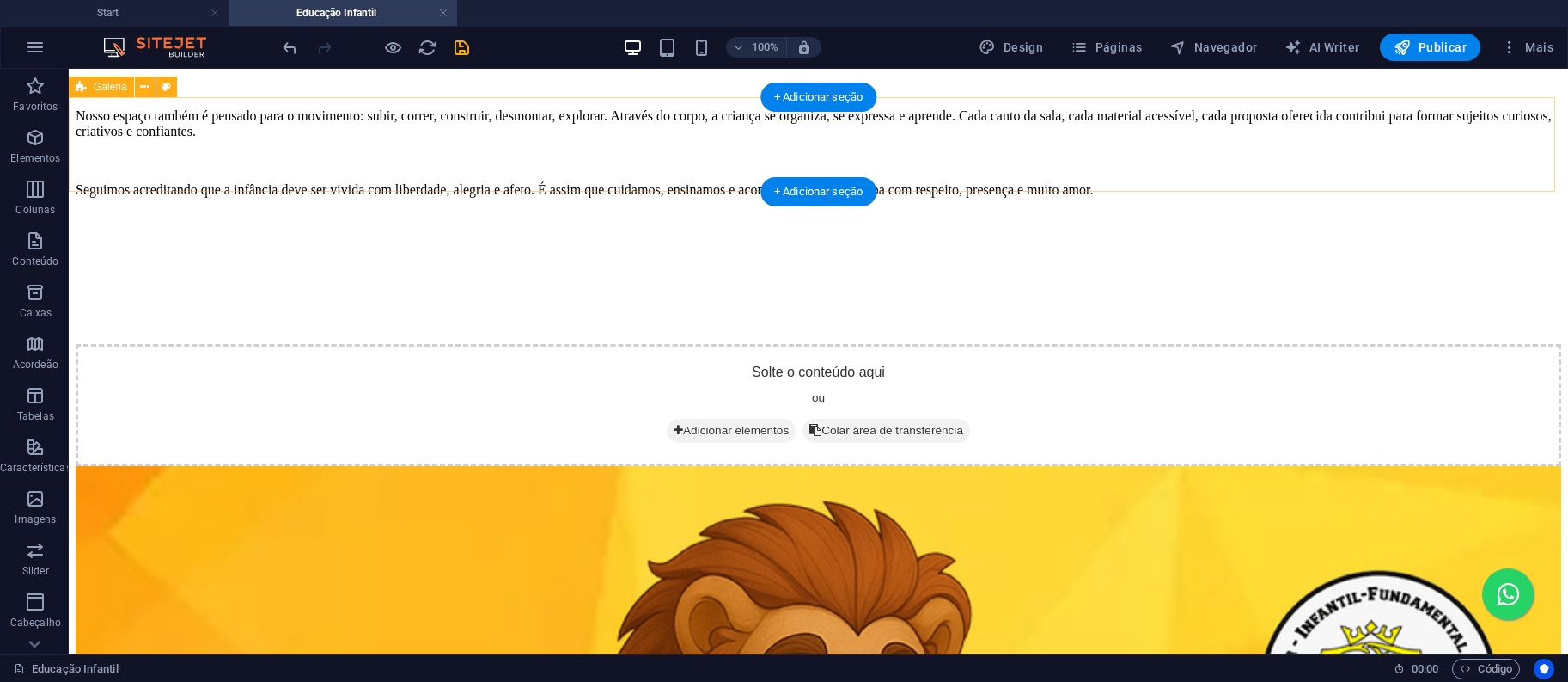
click at [490, 344] on div "Solte o conteúdo aqui ou Adicionar elementos Colar área de transferência" at bounding box center [818, 405] width 1486 height 122
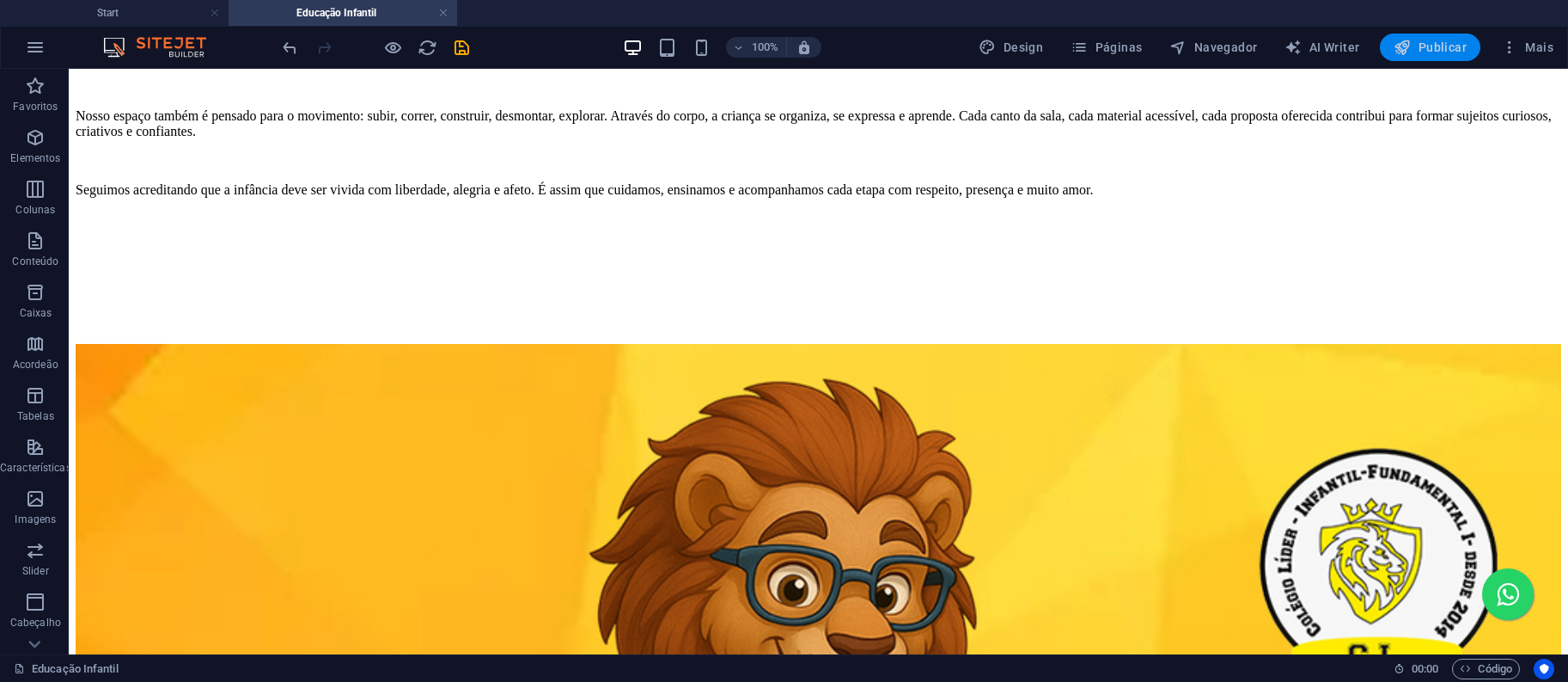
click at [1424, 46] on span "Publicar" at bounding box center [1431, 46] width 73 height 17
